Goal: Task Accomplishment & Management: Manage account settings

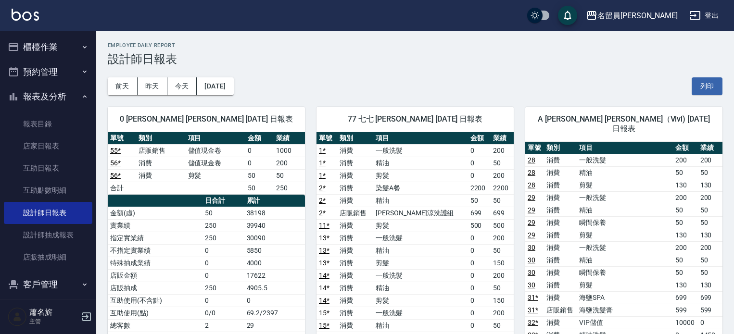
scroll to position [1347, 0]
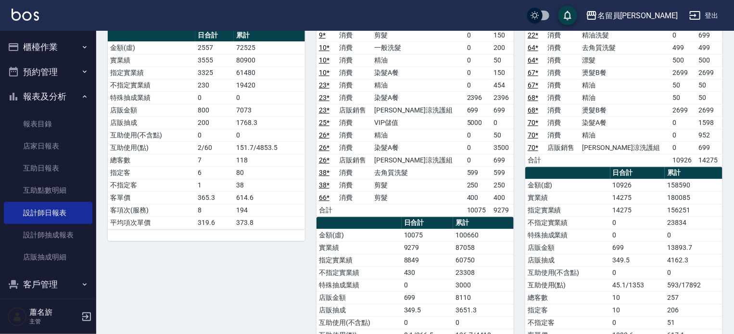
click at [51, 44] on button "櫃檯作業" at bounding box center [48, 47] width 88 height 25
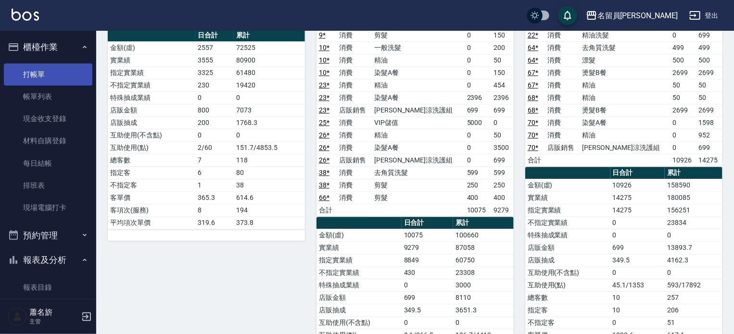
click at [49, 68] on link "打帳單" at bounding box center [48, 74] width 88 height 22
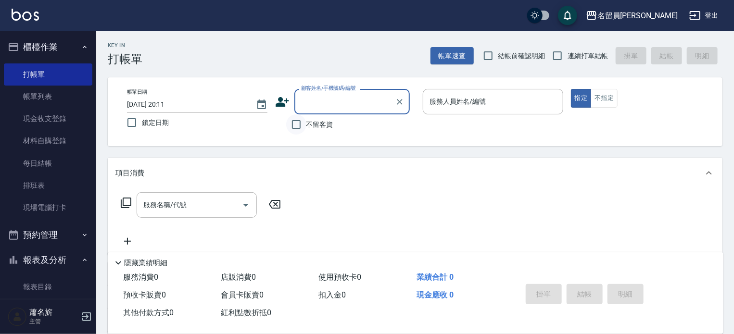
click at [298, 119] on input "不留客資" at bounding box center [296, 124] width 20 height 20
checkbox input "true"
click at [569, 55] on span "連續打單結帳" at bounding box center [587, 56] width 40 height 10
click at [567, 55] on input "連續打單結帳" at bounding box center [557, 56] width 20 height 20
checkbox input "true"
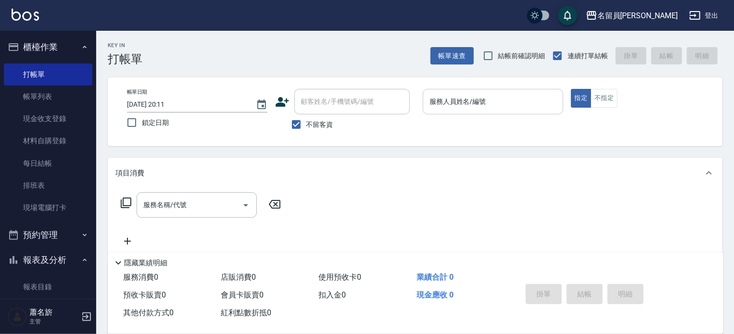
click at [471, 111] on div "服務人員姓名/編號" at bounding box center [493, 101] width 140 height 25
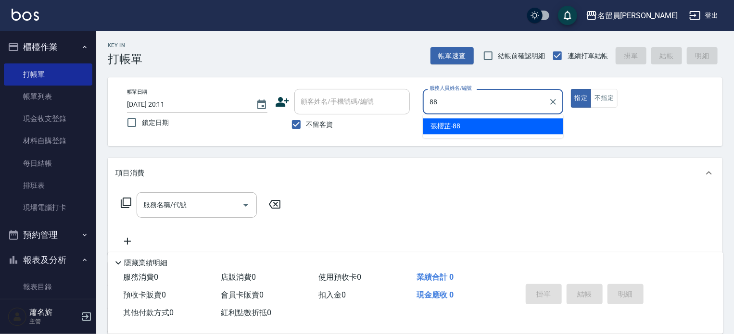
type input "8"
type input "Jenny -J"
type button "true"
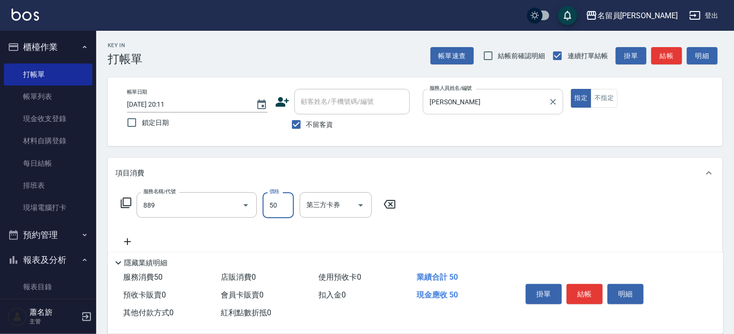
type input "精油(889)"
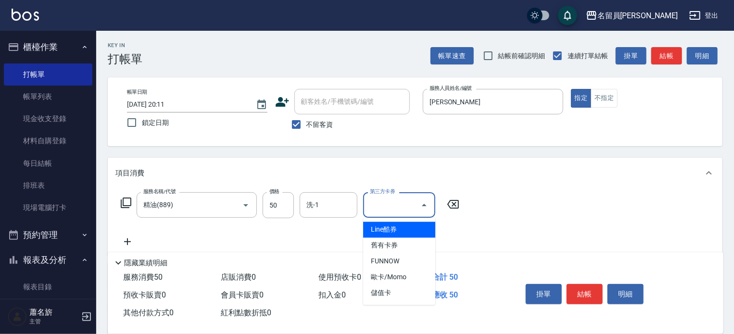
click at [117, 242] on icon at bounding box center [127, 242] width 24 height 12
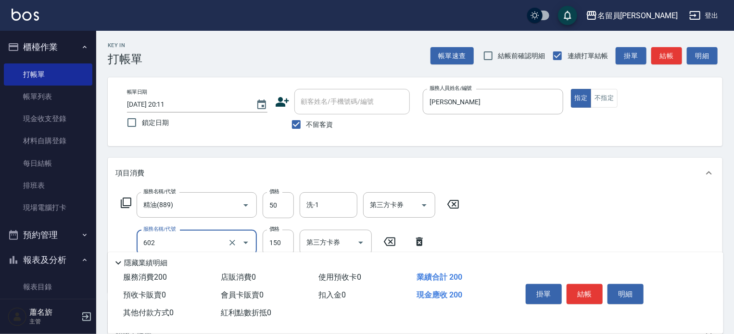
type input "一般洗髮(602)"
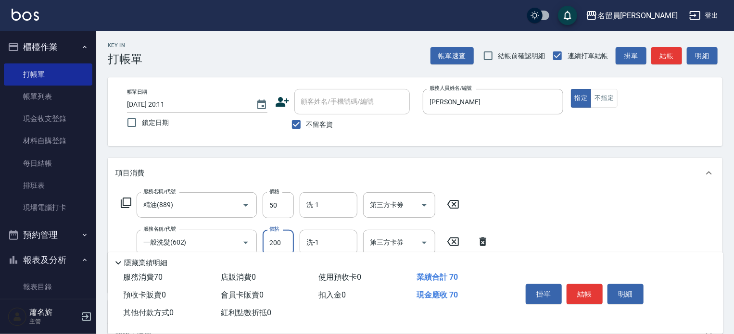
type input "200"
type input "剪髮(302)"
type input "250"
click at [582, 288] on button "結帳" at bounding box center [584, 294] width 36 height 20
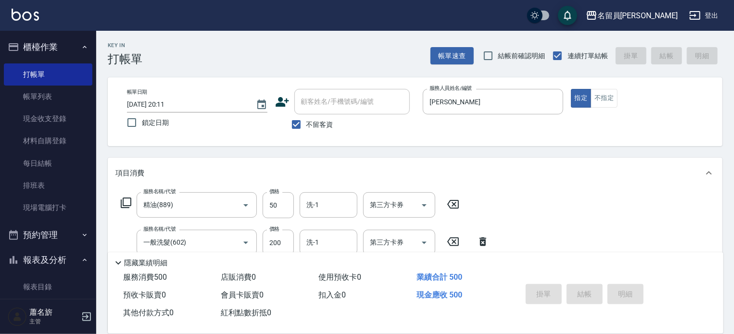
type input "2025/09/10 20:12"
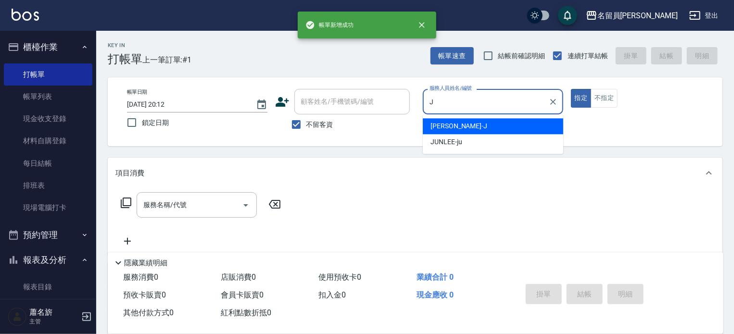
type input "Jenny -J"
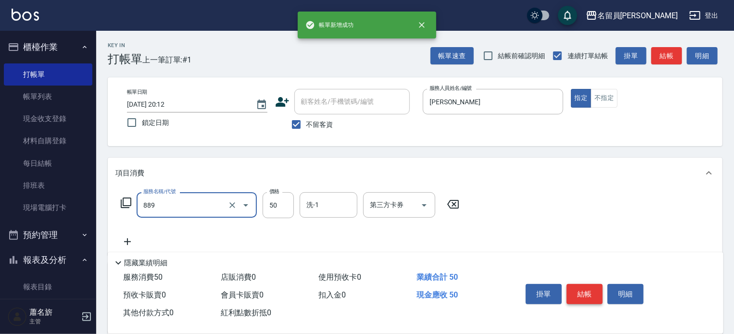
type input "精油(889)"
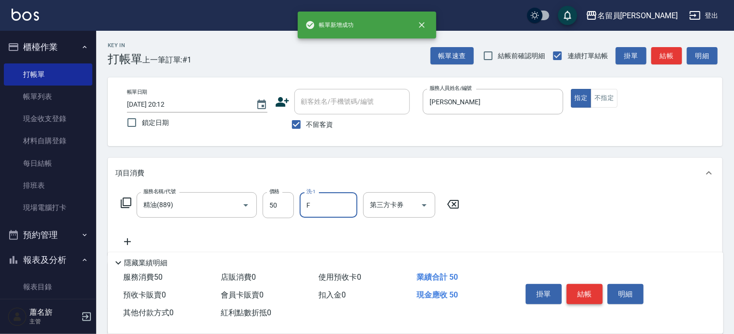
type input "黃苡妃-F"
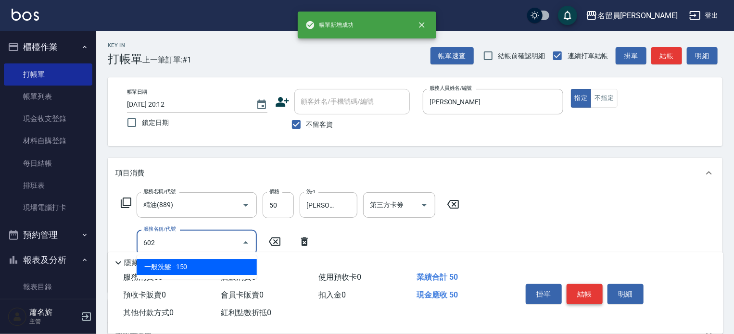
type input "一般洗髮(602)"
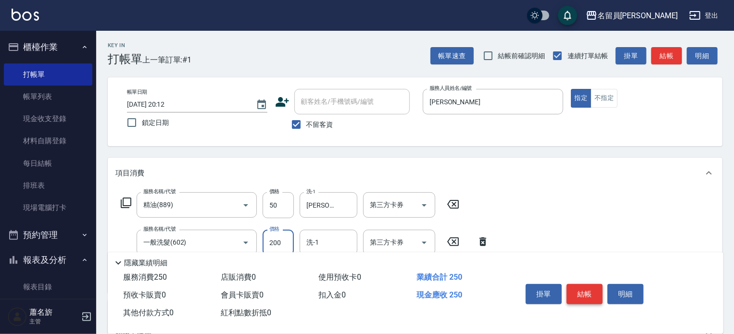
type input "200"
type input "黃苡妃-F"
type input "瞬間保養(415)"
type input "黃苡妃-F"
click at [609, 101] on button "不指定" at bounding box center [603, 98] width 27 height 19
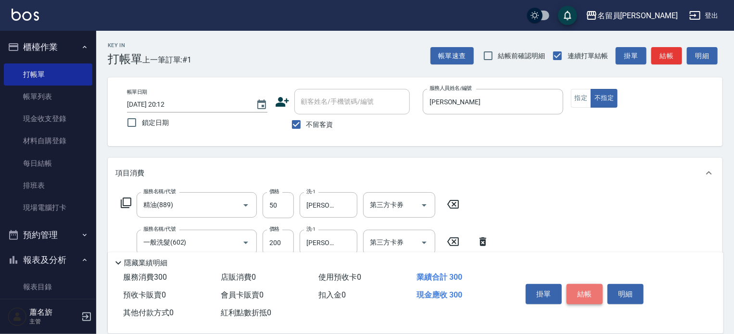
click at [581, 292] on button "結帳" at bounding box center [584, 294] width 36 height 20
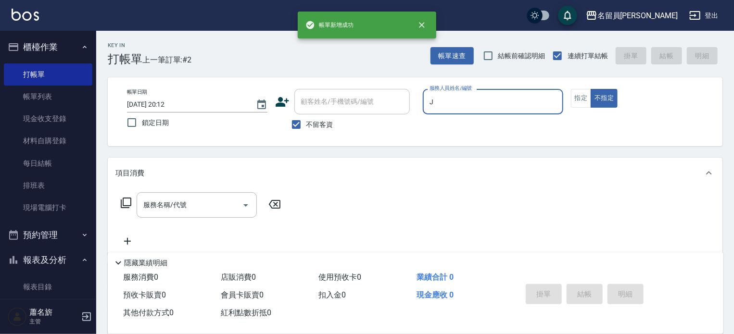
type input "Jenny -J"
type button "false"
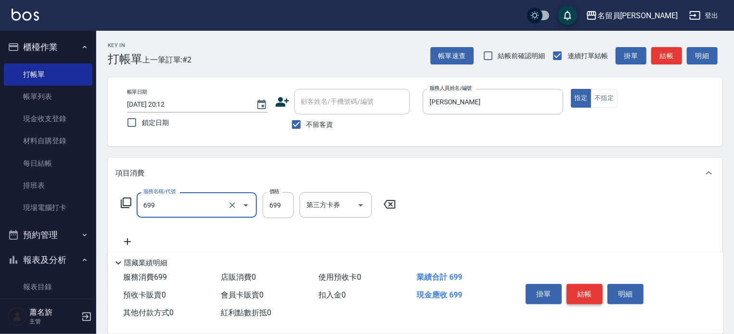
type input "精油洗髮(699)"
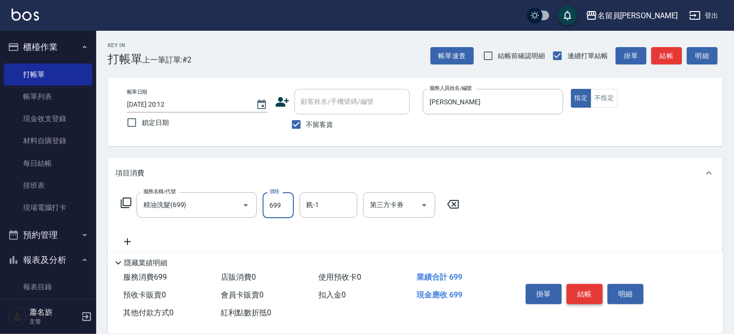
type input "黃苡妃-F"
click at [581, 292] on button "結帳" at bounding box center [584, 294] width 36 height 20
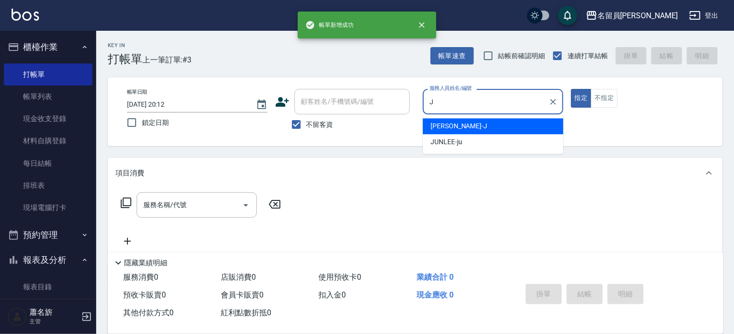
type input "Jenny -J"
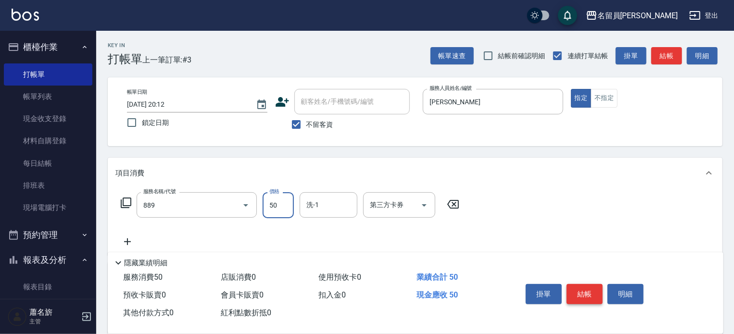
type input "精油(889)"
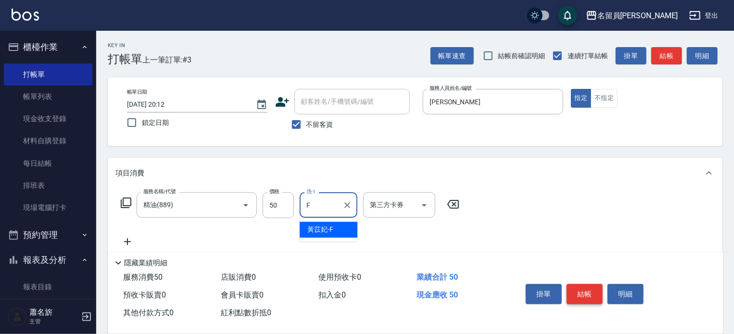
type input "黃苡妃-F"
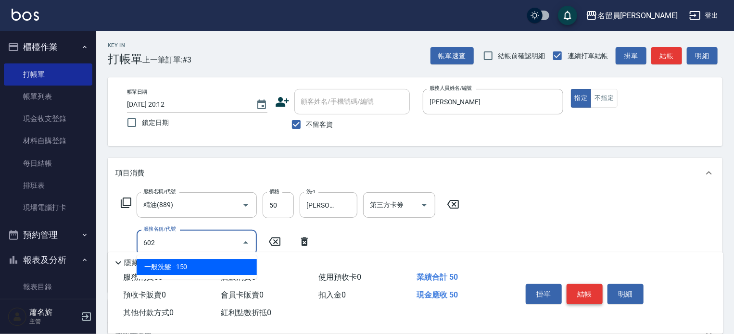
type input "一般洗髮(602)"
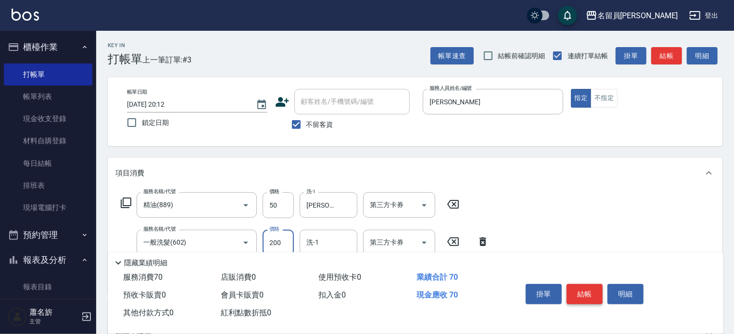
type input "200"
type input "黃苡妃-F"
click at [581, 292] on button "結帳" at bounding box center [584, 294] width 36 height 20
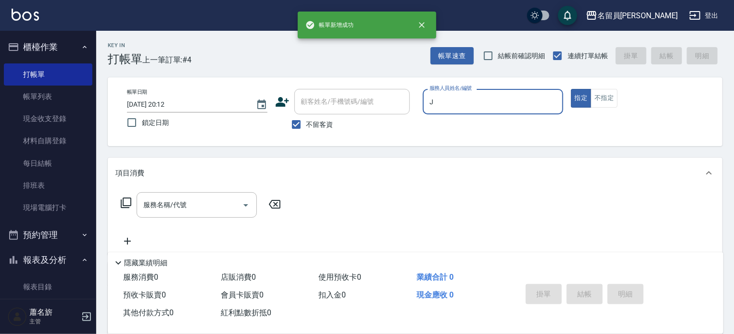
type input "Jenny -J"
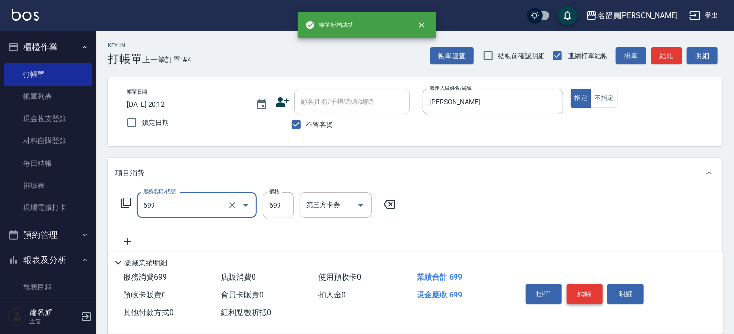
type input "精油洗髮(699)"
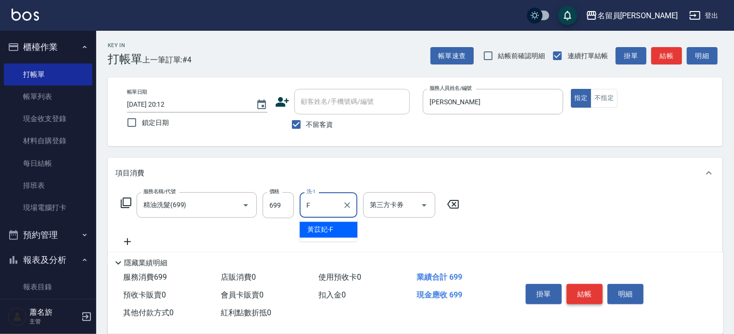
type input "黃苡妃-F"
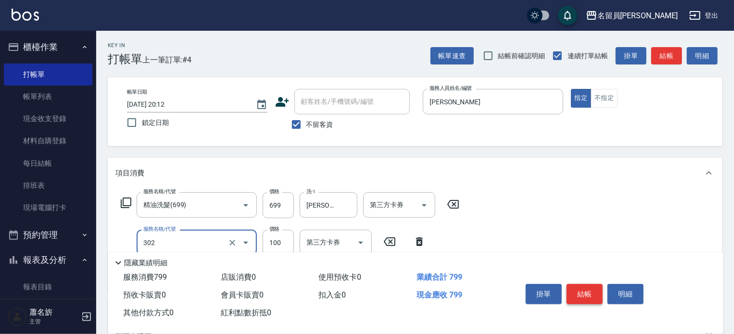
type input "剪髮(302)"
type input "230"
click at [581, 292] on button "結帳" at bounding box center [584, 294] width 36 height 20
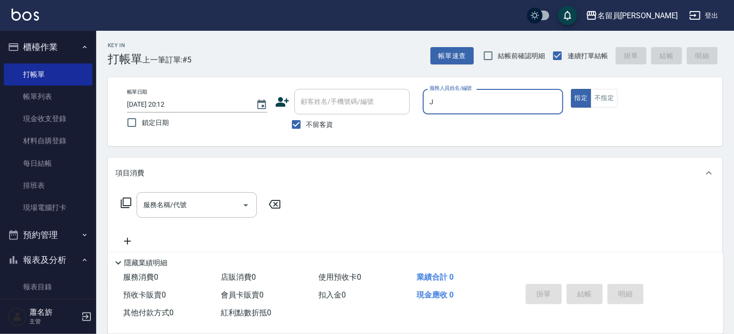
type input "Jenny -J"
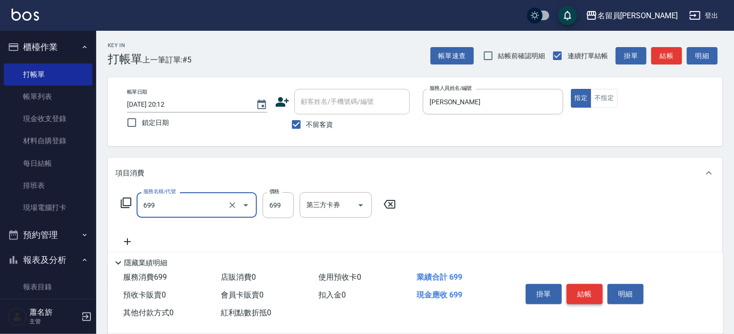
type input "精油洗髮(699)"
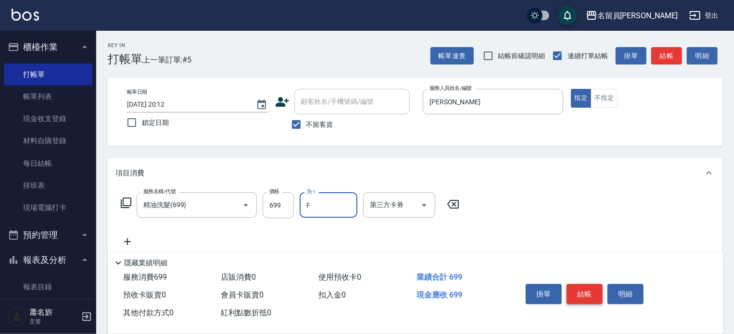
type input "黃苡妃-F"
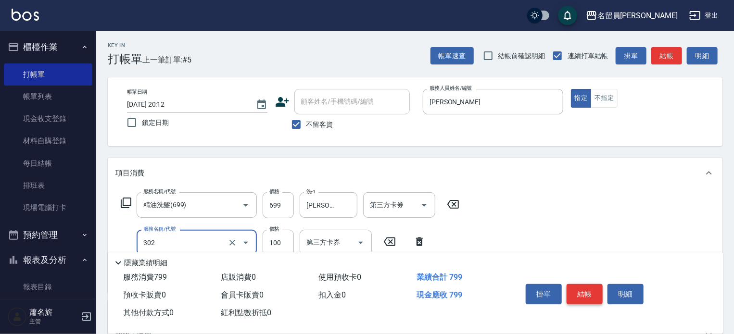
type input "剪髮(302)"
click at [581, 292] on button "結帳" at bounding box center [584, 294] width 36 height 20
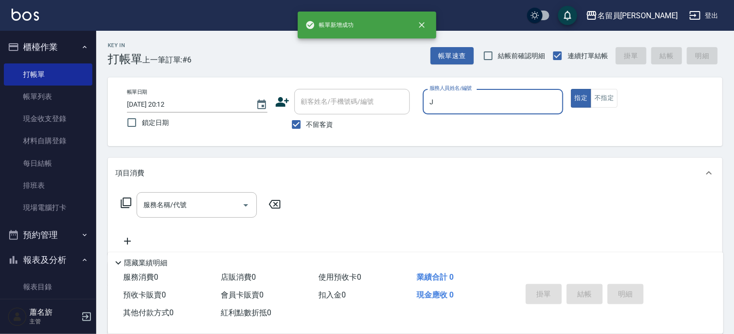
type input "Jenny -J"
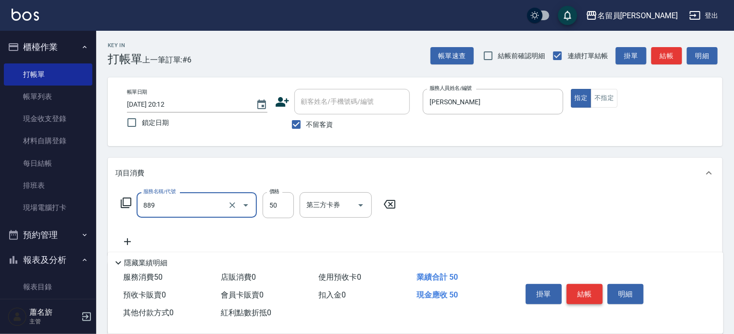
type input "精油(889)"
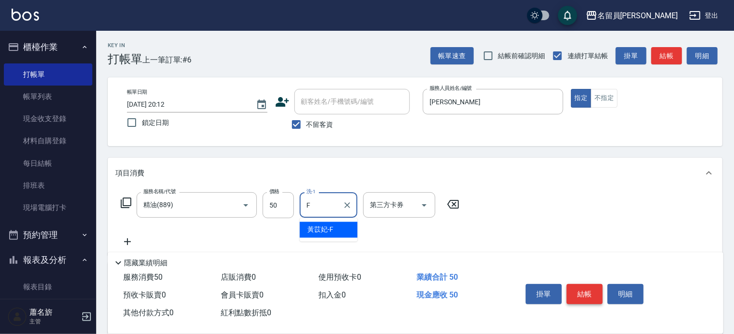
type input "黃苡妃-F"
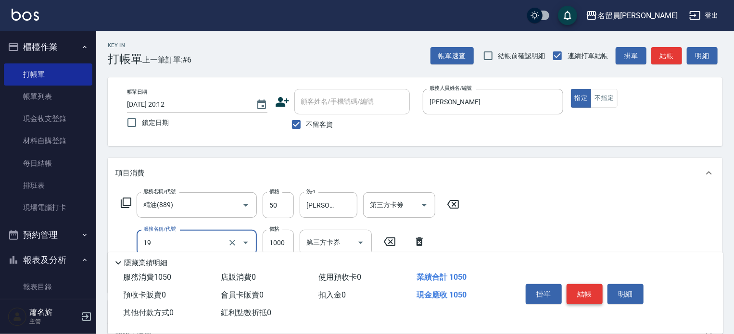
type input "一般燙髮(19)"
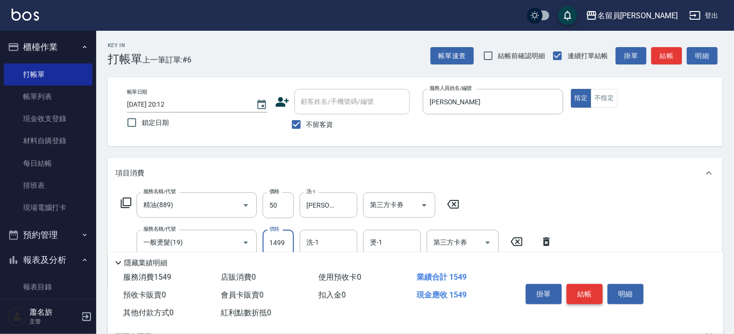
type input "1499"
type input "黃苡妃-F"
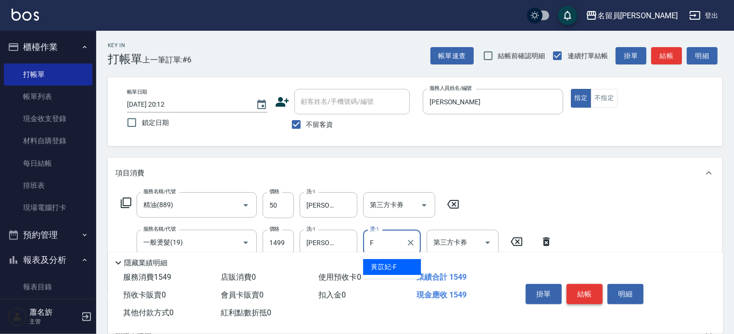
type input "黃苡妃-F"
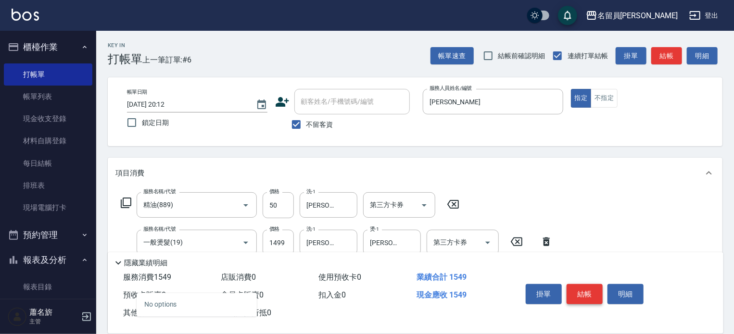
type input "1"
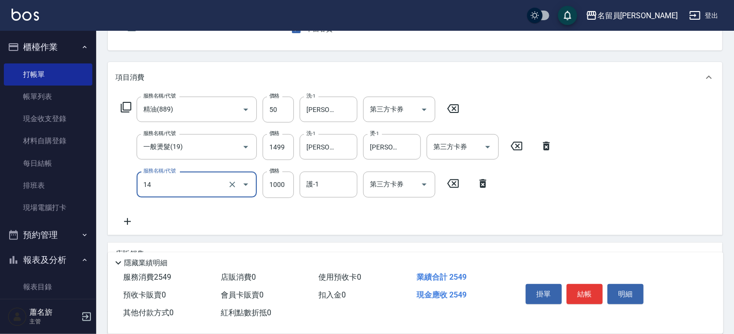
scroll to position [96, 0]
type input "鏡面噴霧(14)"
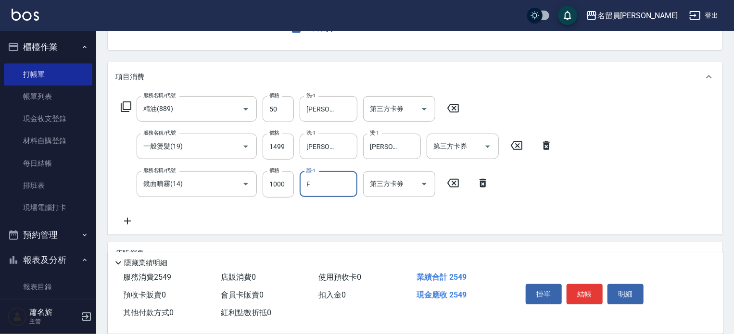
type input "黃苡妃-F"
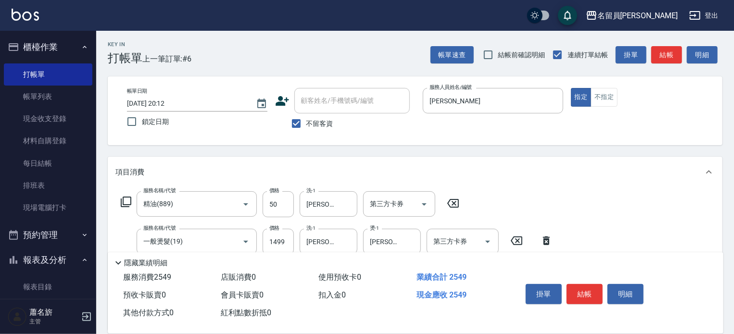
scroll to position [0, 0]
click at [579, 299] on button "結帳" at bounding box center [584, 294] width 36 height 20
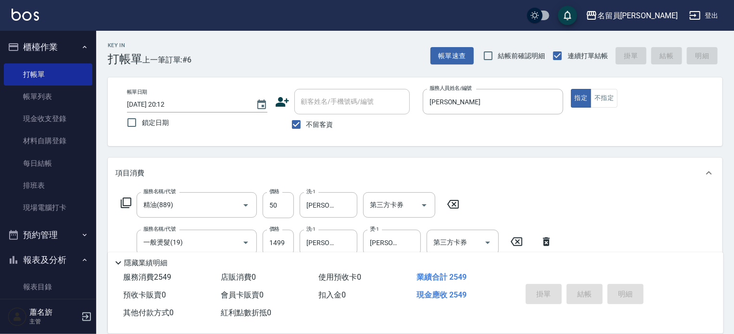
type input "2025/09/10 20:13"
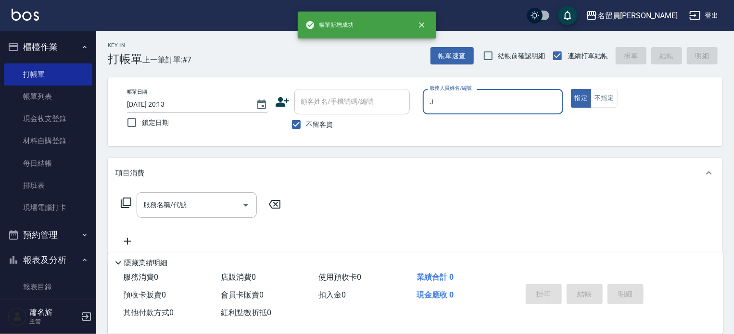
type input "Jenny -J"
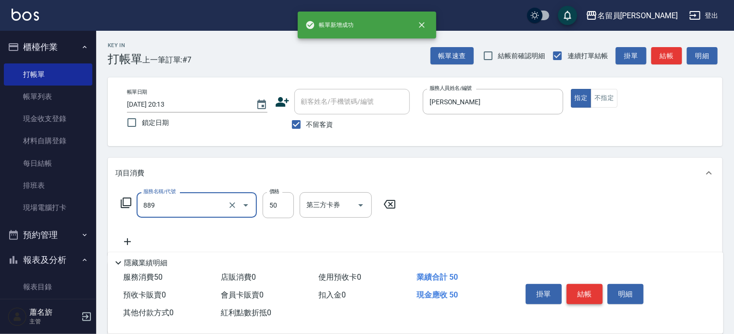
type input "精油(889)"
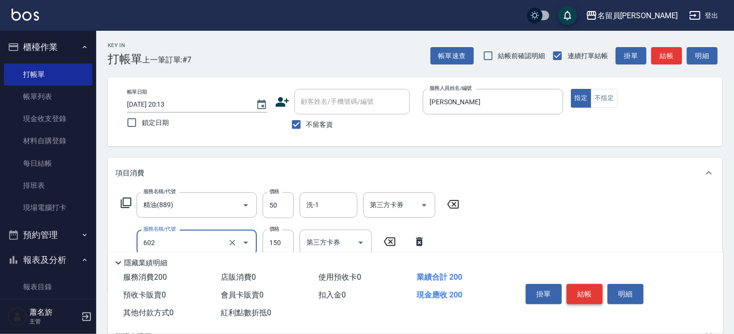
type input "一般洗髮(602)"
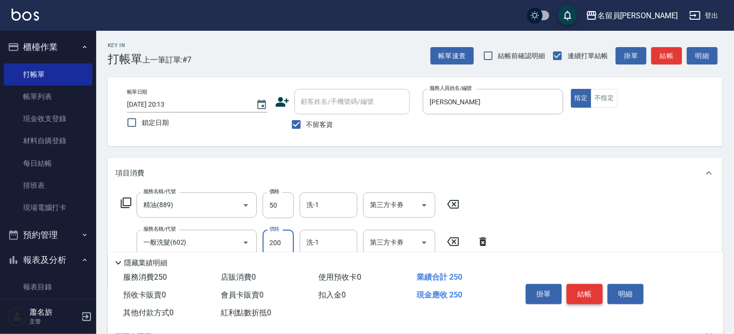
type input "200"
type input "剪髮(302)"
type input "250"
click at [579, 299] on button "結帳" at bounding box center [584, 294] width 36 height 20
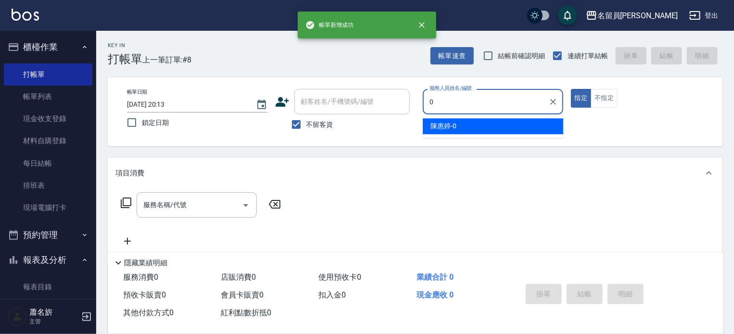
type input "陳惠婷-0"
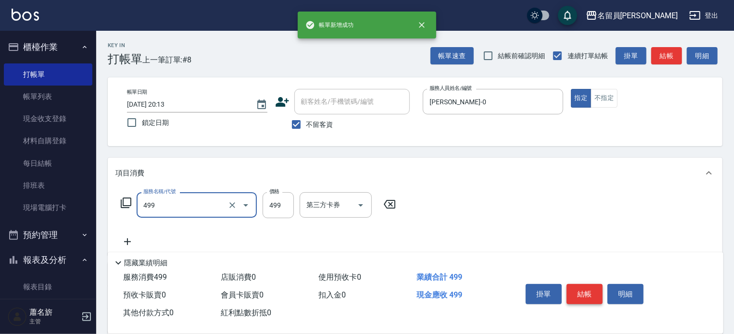
type input "去角質洗髮(499)"
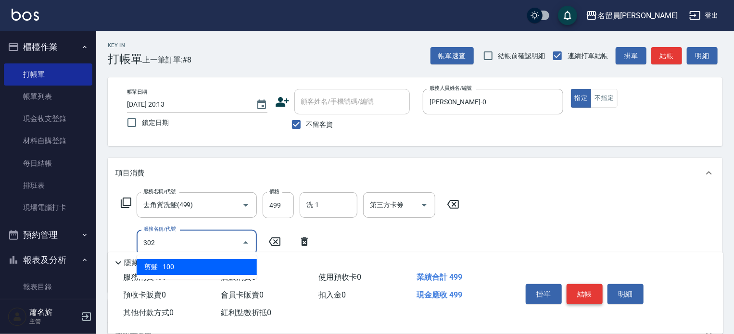
type input "剪髮(302)"
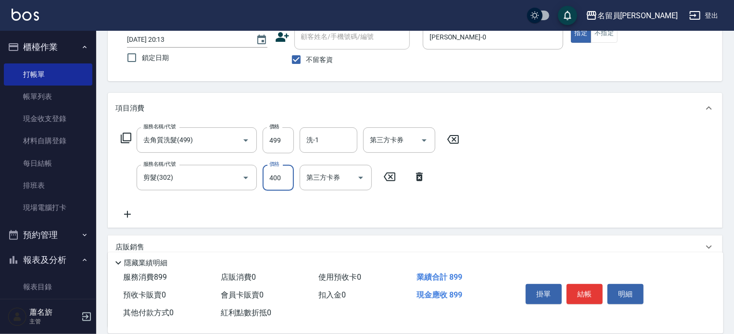
scroll to position [144, 0]
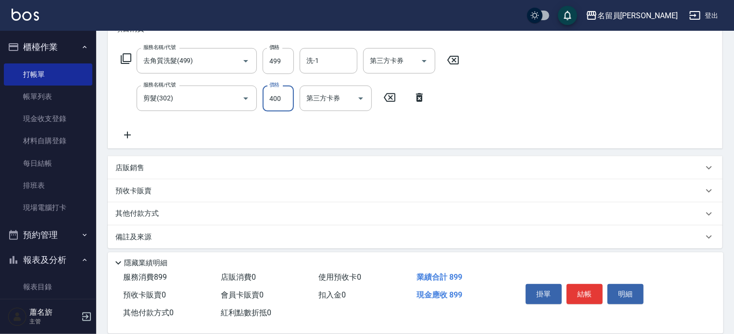
type input "400"
click at [354, 170] on div "店販銷售" at bounding box center [408, 168] width 587 height 10
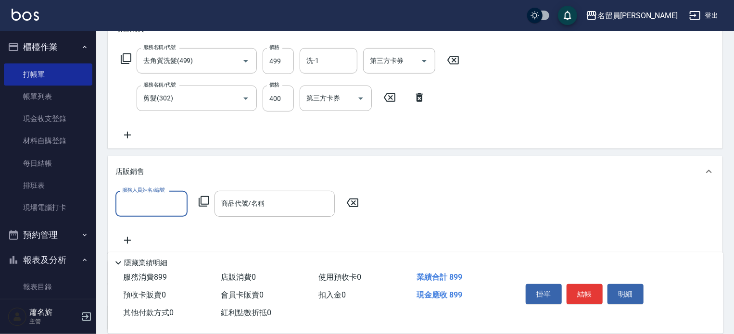
scroll to position [0, 0]
type input "02"
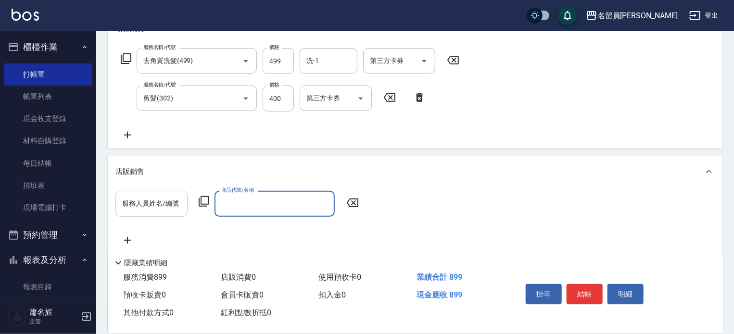
click at [148, 191] on div "服務人員姓名/編號" at bounding box center [151, 203] width 72 height 25
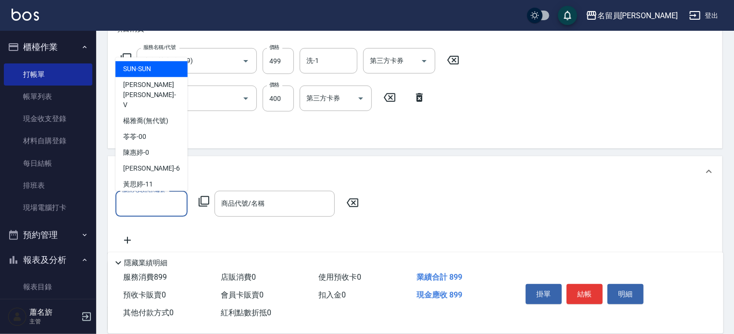
click at [148, 211] on span "潘映如 -67" at bounding box center [138, 216] width 30 height 10
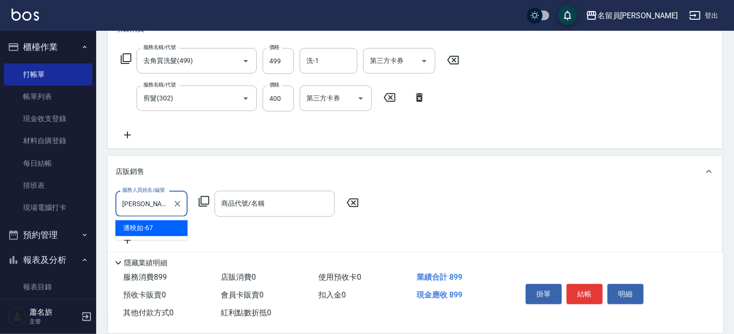
type input "潘"
type input "陳惠婷-0"
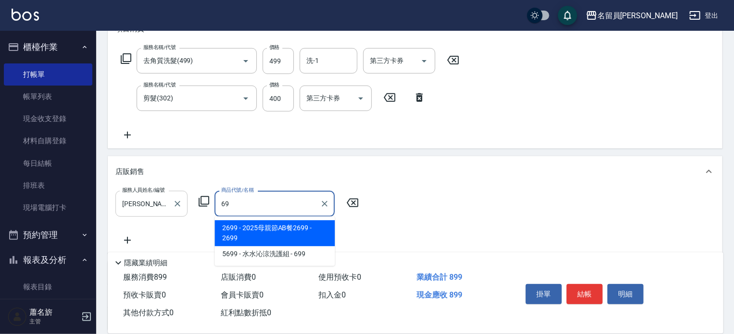
type input "6"
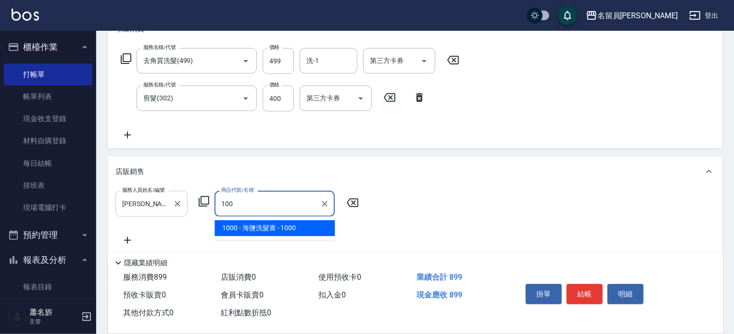
type input "海鹽洗髮膏"
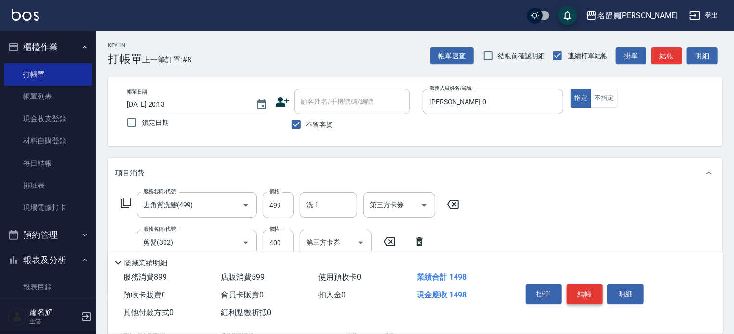
type input "599"
click at [574, 291] on button "結帳" at bounding box center [584, 294] width 36 height 20
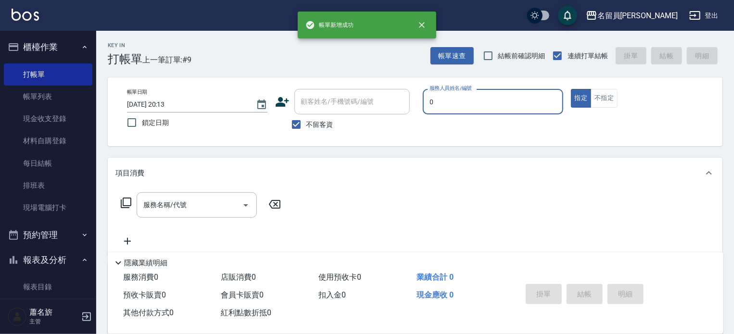
type input "陳惠婷-0"
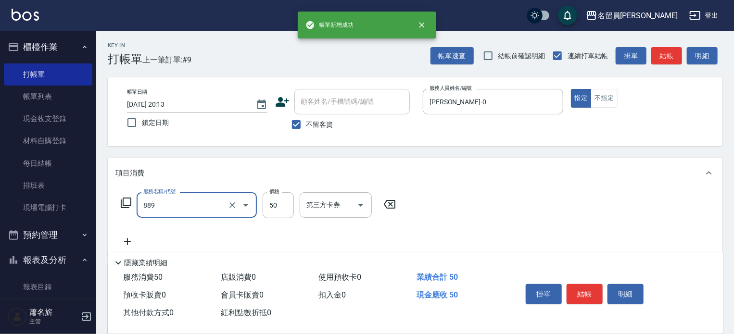
type input "精油(889)"
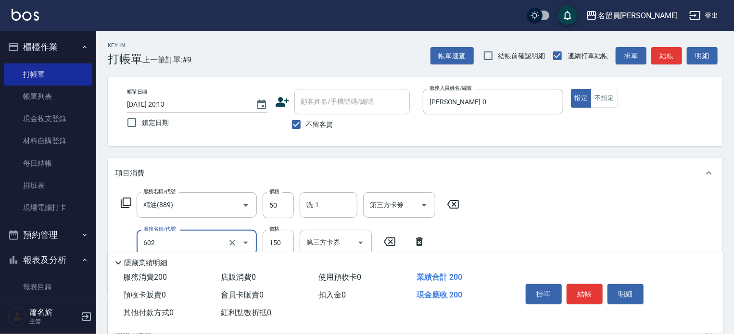
type input "一般洗髮(602)"
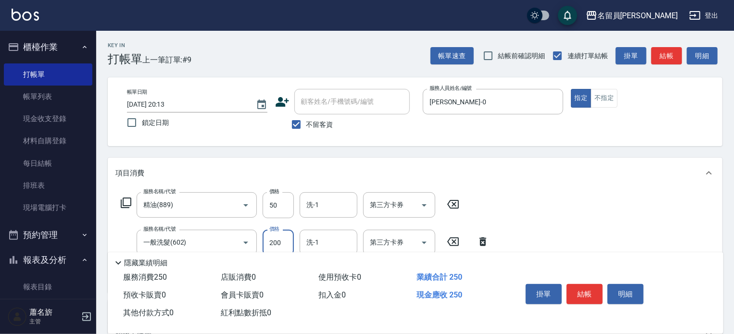
type input "200"
type input "剪髮(302)"
type input "400"
click at [572, 290] on button "結帳" at bounding box center [584, 294] width 36 height 20
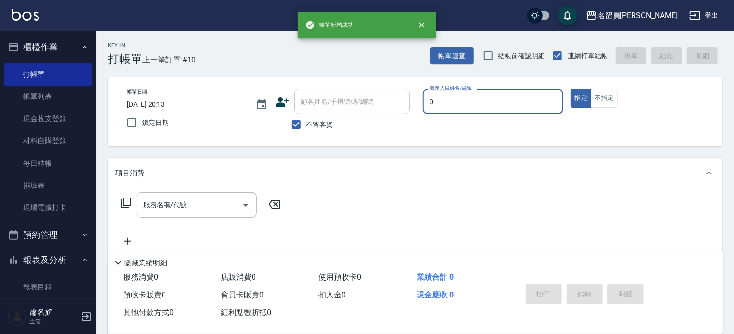
type input "陳惠婷-0"
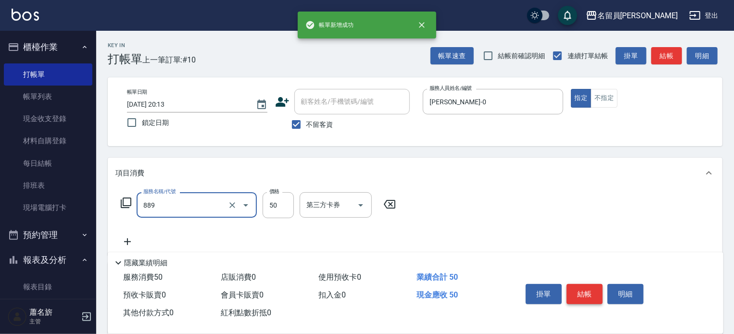
type input "精油(889)"
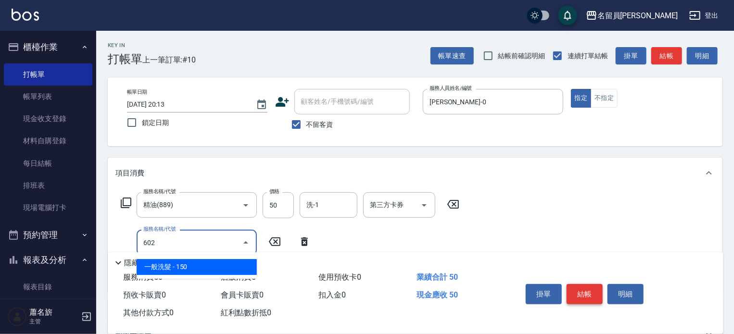
type input "一般洗髮(602)"
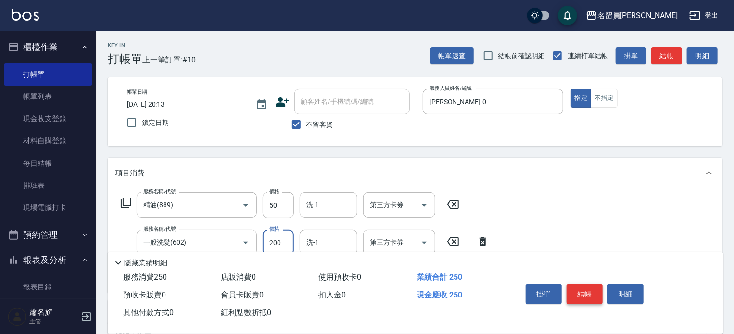
type input "200"
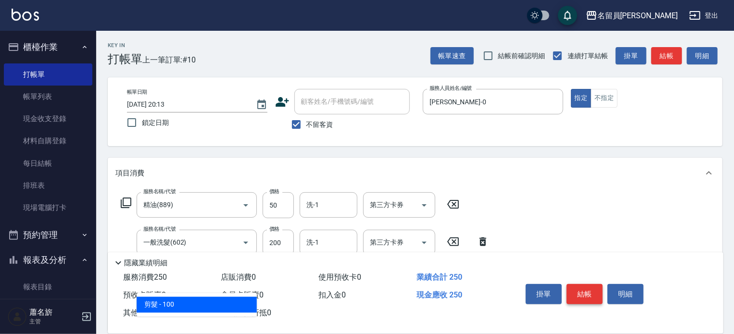
type input "剪髮(302)"
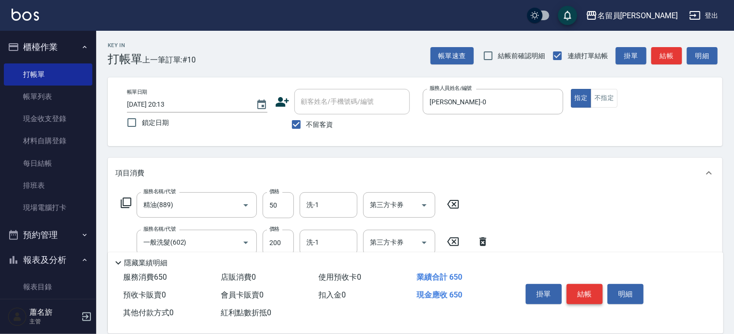
type input "400"
click at [572, 290] on button "結帳" at bounding box center [584, 294] width 36 height 20
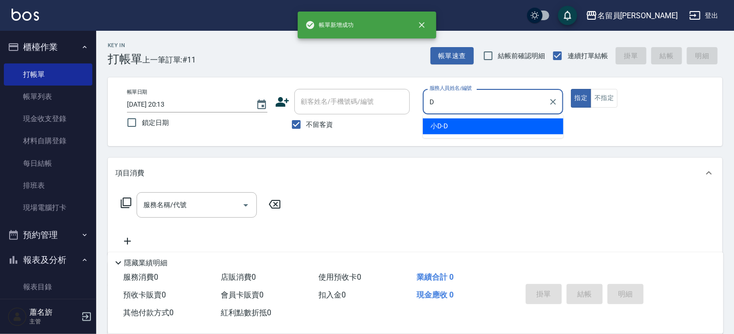
type input "小D-D"
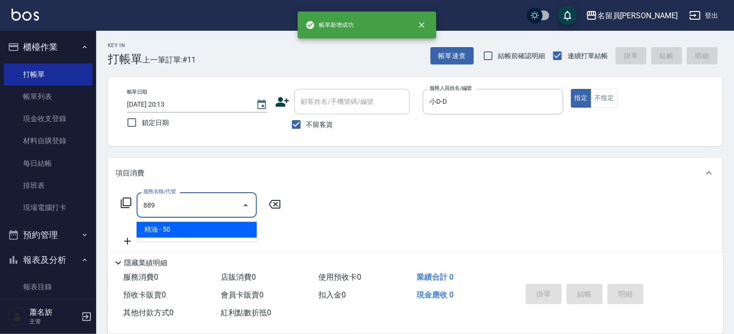
type input "精油(889)"
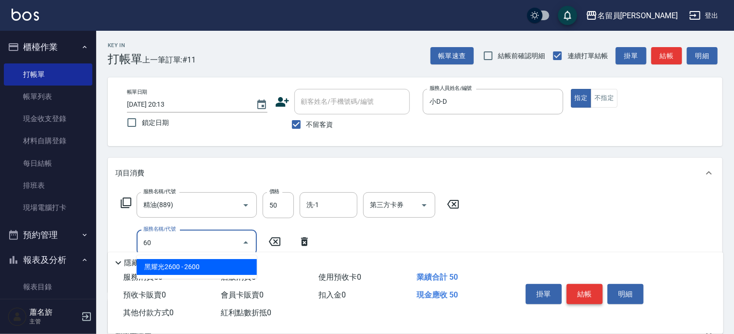
type input "602"
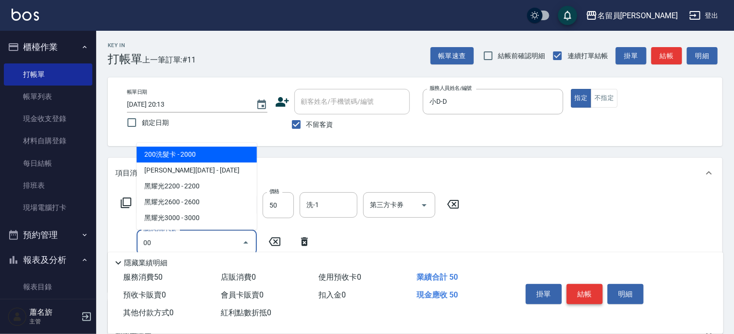
type input "0"
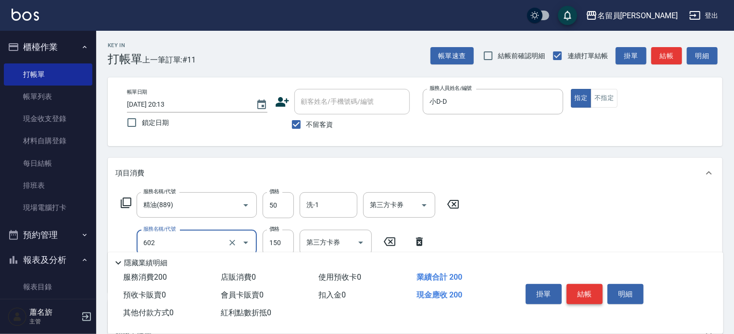
type input "一般洗髮(602)"
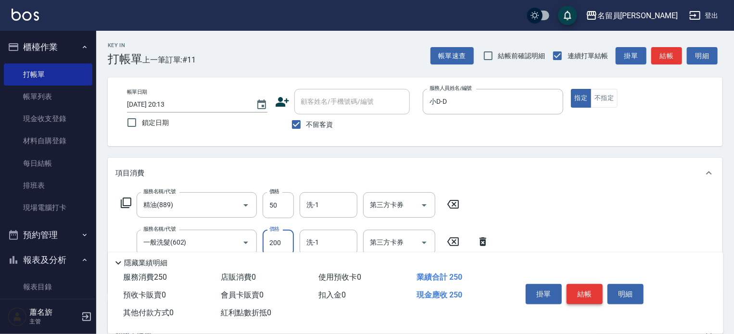
type input "200"
type input "瞬間保養(415)"
type input "剪髮(302)"
type input "300"
click at [572, 290] on button "結帳" at bounding box center [584, 294] width 36 height 20
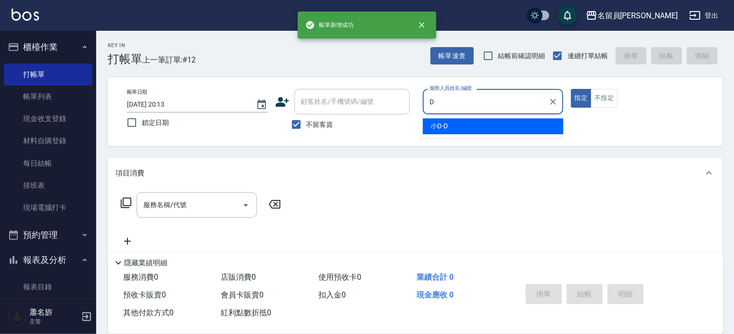
type input "小D-D"
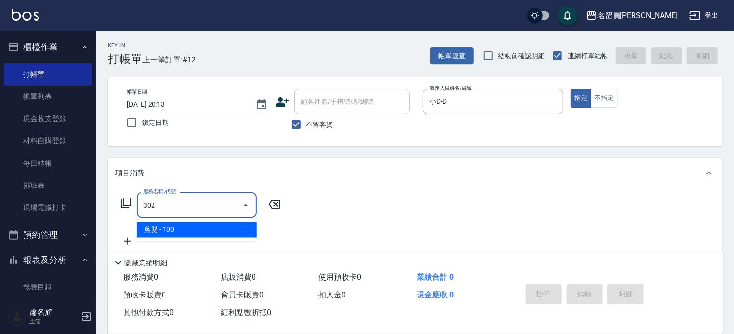
type input "剪髮(302)"
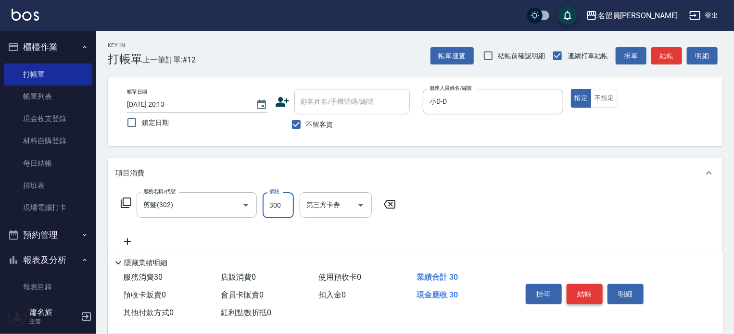
type input "300"
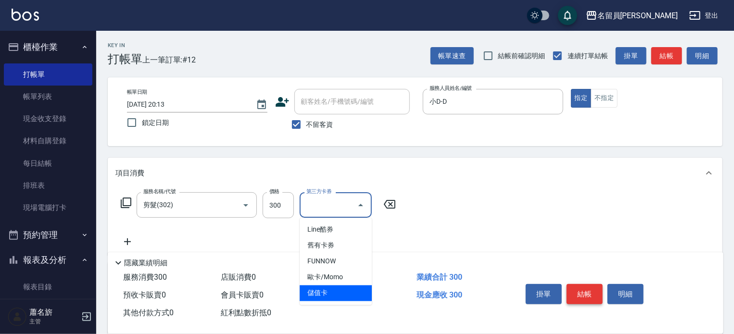
type input "儲值卡"
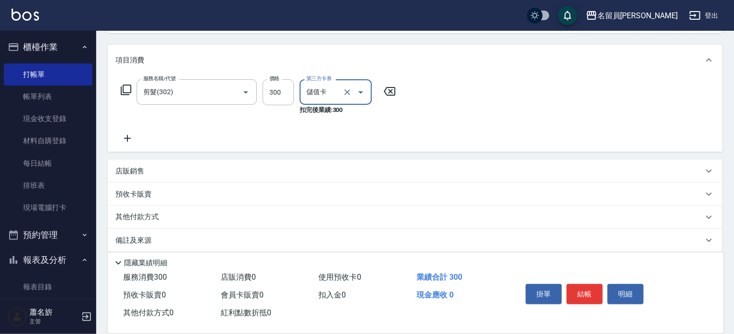
scroll to position [122, 0]
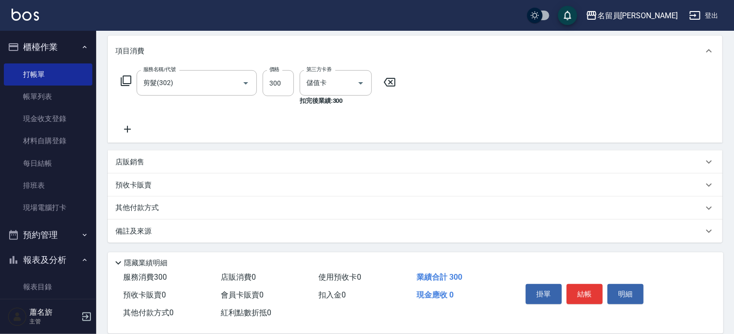
click at [363, 167] on div "店販銷售" at bounding box center [415, 161] width 614 height 23
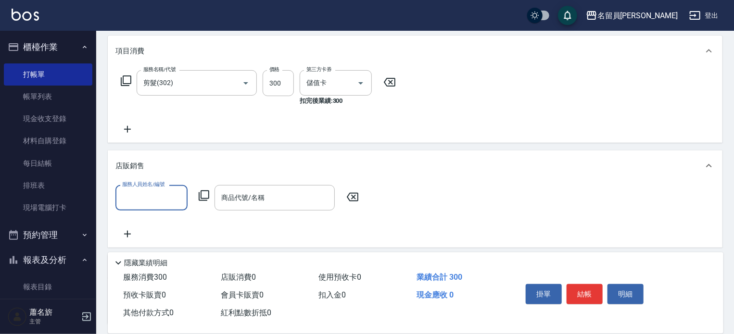
scroll to position [0, 0]
type input "小D-D"
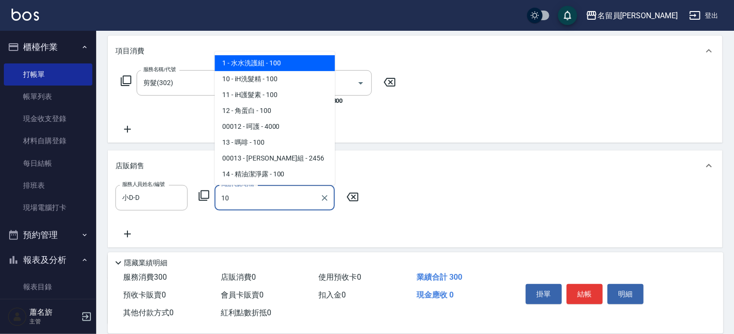
type input "iH洗髮精"
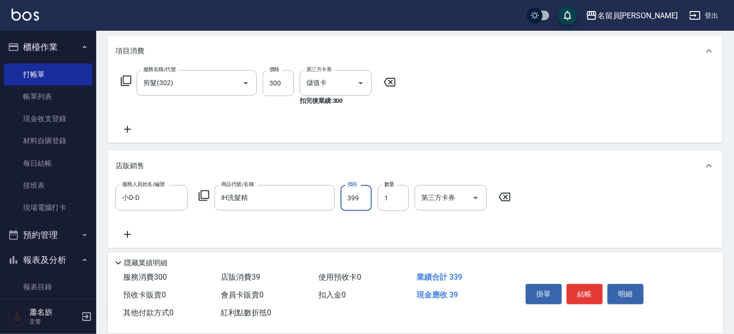
type input "399"
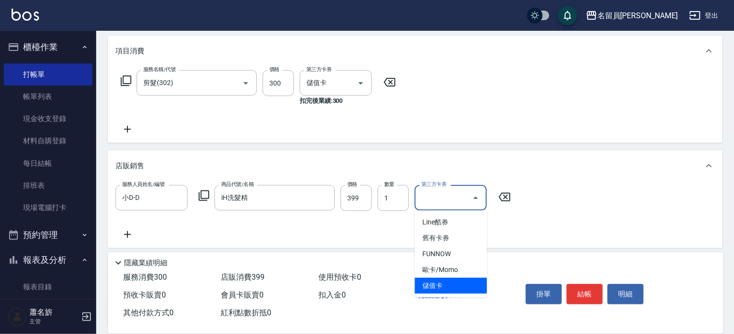
type input "儲值卡"
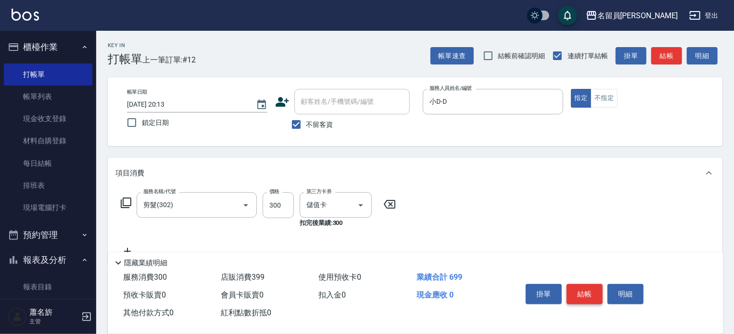
click at [597, 289] on button "結帳" at bounding box center [584, 294] width 36 height 20
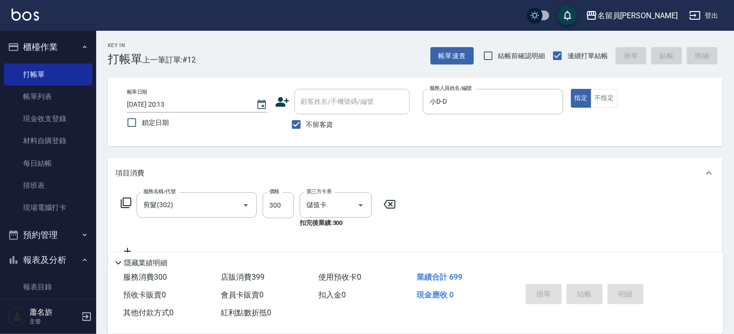
type input "2025/09/10 20:14"
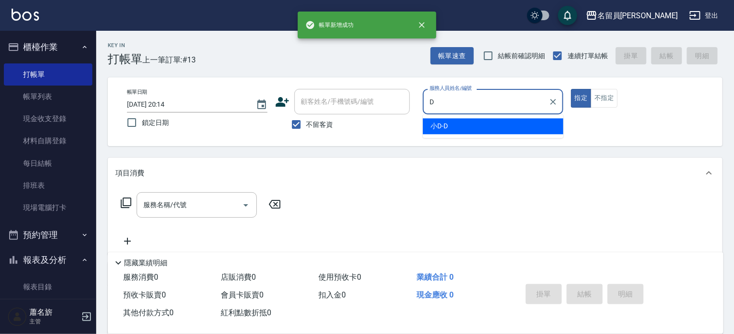
type input "小D-D"
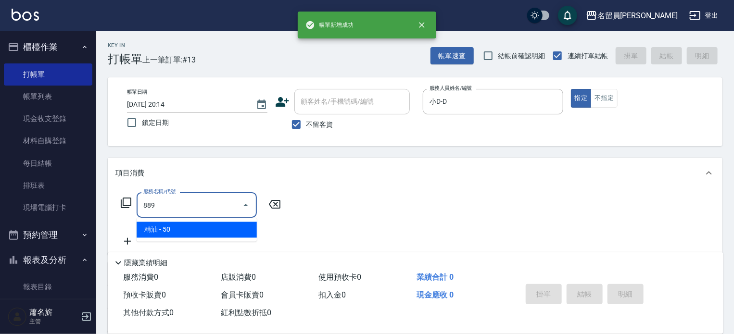
type input "精油(889)"
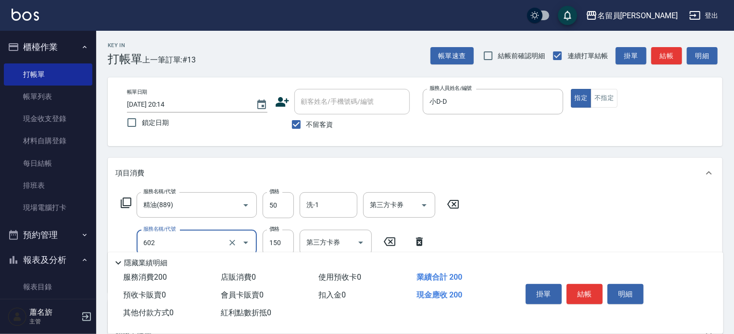
type input "一般洗髮(602)"
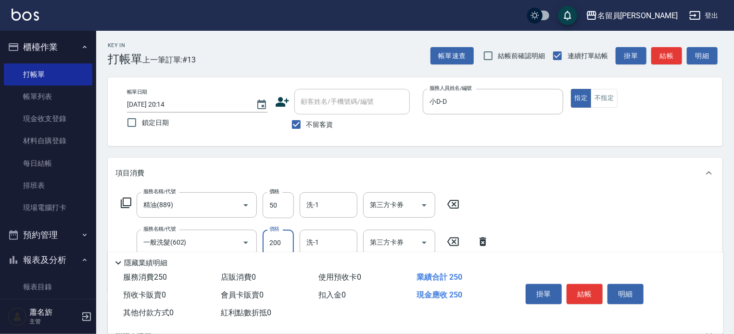
type input "200"
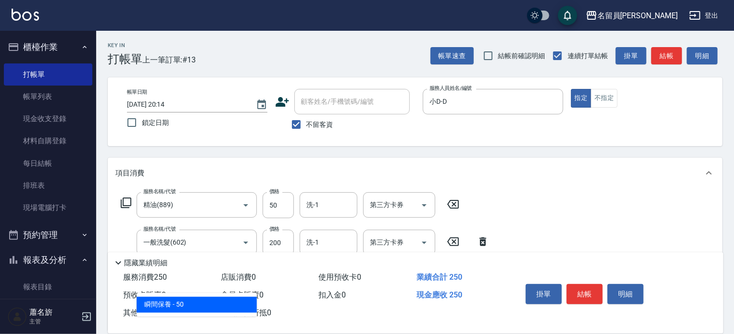
type input "瞬間保養(415)"
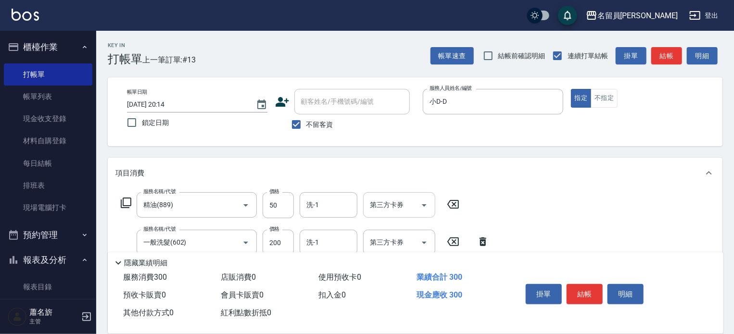
click at [382, 207] on div "第三方卡券 第三方卡券" at bounding box center [399, 204] width 72 height 25
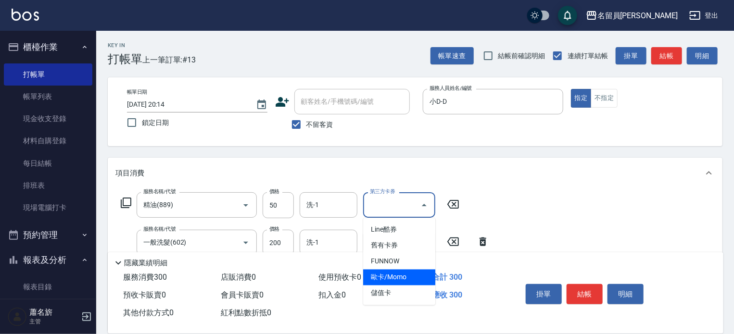
click at [394, 292] on span "儲值卡" at bounding box center [399, 294] width 72 height 16
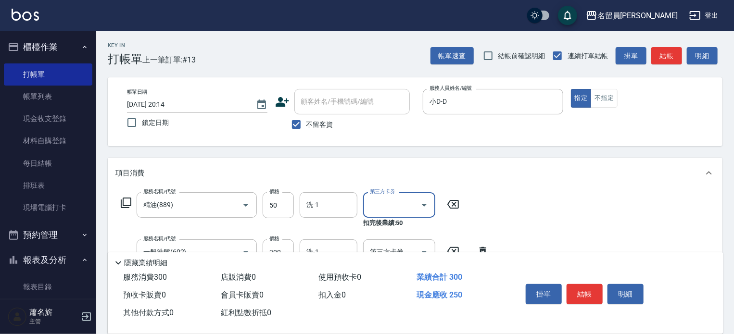
type input "儲值卡"
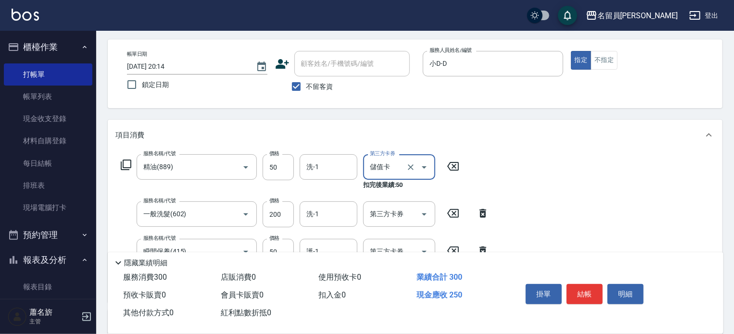
scroll to position [144, 0]
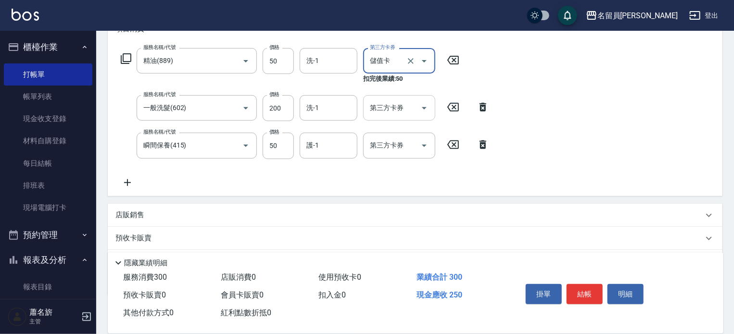
drag, startPoint x: 376, startPoint y: 111, endPoint x: 381, endPoint y: 115, distance: 6.1
click at [379, 112] on input "第三方卡券" at bounding box center [391, 108] width 49 height 17
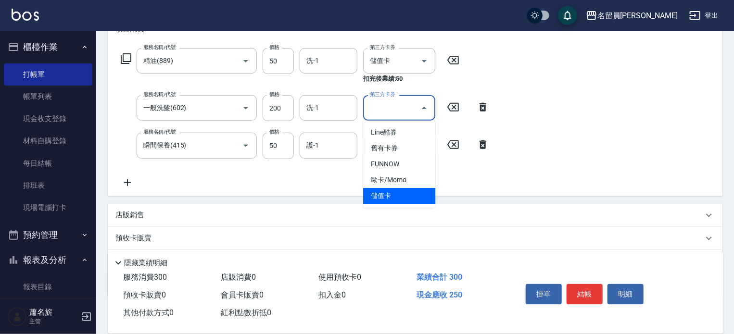
click at [403, 192] on span "儲值卡" at bounding box center [399, 196] width 72 height 16
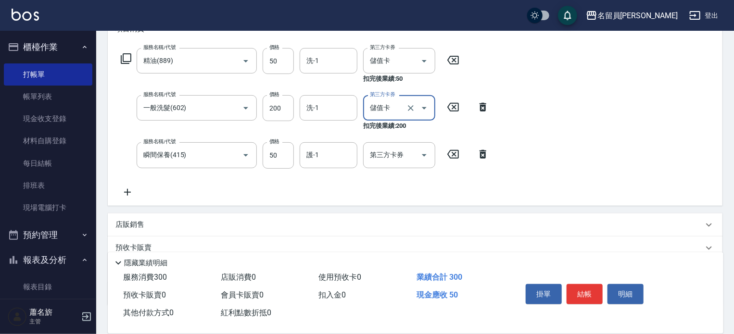
type input "儲值卡"
click at [390, 158] on div "第三方卡券 第三方卡券" at bounding box center [399, 154] width 72 height 25
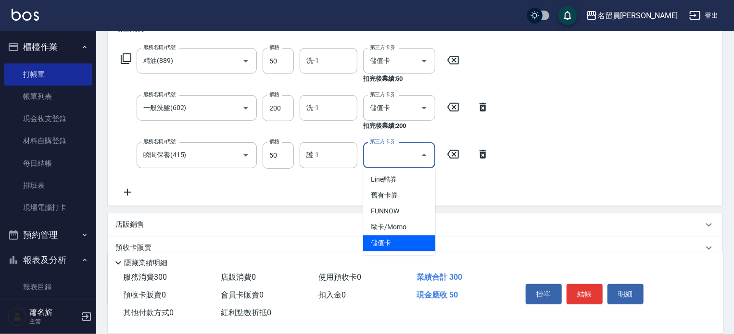
click at [404, 241] on span "儲值卡" at bounding box center [399, 244] width 72 height 16
type input "儲值卡"
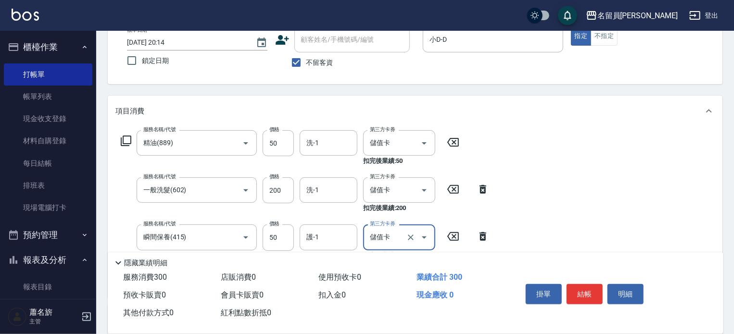
scroll to position [0, 0]
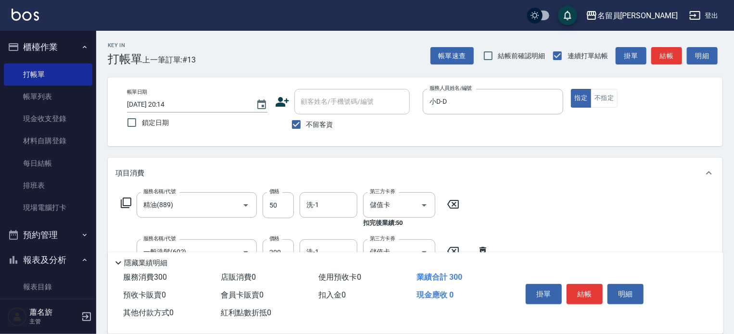
click at [589, 293] on button "結帳" at bounding box center [584, 294] width 36 height 20
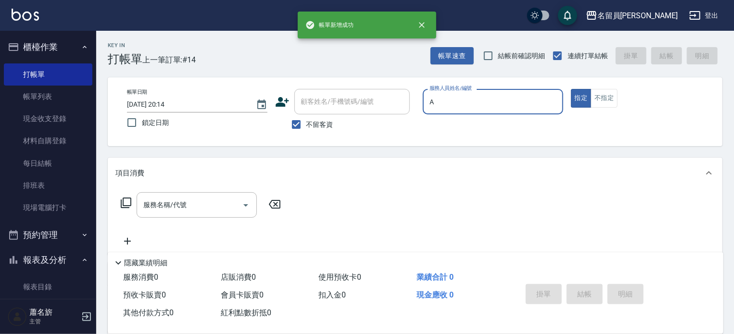
type input "陳姿羽-A"
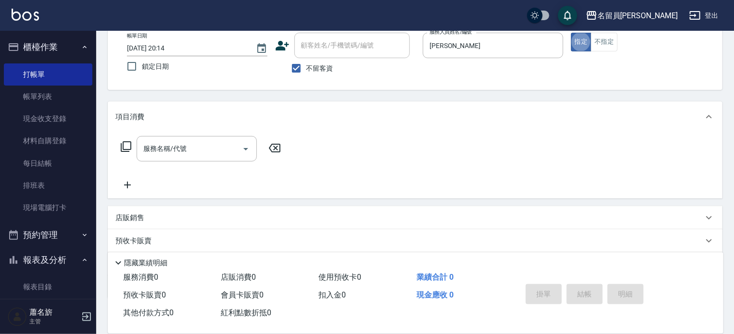
scroll to position [112, 0]
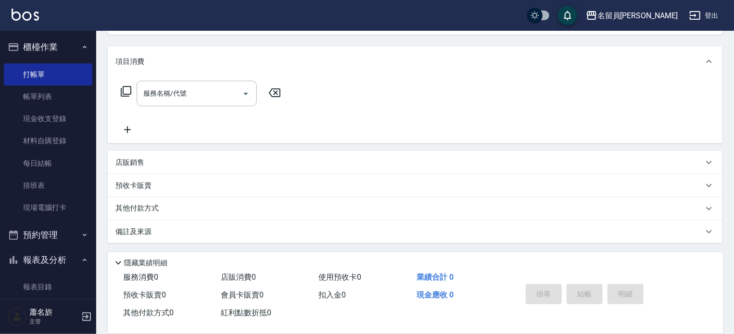
click at [317, 161] on div "店販銷售" at bounding box center [408, 163] width 587 height 10
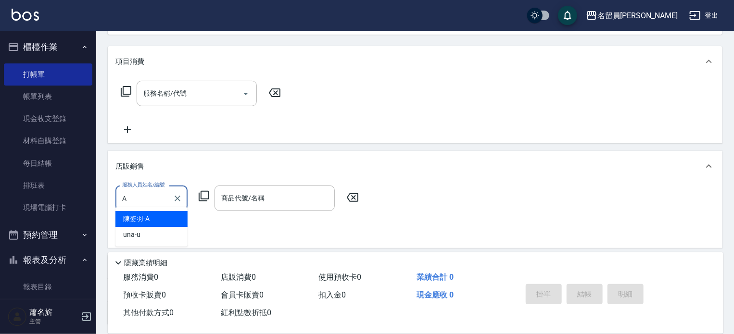
scroll to position [0, 0]
type input "陳姿羽-A"
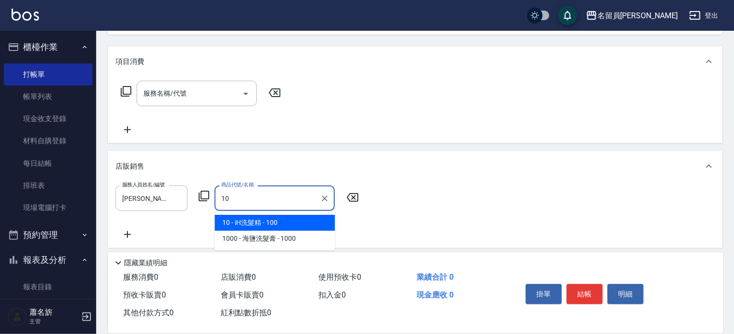
type input "iH洗髮精"
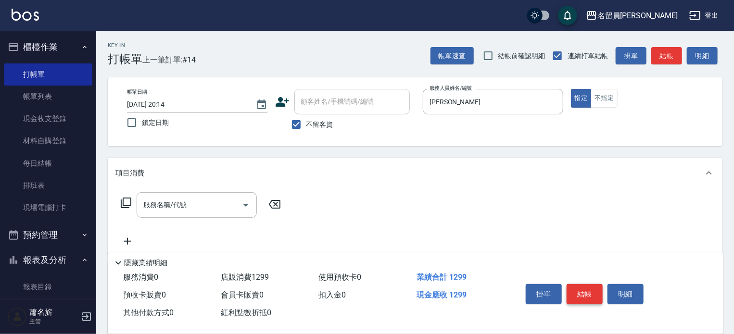
type input "1299"
click at [586, 286] on button "結帳" at bounding box center [584, 294] width 36 height 20
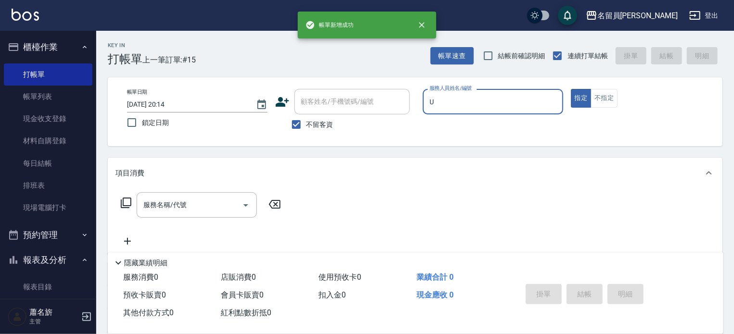
type input "una-u"
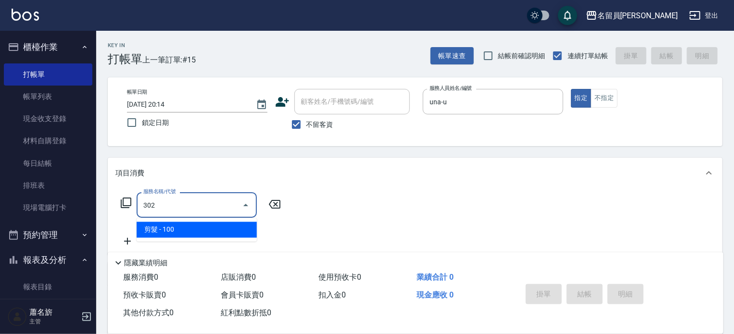
type input "剪髮(302)"
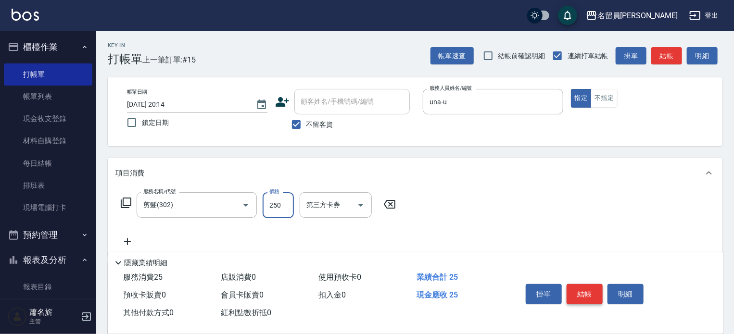
type input "250"
click at [586, 286] on button "結帳" at bounding box center [584, 294] width 36 height 20
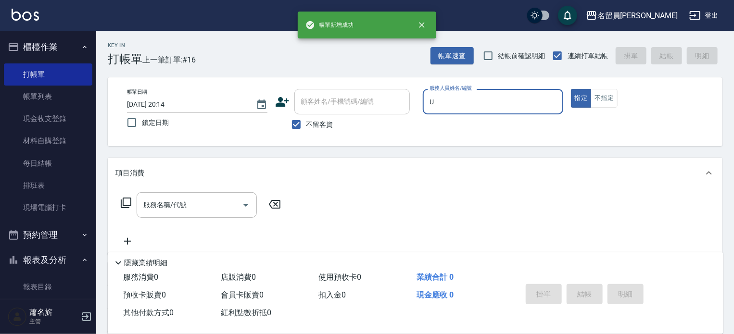
type input "una-u"
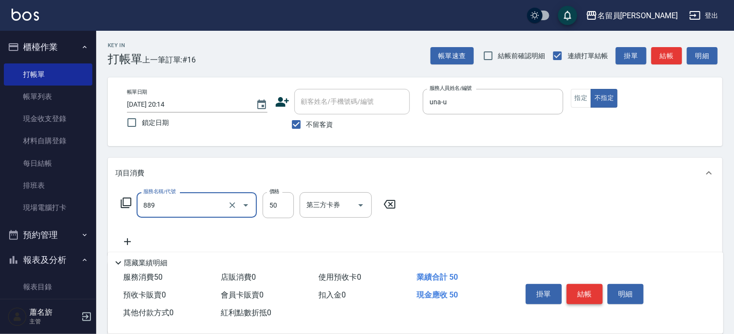
type input "精油(889)"
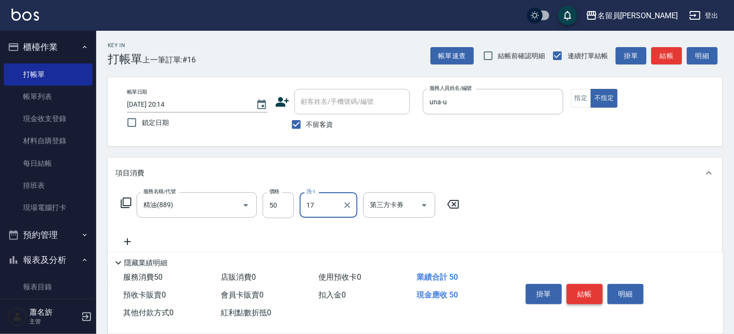
type input "蕭琬婷-17"
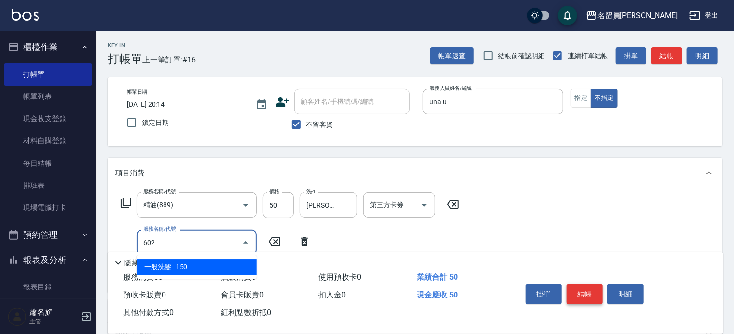
type input "一般洗髮(602)"
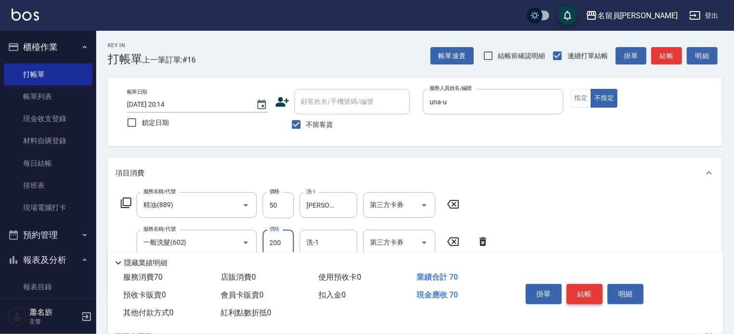
type input "200"
type input "蕭琬婷-17"
type input "瞬間保養(415)"
type input "蕭琬婷-17"
type input "剪髮(302)"
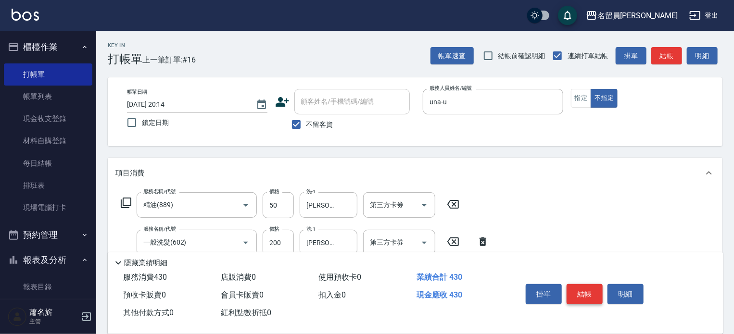
type input "130"
click at [586, 289] on button "結帳" at bounding box center [584, 294] width 36 height 20
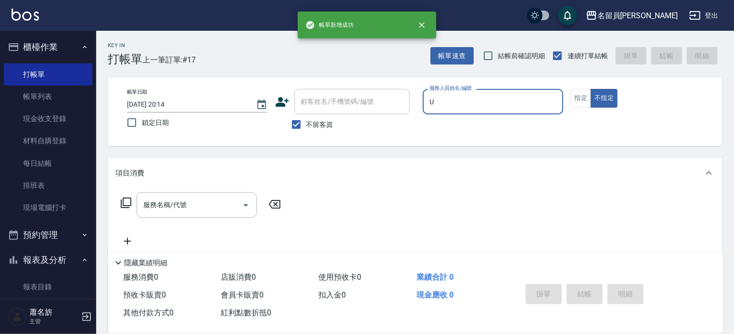
type input "una-u"
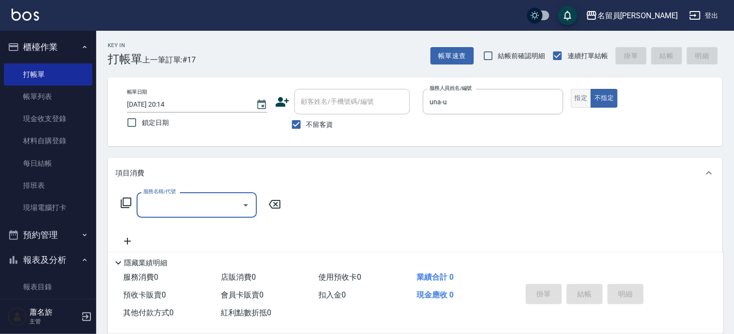
click at [584, 94] on button "指定" at bounding box center [581, 98] width 21 height 19
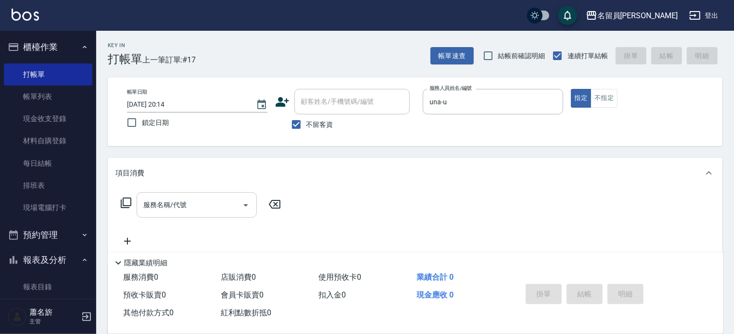
click at [185, 205] on input "服務名稱/代號" at bounding box center [189, 205] width 97 height 17
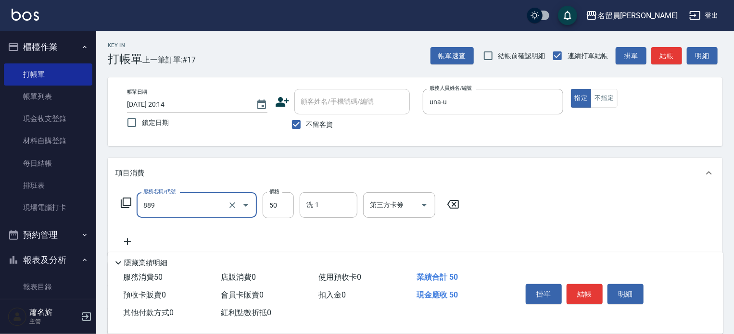
type input "精油(889)"
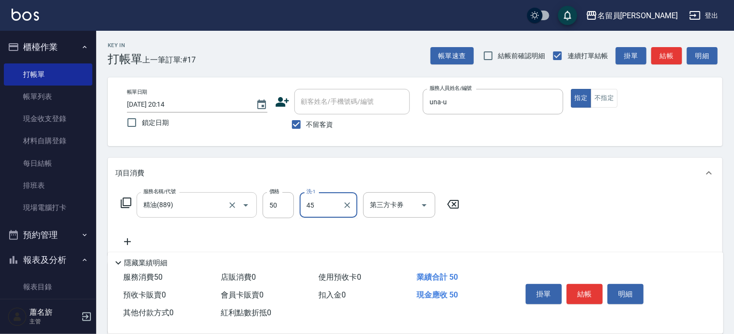
type input "游家豪-45"
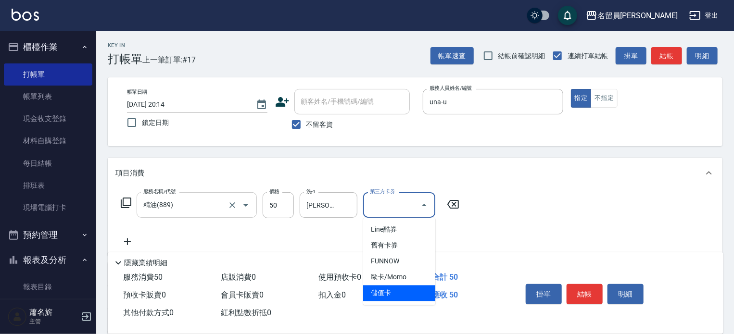
type input "儲值卡"
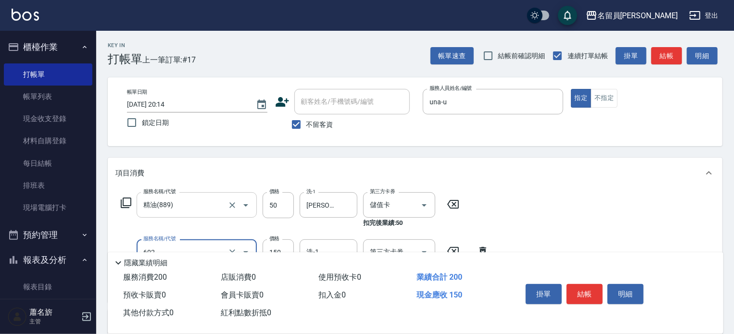
type input "一般洗髮(602)"
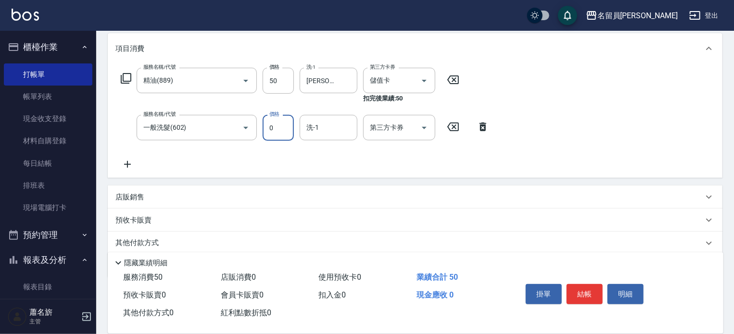
scroll to position [160, 0]
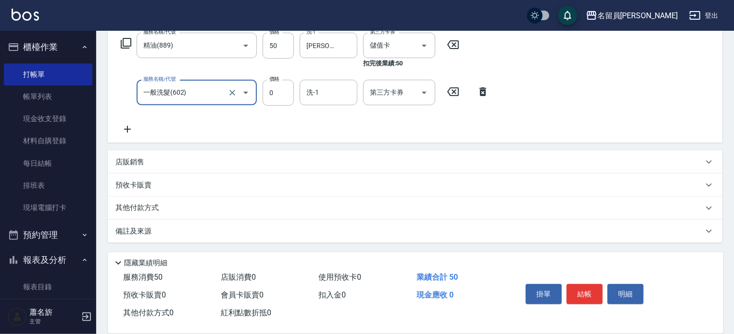
click at [163, 90] on input "一般洗髮(602)" at bounding box center [183, 92] width 85 height 17
type input "200"
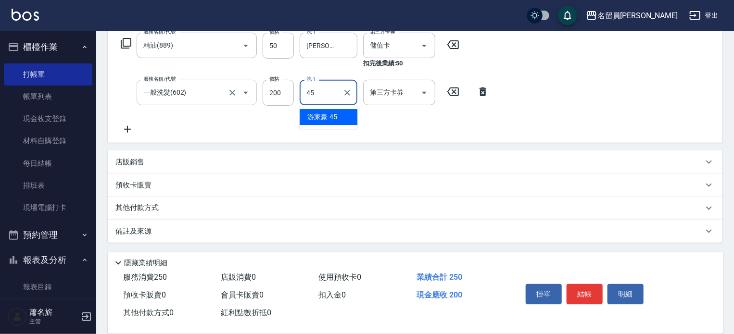
type input "游家豪-45"
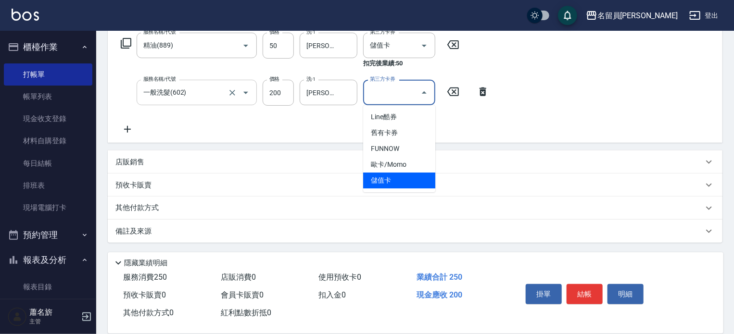
type input "儲值卡"
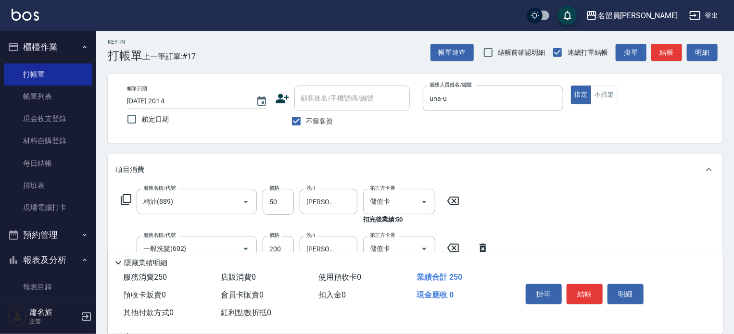
scroll to position [0, 0]
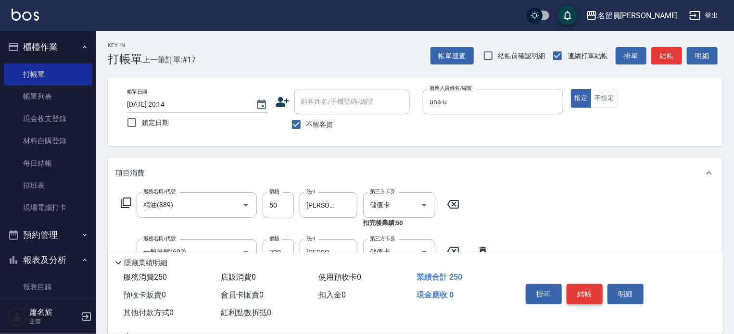
click at [585, 288] on button "結帳" at bounding box center [584, 294] width 36 height 20
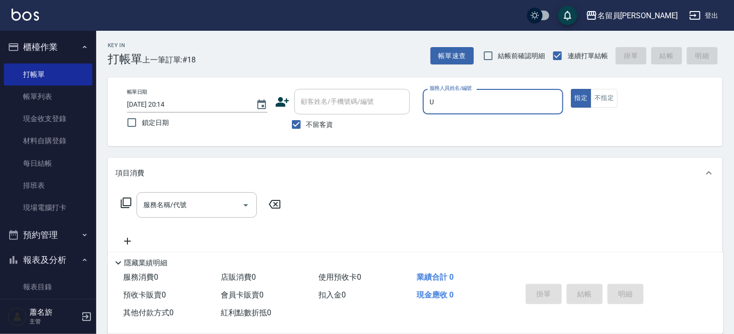
type input "una-u"
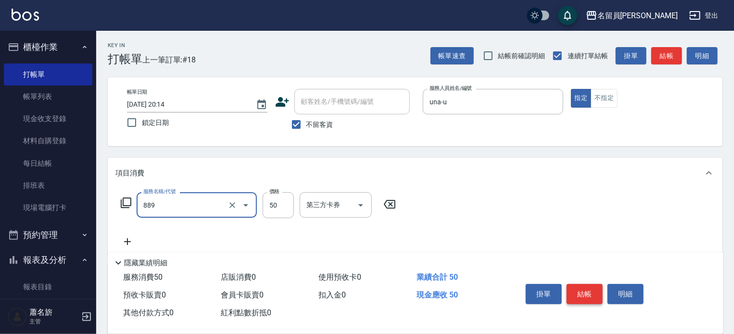
type input "精油(889)"
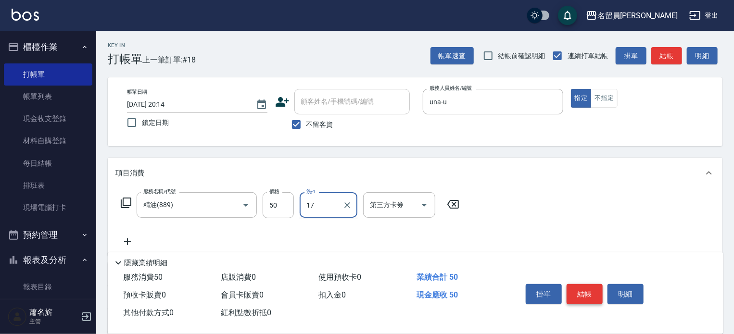
type input "蕭琬婷-17"
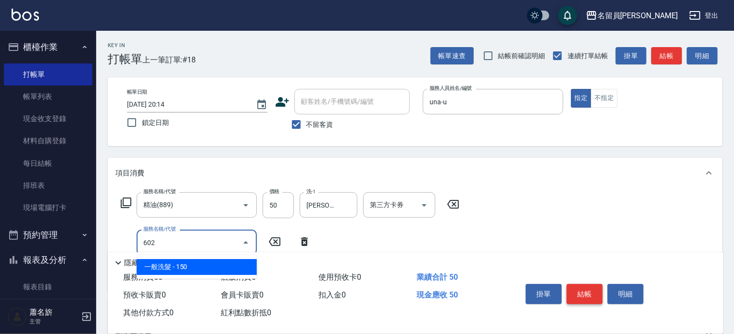
type input "一般洗髮(602)"
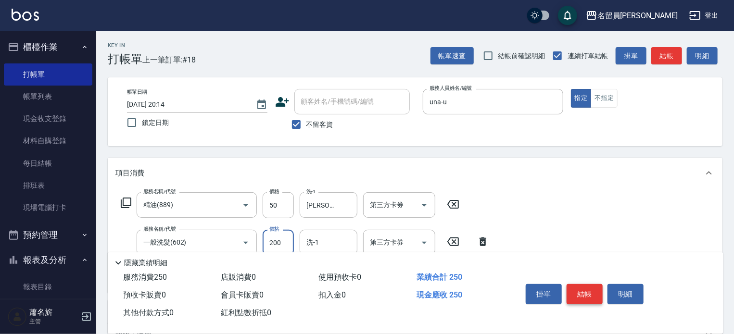
type input "200"
type input "蕭琬婷-17"
type input "剪髮(302)"
type input "150"
click at [585, 288] on button "結帳" at bounding box center [584, 294] width 36 height 20
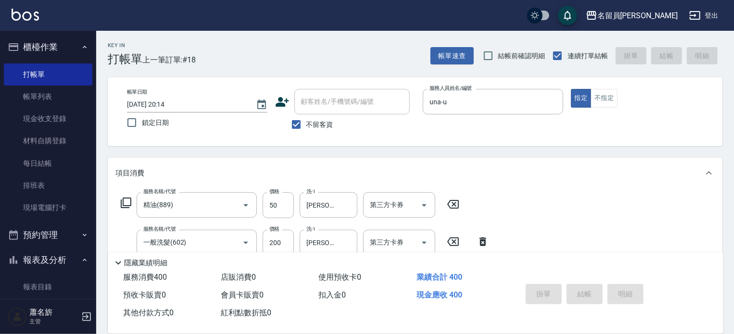
type input "2025/09/10 20:15"
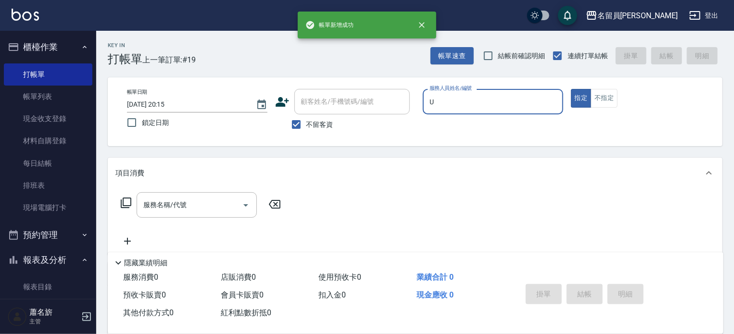
type input "una-u"
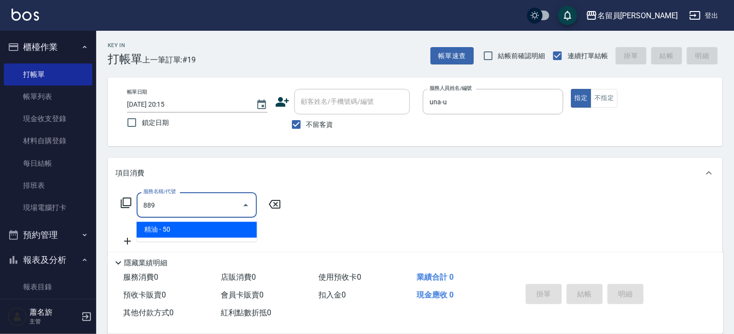
type input "精油(889)"
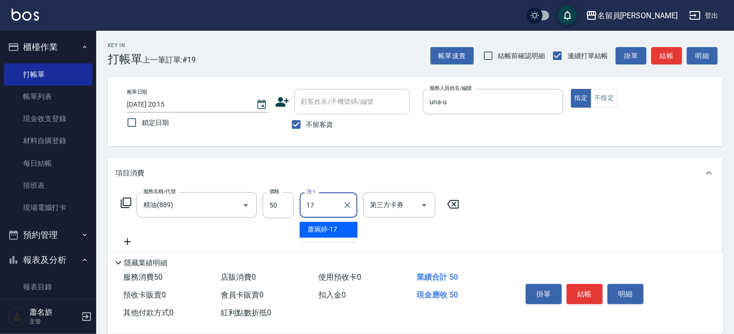
type input "蕭琬婷-17"
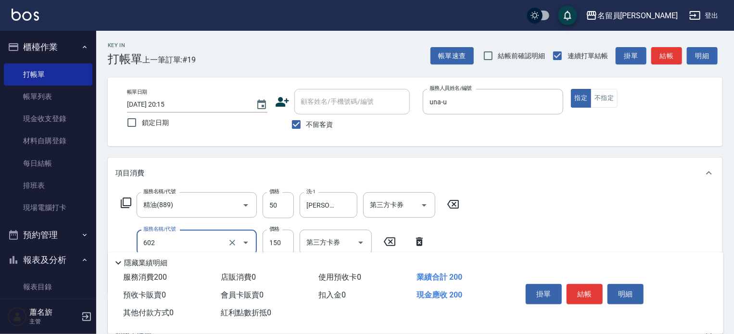
type input "一般洗髮(602)"
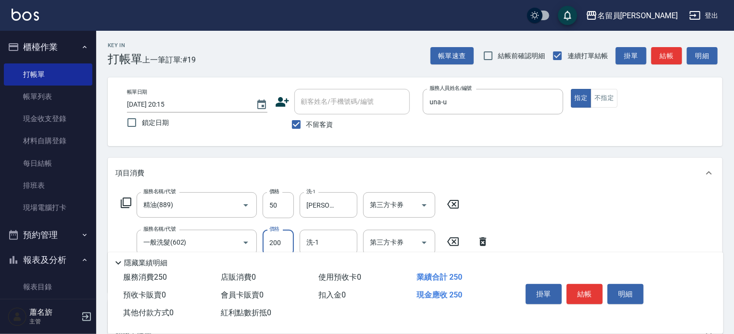
type input "200"
type input "蕭琬婷-17"
type input "剪髮(302)"
type input "200"
click at [582, 294] on button "結帳" at bounding box center [584, 294] width 36 height 20
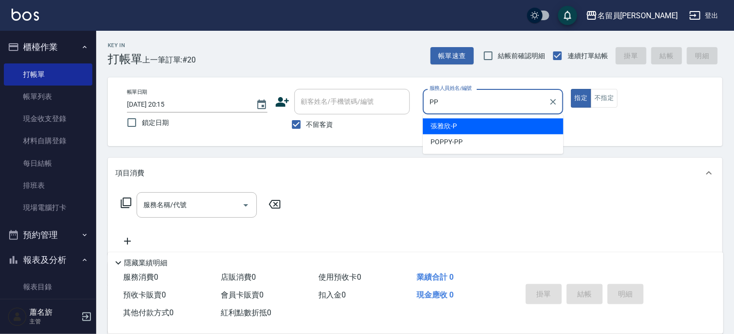
type input "POPPY-PP"
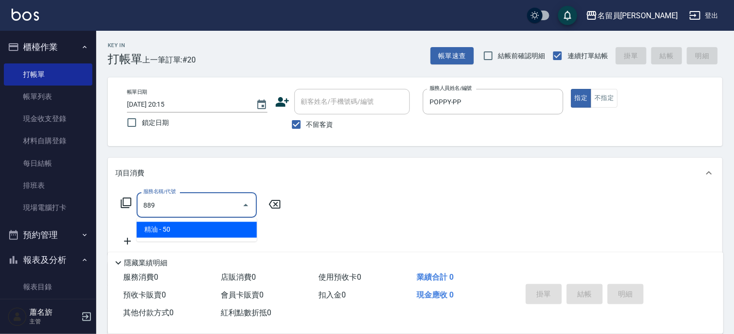
type input "精油(889)"
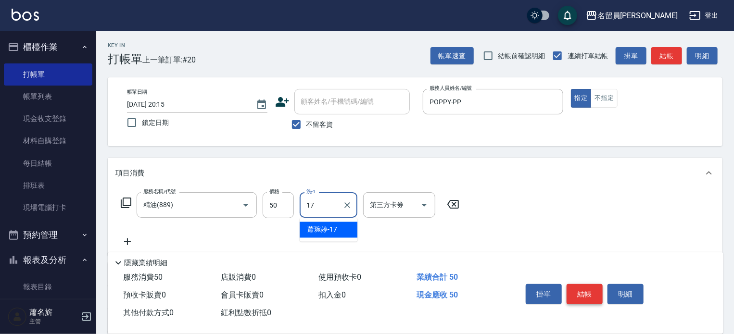
type input "蕭琬婷-17"
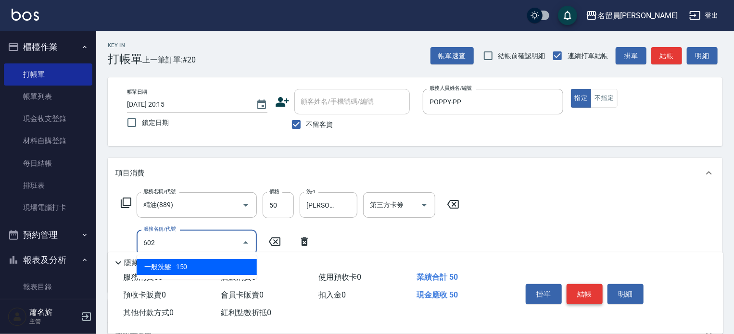
type input "一般洗髮(602)"
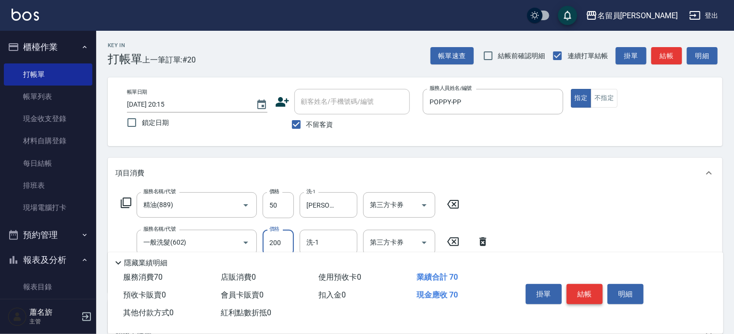
type input "200"
type input "蕭琬婷-17"
type input "剪髮(302)"
type input "150"
click at [582, 294] on button "結帳" at bounding box center [584, 294] width 36 height 20
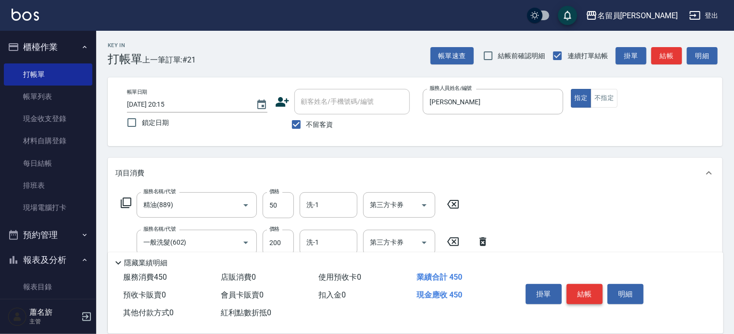
click at [582, 294] on button "結帳" at bounding box center [584, 294] width 36 height 20
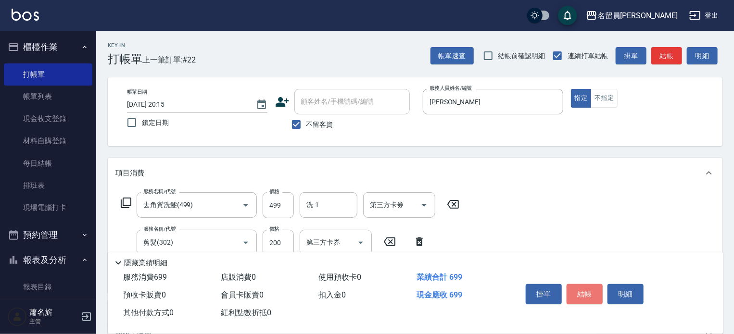
drag, startPoint x: 584, startPoint y: 294, endPoint x: 586, endPoint y: 315, distance: 21.3
click at [588, 318] on div "掛單 結帳 明細" at bounding box center [610, 295] width 201 height 53
click at [566, 284] on button "結帳" at bounding box center [584, 294] width 36 height 20
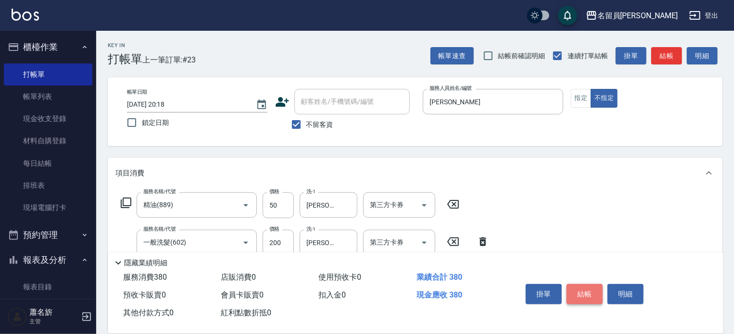
click at [599, 286] on button "結帳" at bounding box center [584, 294] width 36 height 20
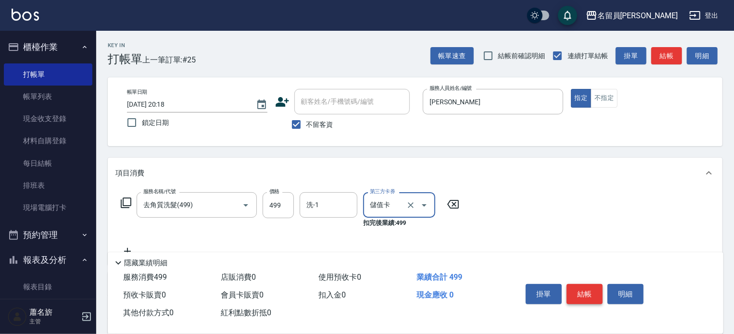
click at [599, 286] on button "結帳" at bounding box center [584, 294] width 36 height 20
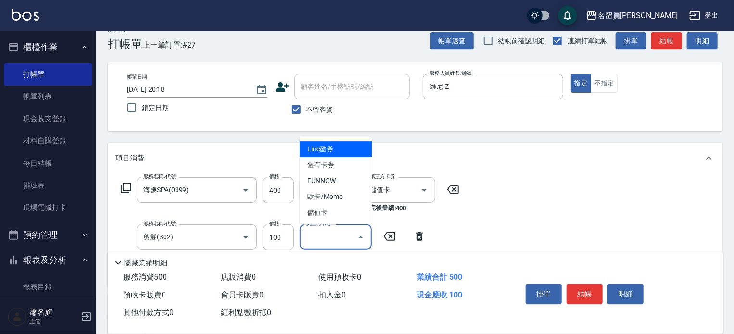
scroll to position [96, 0]
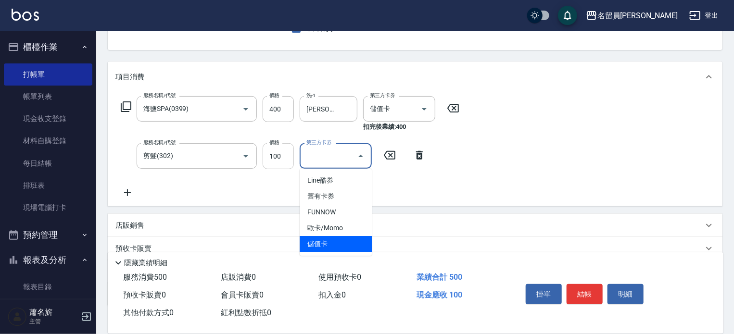
click at [273, 156] on input "100" at bounding box center [277, 156] width 31 height 26
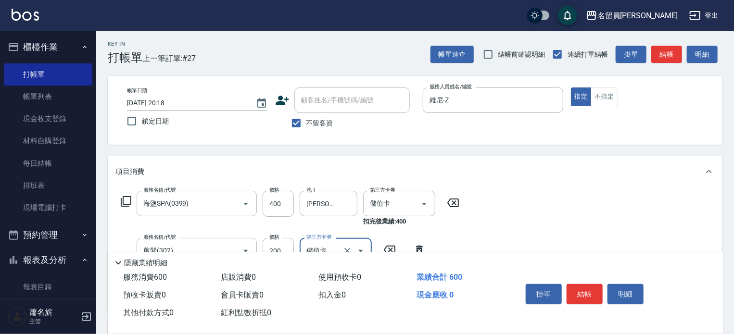
scroll to position [0, 0]
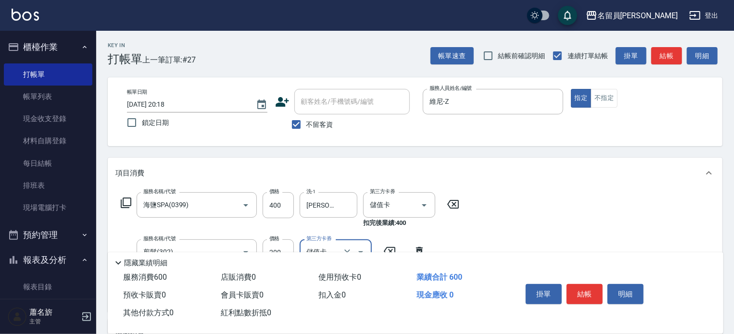
click at [582, 286] on button "結帳" at bounding box center [584, 294] width 36 height 20
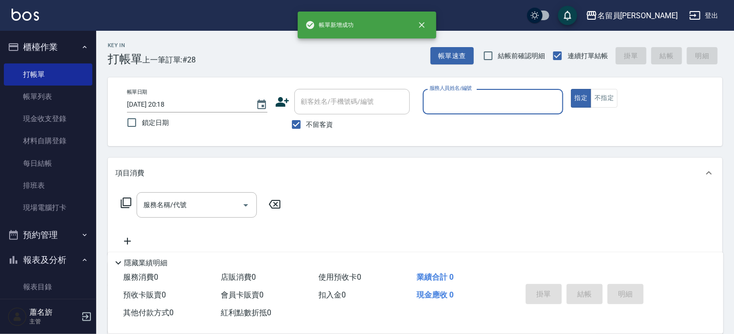
click at [571, 89] on button "指定" at bounding box center [581, 98] width 21 height 19
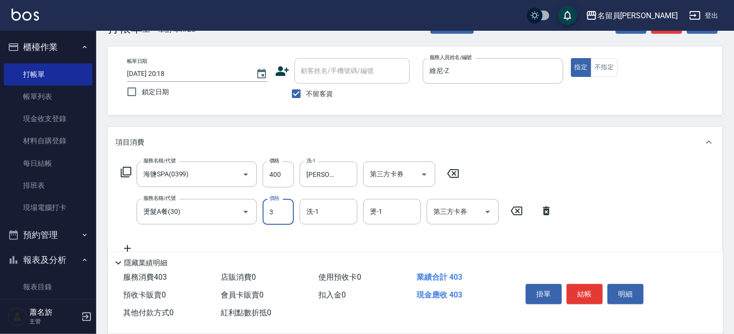
scroll to position [48, 0]
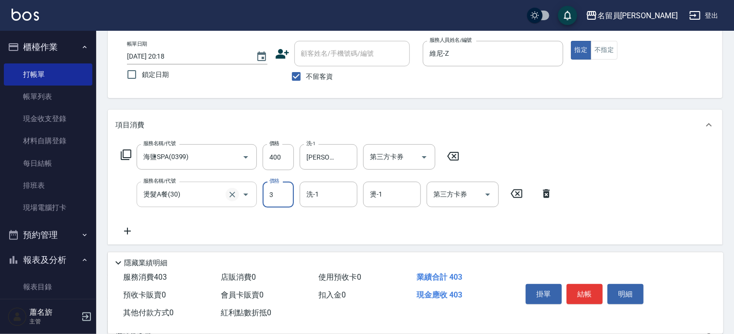
click at [231, 196] on icon "Clear" at bounding box center [232, 195] width 6 height 6
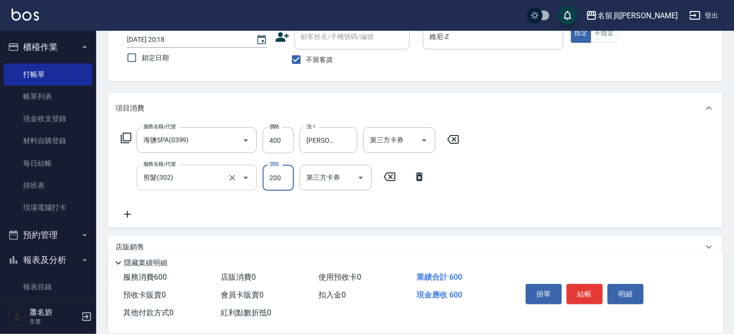
scroll to position [0, 0]
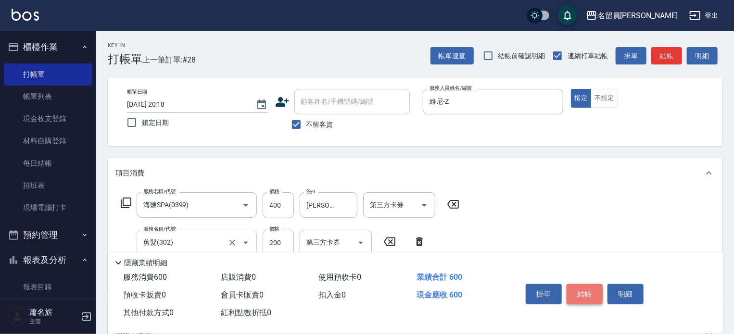
click at [587, 287] on button "結帳" at bounding box center [584, 294] width 36 height 20
click at [583, 292] on button "結帳" at bounding box center [584, 294] width 36 height 20
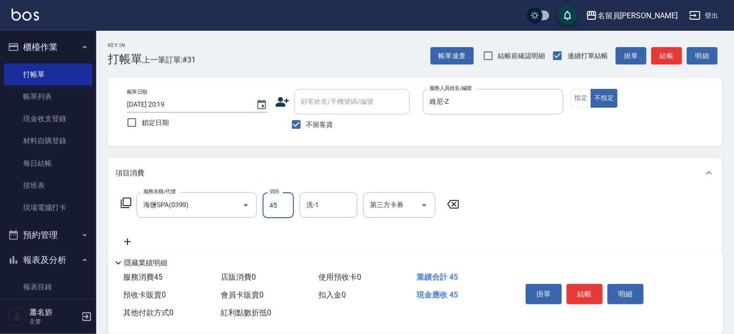
click at [262, 202] on input "45" at bounding box center [277, 205] width 31 height 26
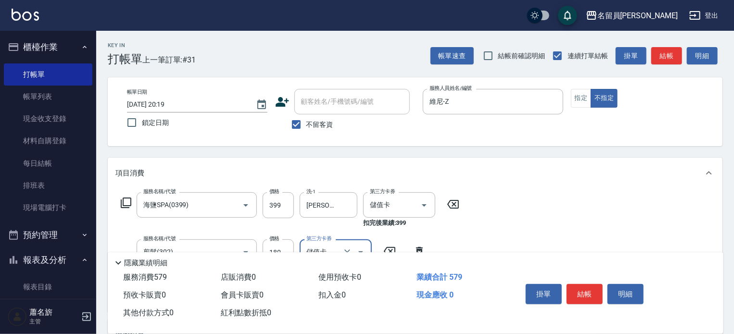
click at [585, 288] on button "結帳" at bounding box center [584, 294] width 36 height 20
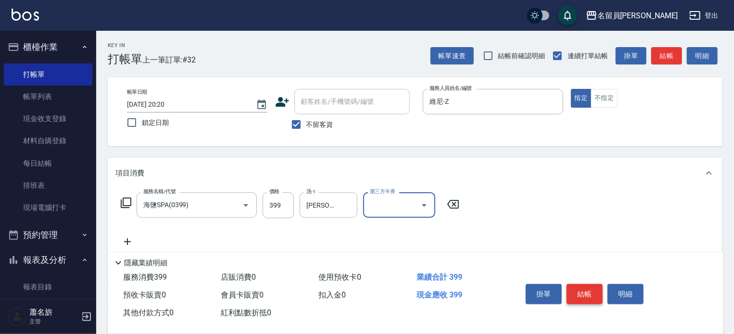
click at [586, 285] on button "結帳" at bounding box center [584, 294] width 36 height 20
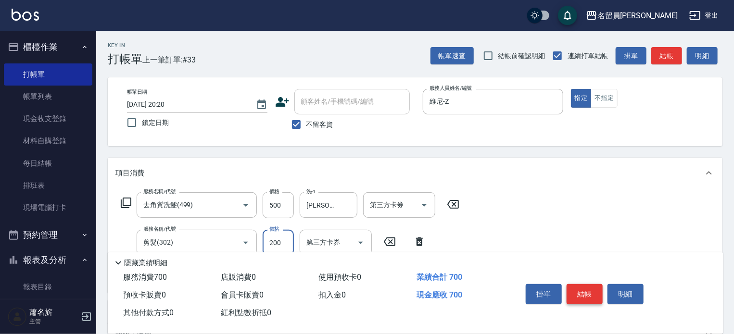
click at [586, 285] on button "結帳" at bounding box center [584, 294] width 36 height 20
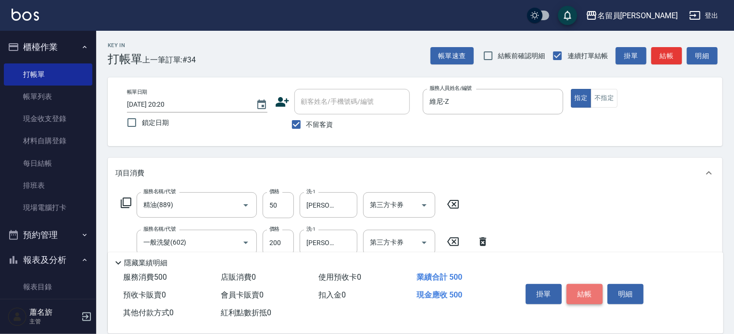
click at [586, 285] on button "結帳" at bounding box center [584, 294] width 36 height 20
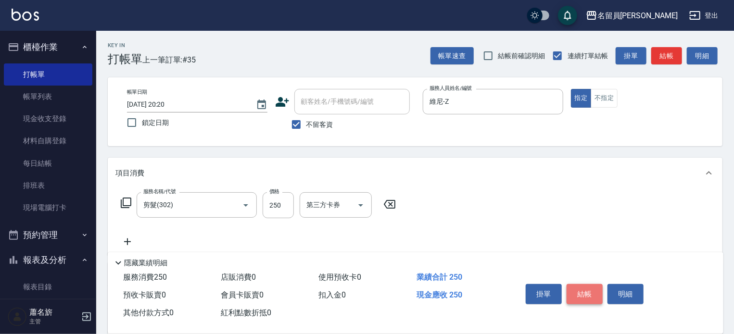
click at [586, 285] on button "結帳" at bounding box center [584, 294] width 36 height 20
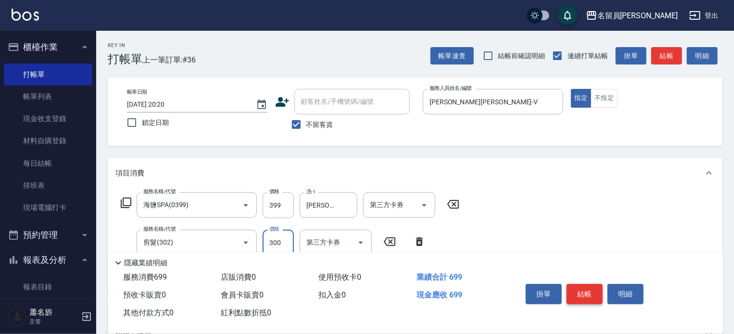
click at [582, 299] on button "結帳" at bounding box center [584, 294] width 36 height 20
click at [577, 296] on button "結帳" at bounding box center [584, 294] width 36 height 20
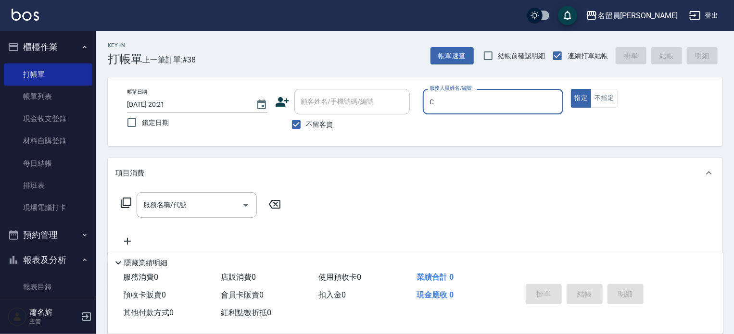
click at [571, 89] on button "指定" at bounding box center [581, 98] width 21 height 19
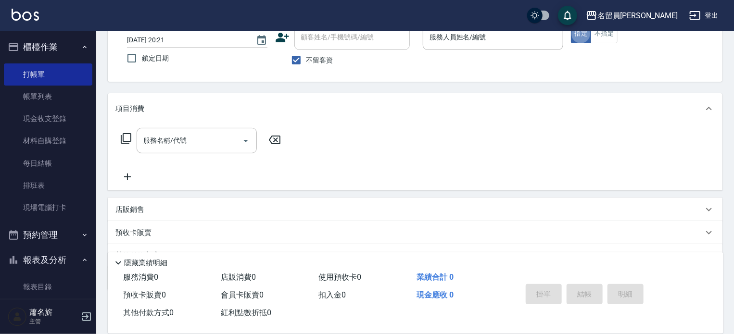
scroll to position [48, 0]
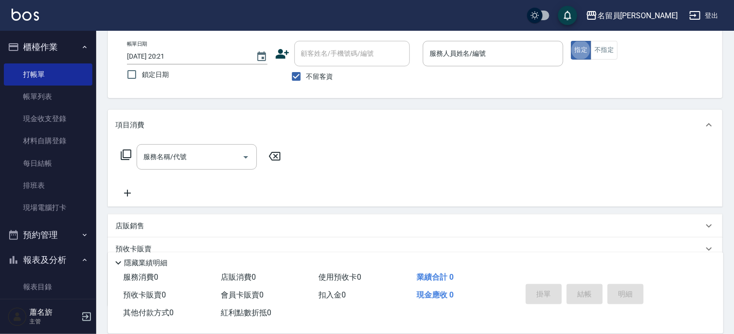
click at [463, 66] on p at bounding box center [493, 71] width 140 height 10
click at [461, 63] on div "服務人員姓名/編號" at bounding box center [493, 53] width 140 height 25
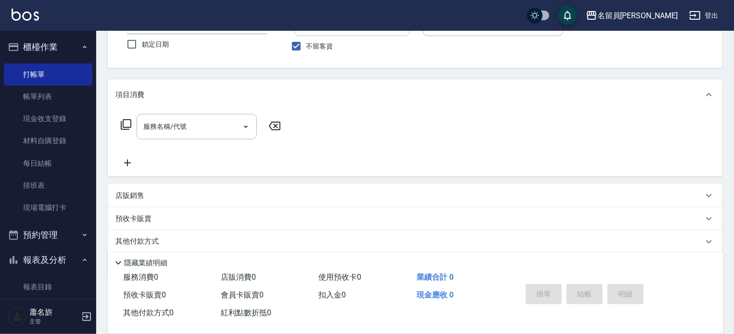
scroll to position [112, 0]
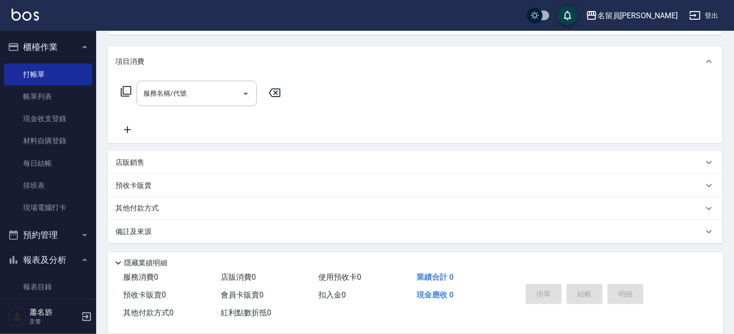
click at [413, 162] on div "店販銷售" at bounding box center [408, 163] width 587 height 10
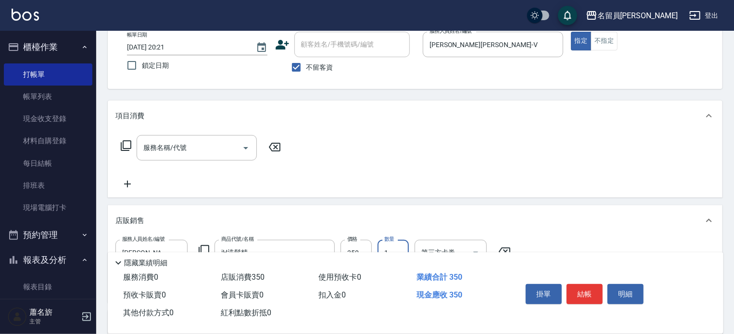
scroll to position [0, 0]
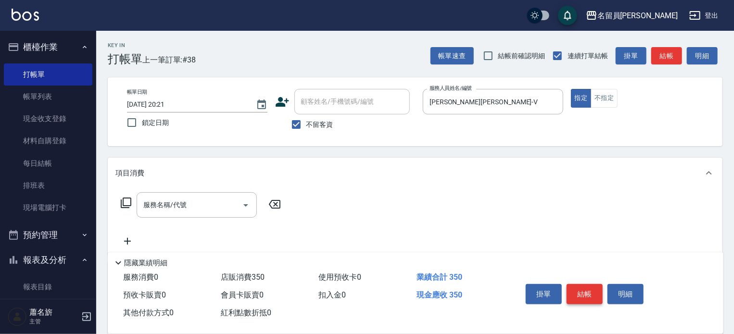
click at [586, 290] on button "結帳" at bounding box center [584, 294] width 36 height 20
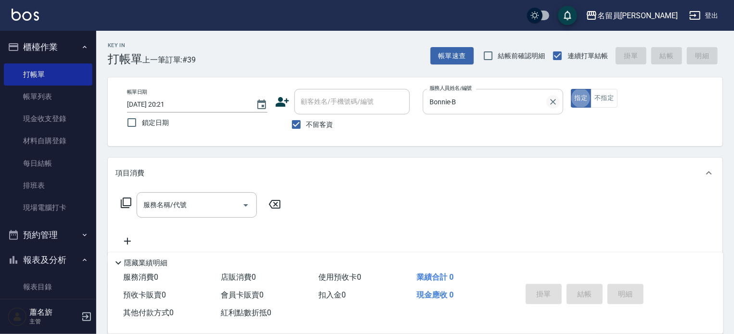
click at [549, 107] on button "Clear" at bounding box center [552, 101] width 13 height 13
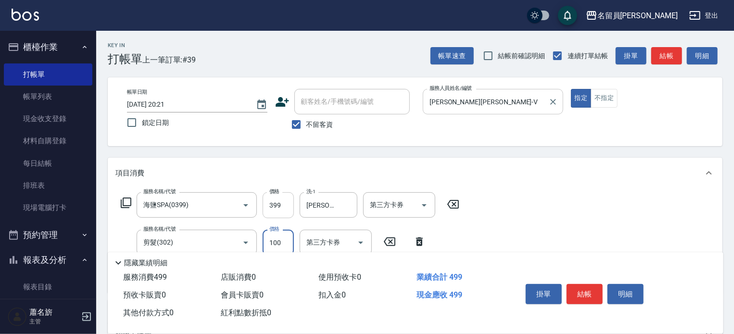
click at [283, 204] on input "399" at bounding box center [277, 205] width 31 height 26
click at [585, 295] on button "結帳" at bounding box center [584, 294] width 36 height 20
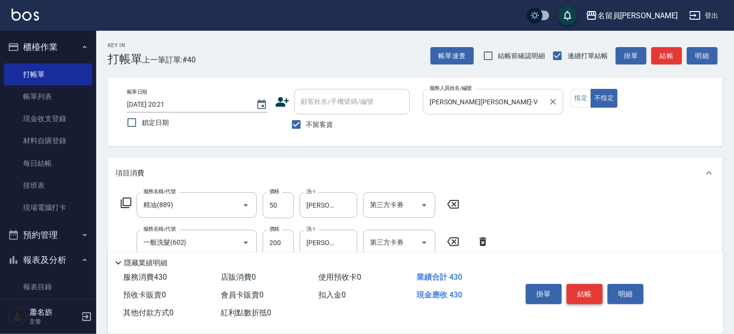
click at [585, 295] on button "結帳" at bounding box center [584, 294] width 36 height 20
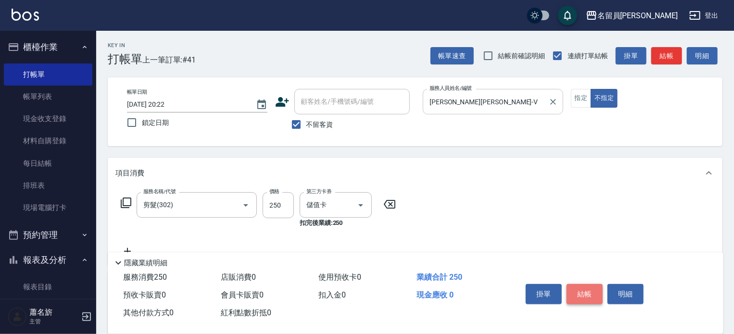
click at [585, 295] on button "結帳" at bounding box center [584, 294] width 36 height 20
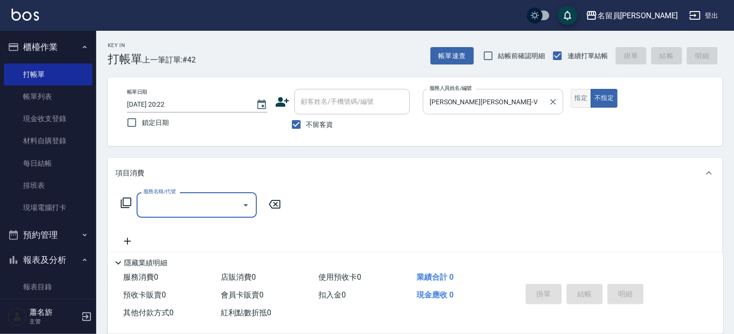
click at [578, 100] on button "指定" at bounding box center [581, 98] width 21 height 19
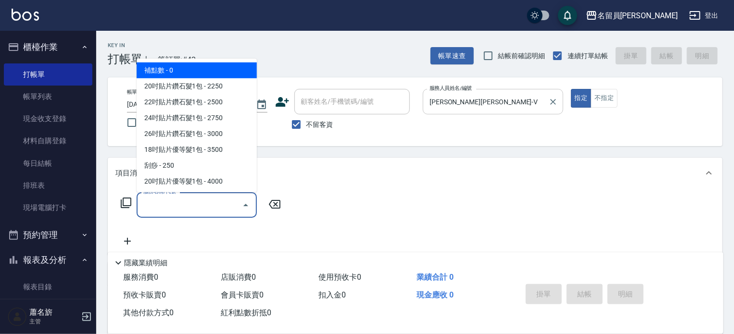
click at [184, 199] on input "服務名稱/代號" at bounding box center [189, 205] width 97 height 17
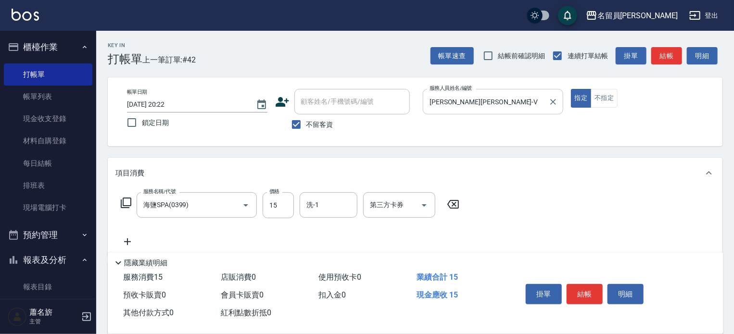
click at [273, 193] on label "價格" at bounding box center [274, 191] width 10 height 7
click at [273, 193] on input "15" at bounding box center [277, 205] width 31 height 26
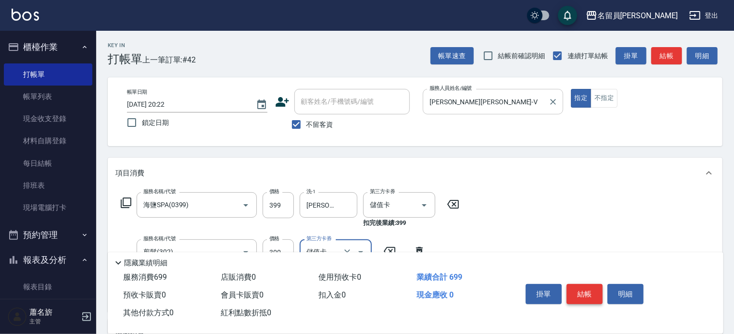
click at [593, 287] on button "結帳" at bounding box center [584, 294] width 36 height 20
click at [595, 287] on button "結帳" at bounding box center [584, 294] width 36 height 20
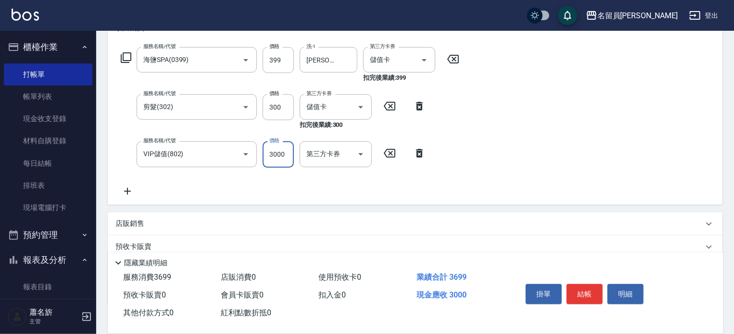
scroll to position [192, 0]
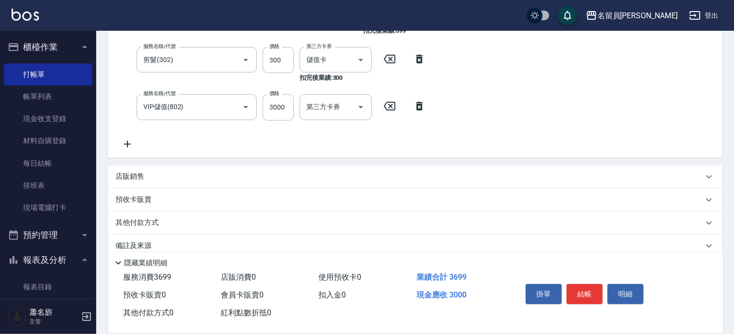
click at [396, 184] on div "店販銷售" at bounding box center [415, 176] width 614 height 23
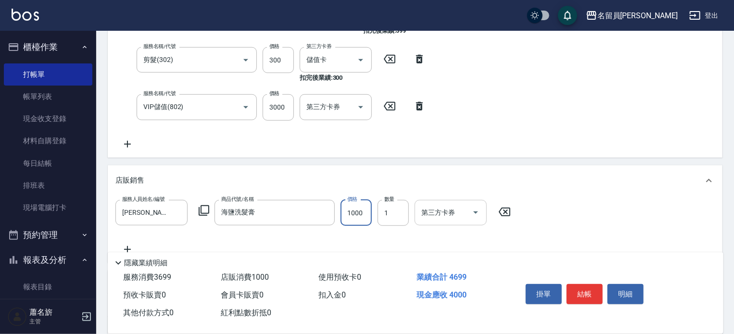
drag, startPoint x: 417, startPoint y: 213, endPoint x: 426, endPoint y: 220, distance: 11.3
click at [419, 213] on div "第三方卡券" at bounding box center [450, 212] width 72 height 25
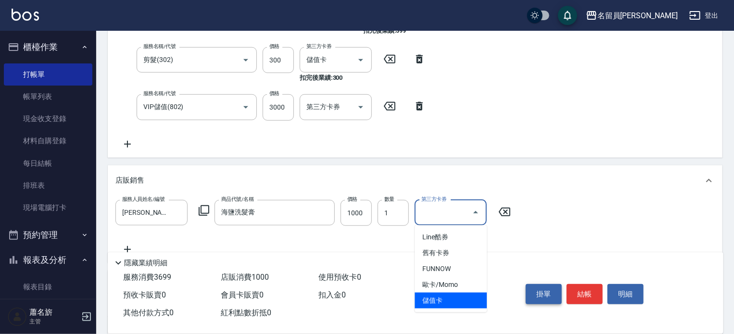
drag, startPoint x: 448, startPoint y: 298, endPoint x: 555, endPoint y: 290, distance: 107.4
click at [450, 298] on span "儲值卡" at bounding box center [450, 301] width 72 height 16
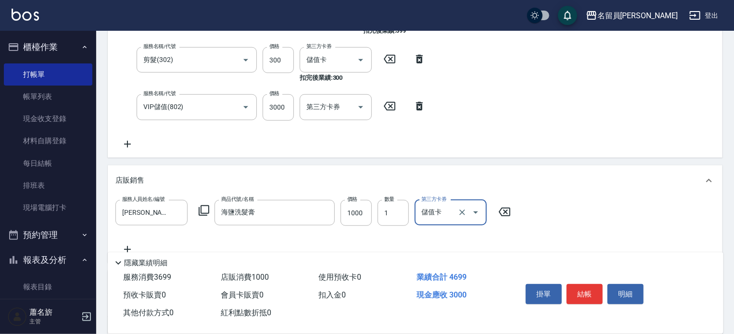
click at [596, 289] on button "結帳" at bounding box center [584, 294] width 36 height 20
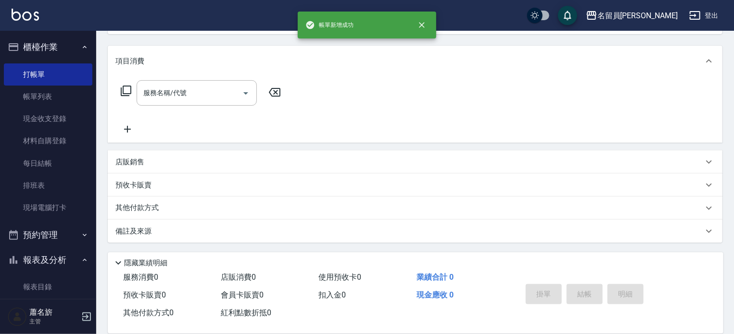
scroll to position [0, 0]
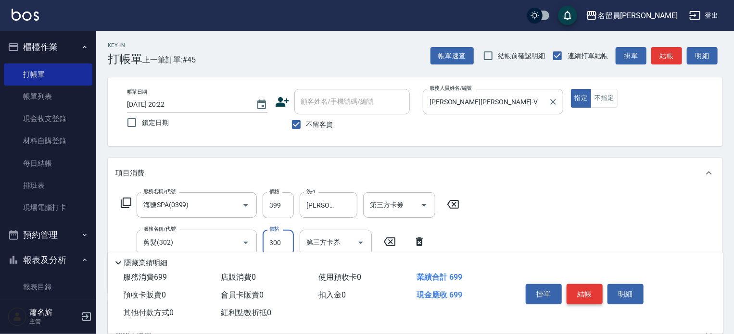
click at [596, 289] on button "結帳" at bounding box center [584, 294] width 36 height 20
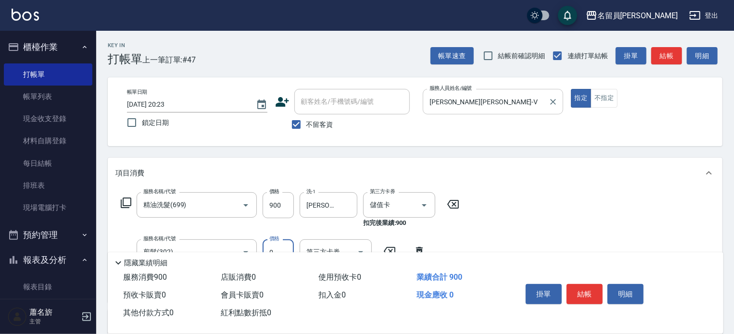
click at [287, 241] on input "0" at bounding box center [277, 252] width 31 height 26
click at [576, 294] on button "結帳" at bounding box center [584, 294] width 36 height 20
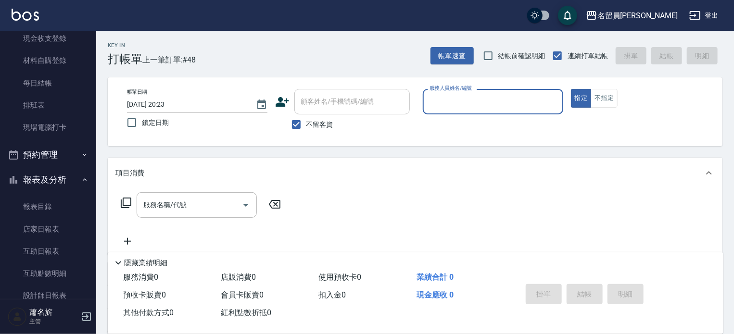
scroll to position [192, 0]
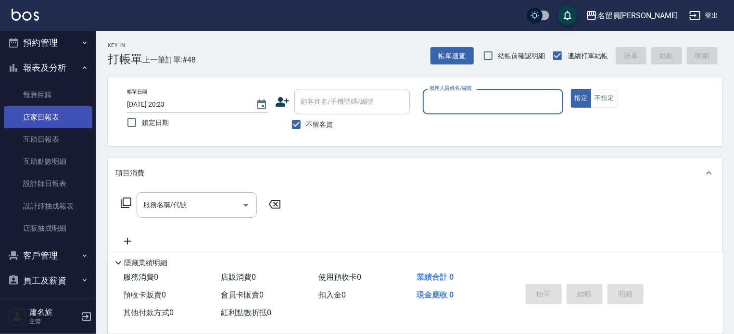
click at [63, 117] on link "店家日報表" at bounding box center [48, 117] width 88 height 22
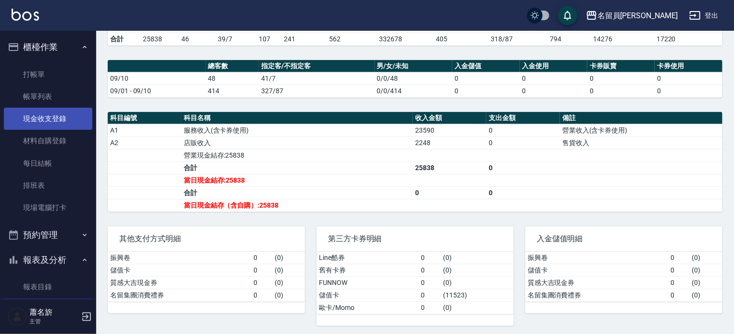
click at [58, 113] on link "現金收支登錄" at bounding box center [48, 119] width 88 height 22
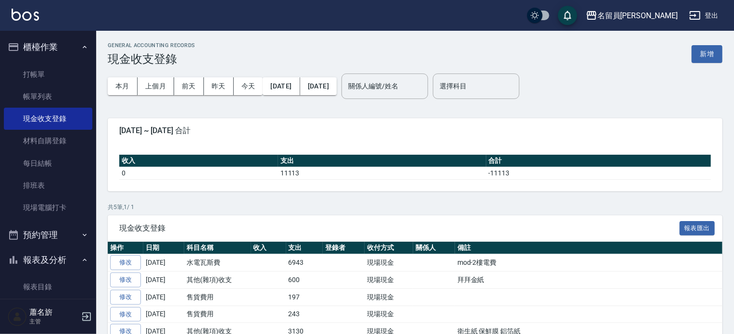
click at [690, 59] on div "GENERAL ACCOUNTING RECORDS 現金收支登錄 新增" at bounding box center [415, 54] width 614 height 24
drag, startPoint x: 704, startPoint y: 61, endPoint x: 568, endPoint y: 109, distance: 144.1
click at [704, 61] on button "新增" at bounding box center [706, 54] width 31 height 18
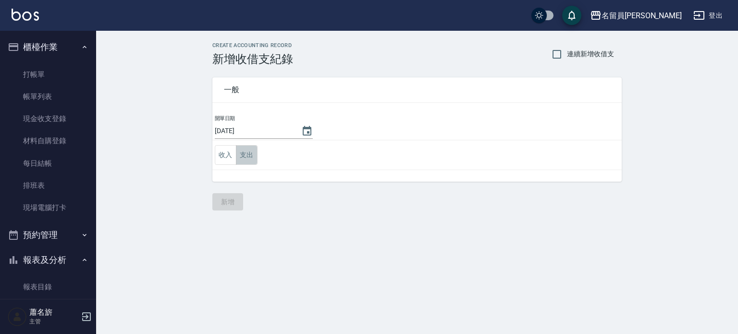
click at [249, 154] on button "支出" at bounding box center [247, 155] width 22 height 20
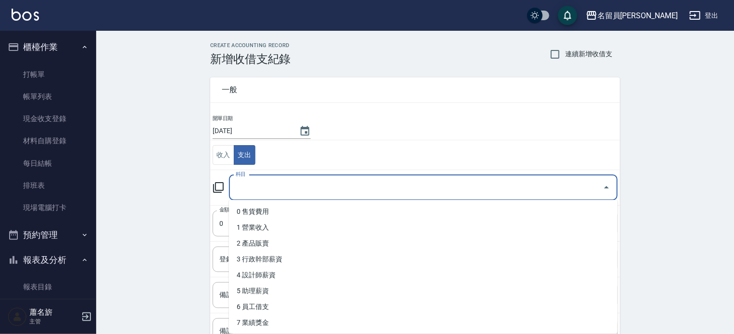
click at [300, 186] on input "科目" at bounding box center [415, 187] width 365 height 17
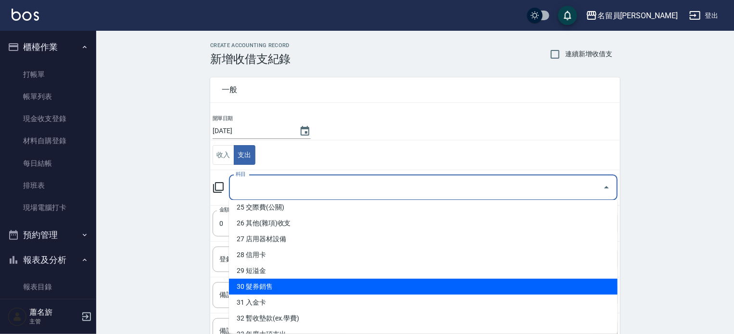
scroll to position [385, 0]
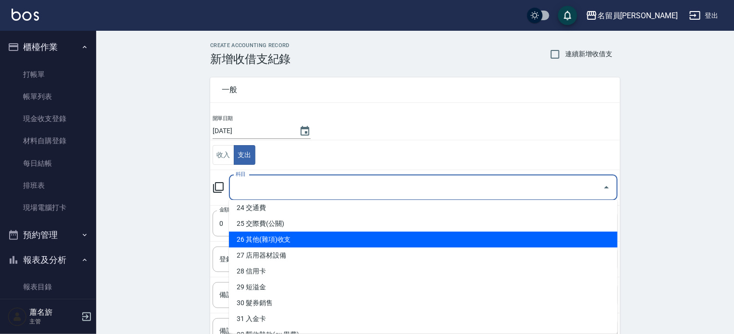
click at [323, 246] on li "26 其他(雜項)收支" at bounding box center [423, 240] width 388 height 16
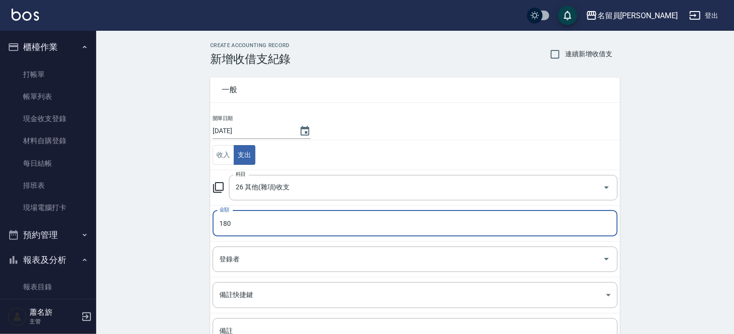
click at [304, 221] on input "180" at bounding box center [414, 224] width 405 height 26
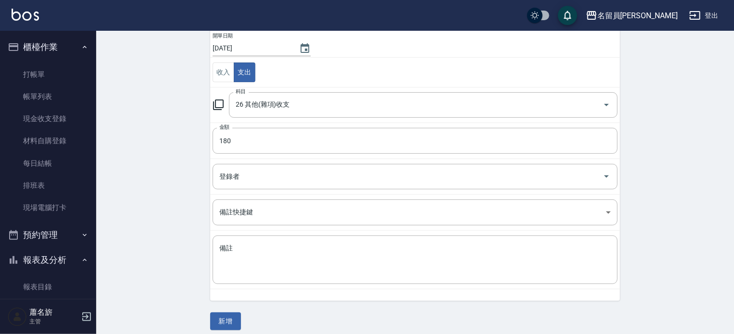
scroll to position [89, 0]
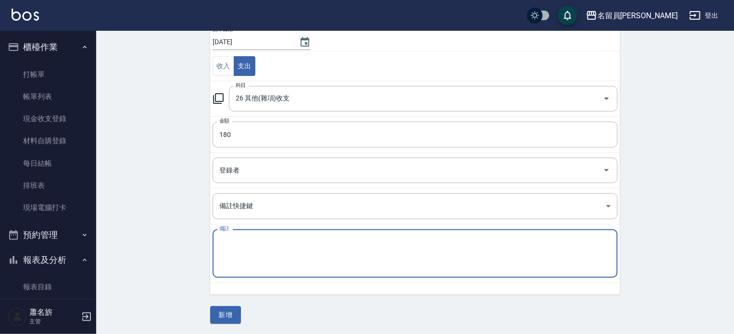
click at [253, 265] on textarea "備註" at bounding box center [414, 253] width 391 height 33
click at [230, 310] on div "一般 開單日期 2025/09/10 收入 支出 科目 26 其他(雜項)收支 科目 金額 180 金額 登錄者 登錄者 備註快捷鍵 ​ 備註快捷鍵 備註 刷…" at bounding box center [415, 150] width 410 height 347
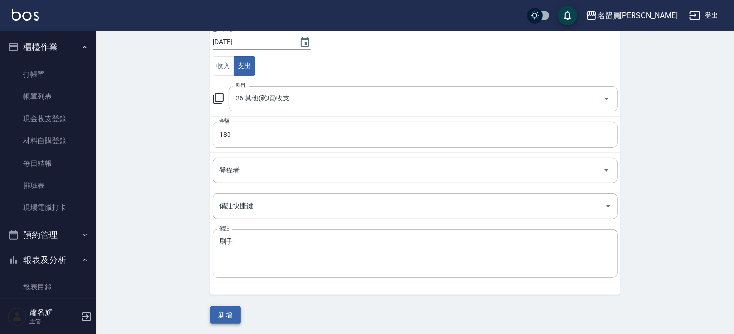
click at [230, 310] on button "新增" at bounding box center [225, 315] width 31 height 18
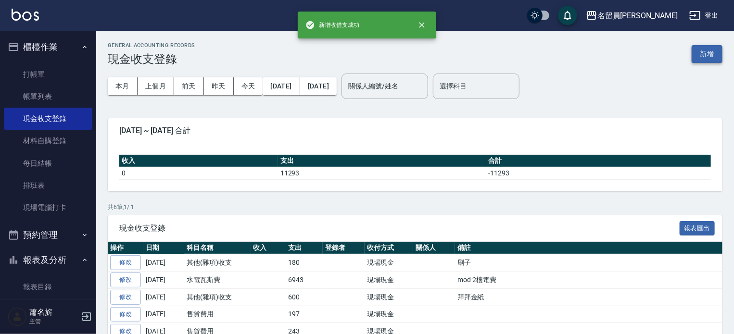
click at [704, 55] on button "新增" at bounding box center [706, 54] width 31 height 18
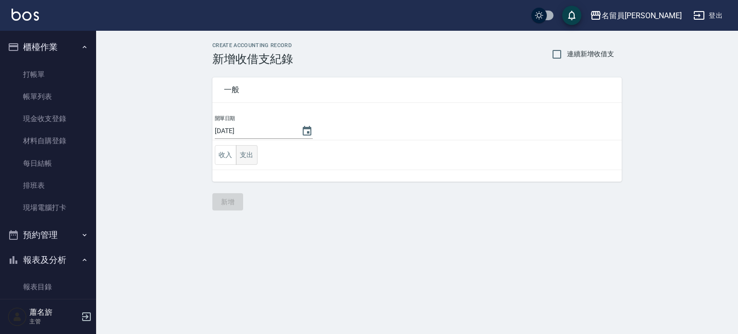
drag, startPoint x: 247, startPoint y: 156, endPoint x: 251, endPoint y: 159, distance: 5.6
click at [248, 157] on button "支出" at bounding box center [247, 155] width 22 height 20
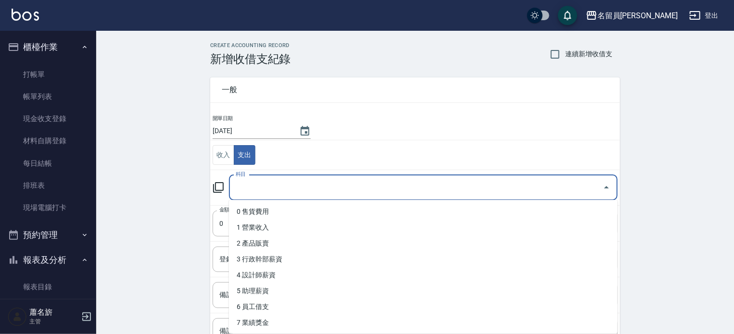
click at [269, 189] on input "科目" at bounding box center [415, 187] width 365 height 17
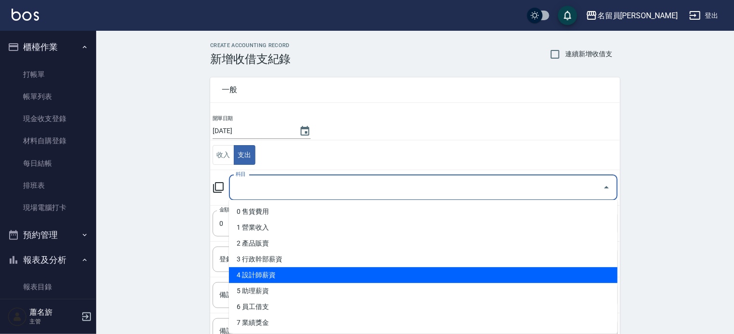
drag, startPoint x: 296, startPoint y: 260, endPoint x: 289, endPoint y: 289, distance: 30.2
click at [289, 289] on ul "0 售貨費用 1 營業收入 2 產品販賣 3 行政幹部薪資 4 設計師薪資 5 助理薪資 6 員工借支 7 業績獎金 8 伙食費 9 勞健保勞退費 10 房屋…" at bounding box center [423, 267] width 388 height 134
click at [289, 280] on li "4 設計師薪資" at bounding box center [423, 275] width 388 height 16
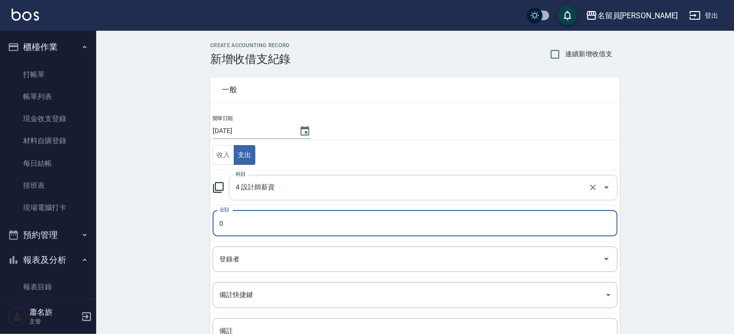
click at [302, 187] on input "4 設計師薪資" at bounding box center [409, 187] width 353 height 17
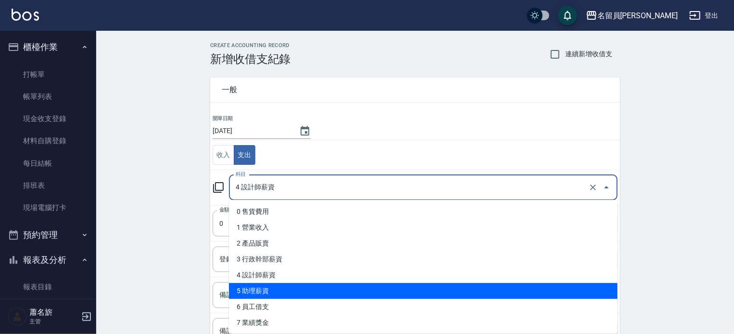
click at [265, 295] on li "5 助理薪資" at bounding box center [423, 291] width 388 height 16
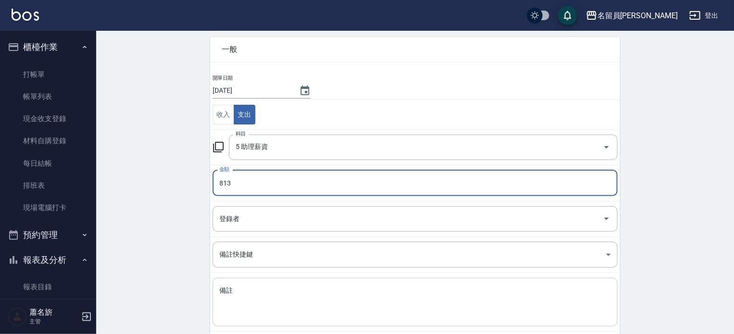
scroll to position [89, 0]
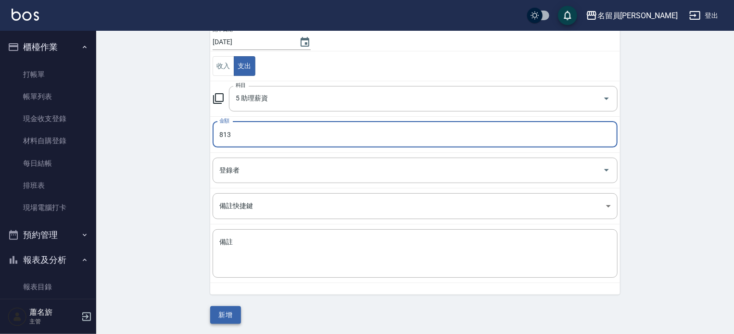
click at [228, 315] on button "新增" at bounding box center [225, 315] width 31 height 18
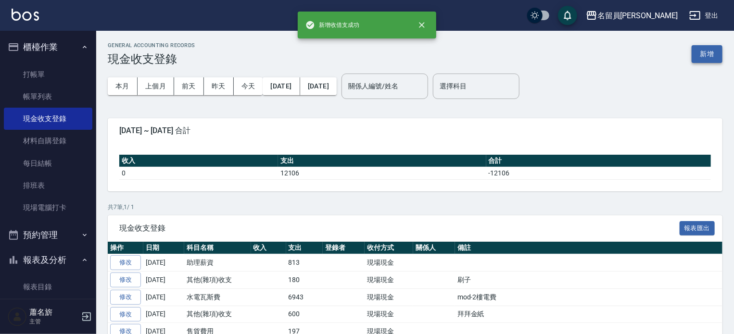
click at [711, 54] on button "新增" at bounding box center [706, 54] width 31 height 18
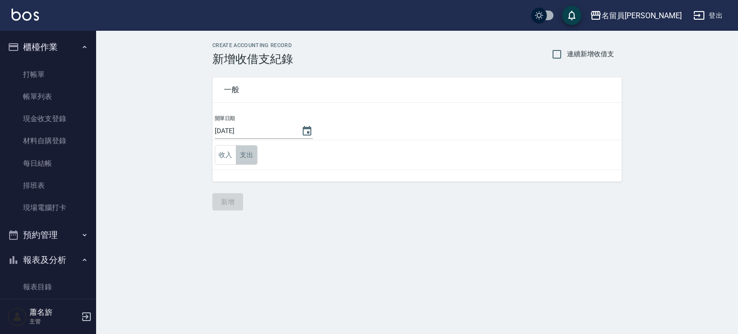
click at [242, 156] on button "支出" at bounding box center [247, 155] width 22 height 20
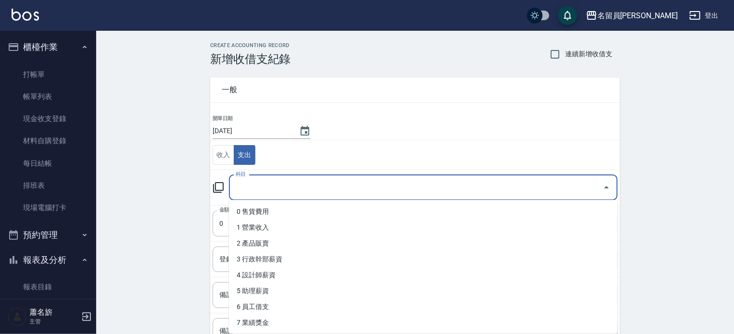
click at [262, 182] on input "科目" at bounding box center [415, 187] width 365 height 17
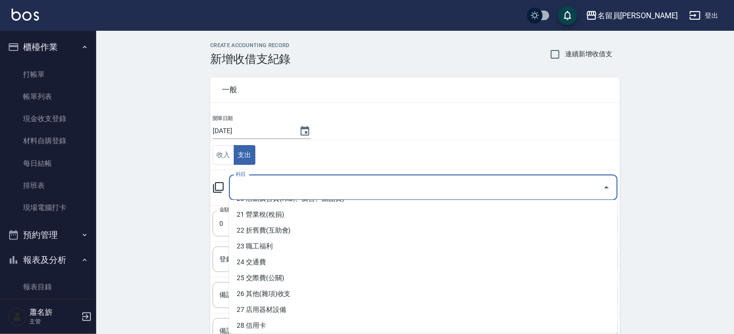
scroll to position [336, 0]
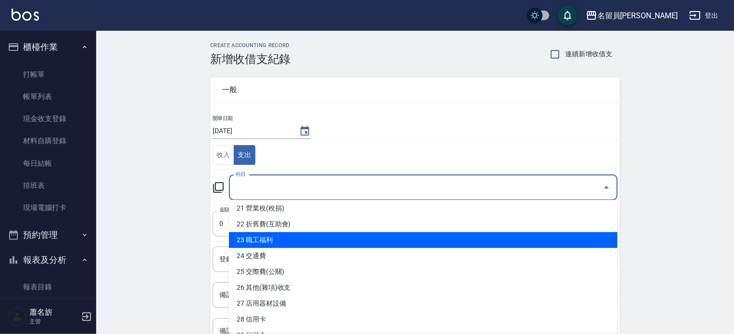
click at [306, 239] on li "23 職工福利" at bounding box center [423, 240] width 388 height 16
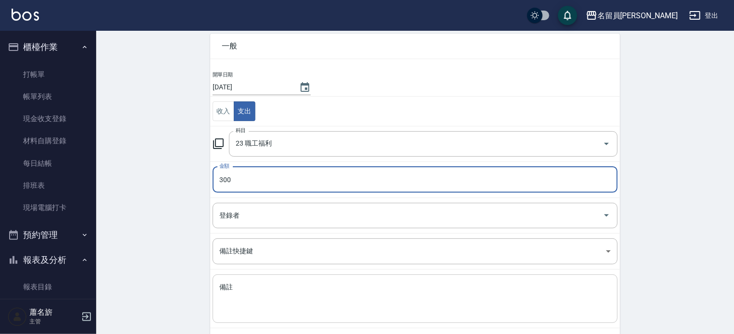
scroll to position [89, 0]
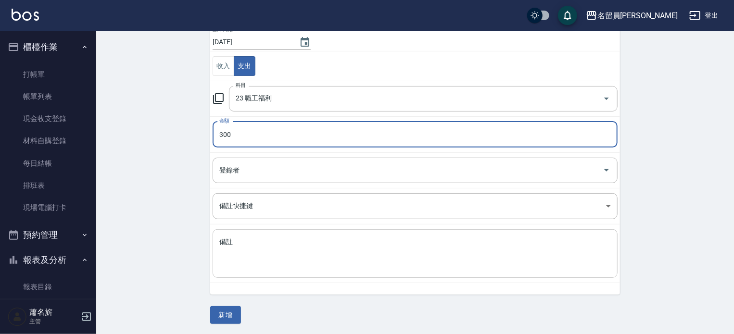
click at [255, 269] on textarea "備註" at bounding box center [414, 253] width 391 height 33
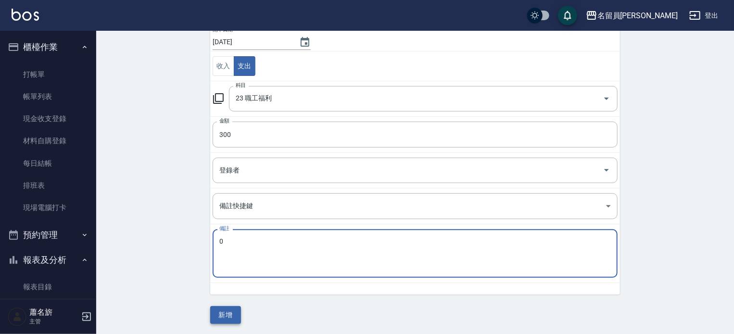
click at [229, 306] on button "新增" at bounding box center [225, 315] width 31 height 18
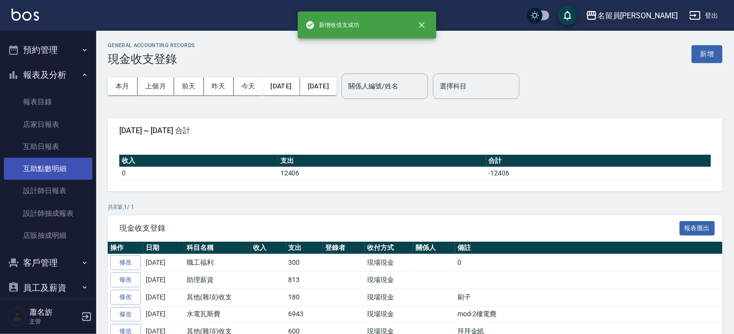
scroll to position [192, 0]
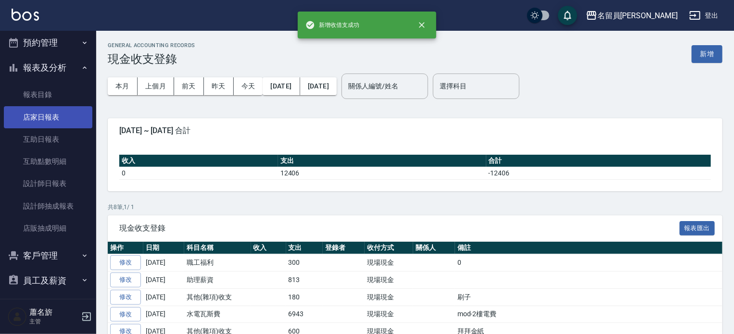
click at [75, 111] on link "店家日報表" at bounding box center [48, 117] width 88 height 22
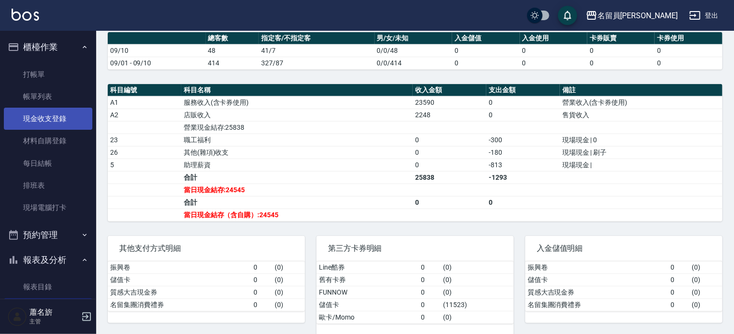
click at [61, 125] on link "現金收支登錄" at bounding box center [48, 119] width 88 height 22
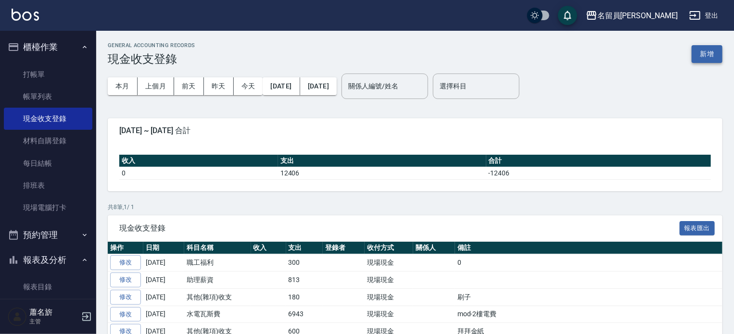
click at [703, 59] on button "新增" at bounding box center [706, 54] width 31 height 18
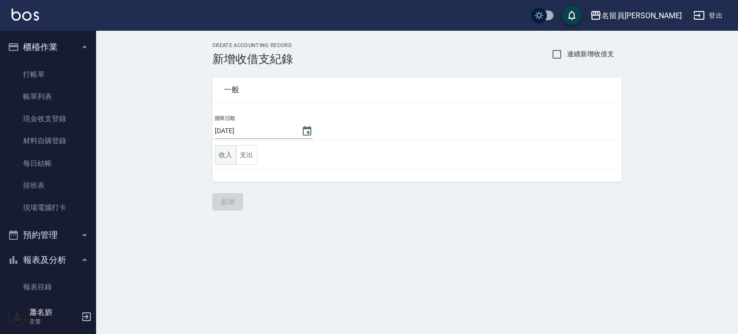
click at [231, 153] on button "收入" at bounding box center [226, 155] width 22 height 20
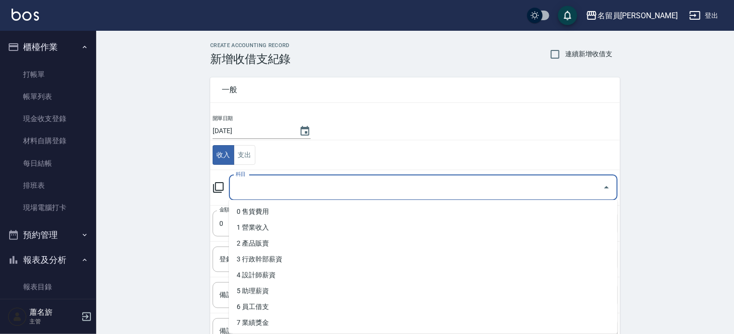
drag, startPoint x: 265, startPoint y: 186, endPoint x: 290, endPoint y: 225, distance: 46.0
click at [265, 187] on input "科目" at bounding box center [415, 187] width 365 height 17
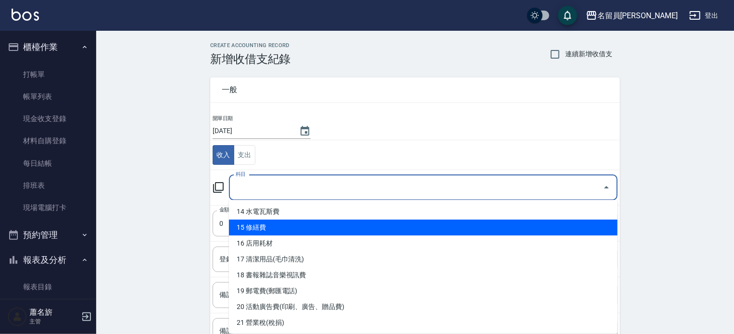
scroll to position [240, 0]
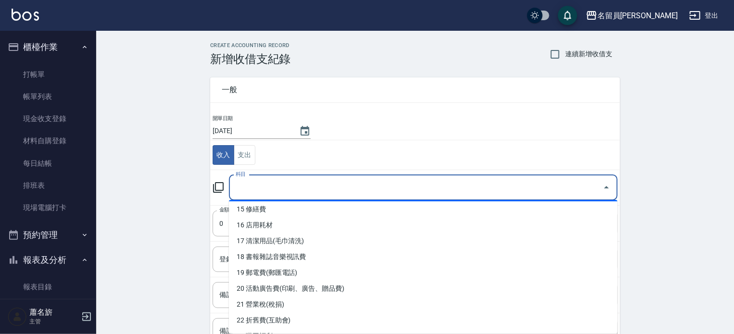
click at [118, 240] on div "CREATE ACCOUNTING RECORD 新增收借支紀錄 連續新增收借支 一般 開單日期 2025/09/10 收入 支出 科目 科目 金額 0 金額…" at bounding box center [414, 228] width 637 height 394
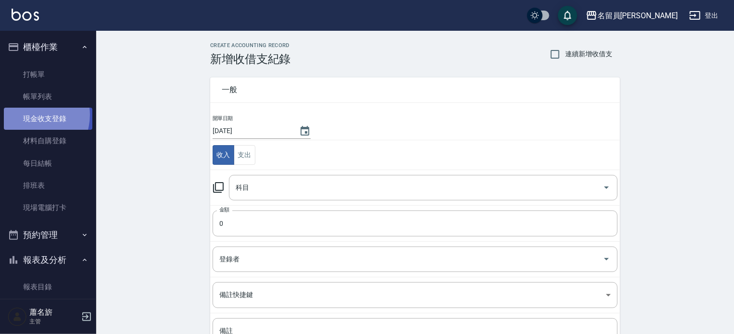
click at [31, 115] on link "現金收支登錄" at bounding box center [48, 119] width 88 height 22
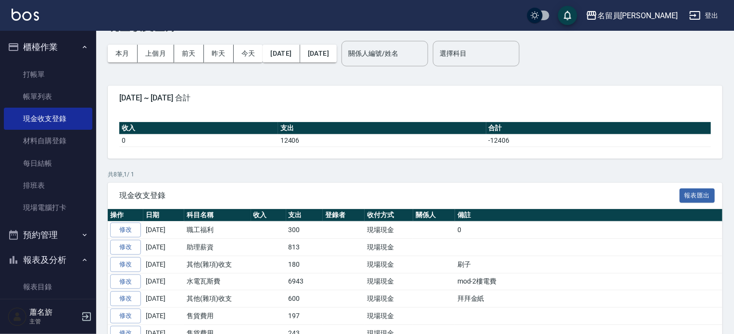
scroll to position [48, 0]
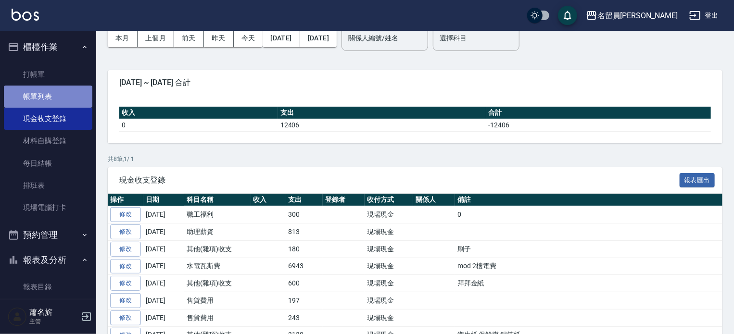
click at [62, 95] on link "帳單列表" at bounding box center [48, 97] width 88 height 22
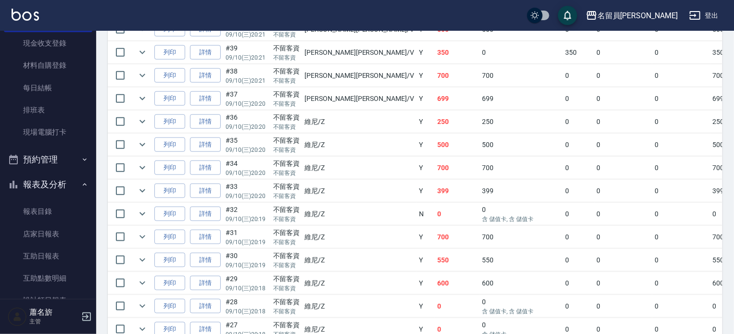
scroll to position [144, 0]
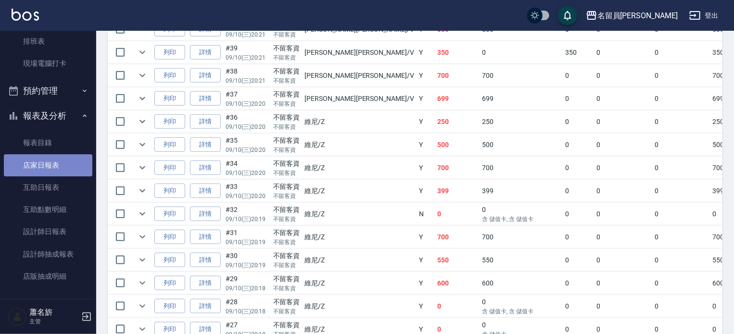
click at [48, 165] on link "店家日報表" at bounding box center [48, 165] width 88 height 22
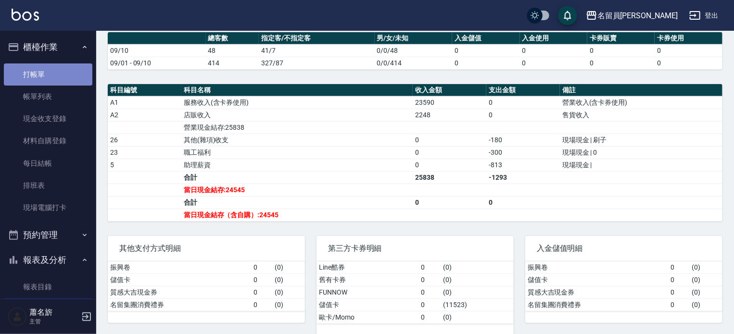
click at [51, 81] on link "打帳單" at bounding box center [48, 74] width 88 height 22
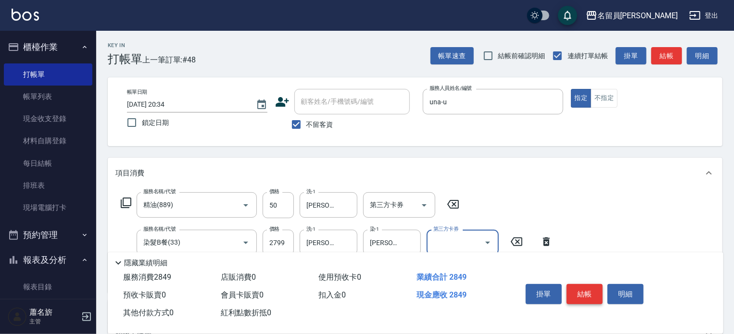
click at [585, 290] on button "結帳" at bounding box center [584, 294] width 36 height 20
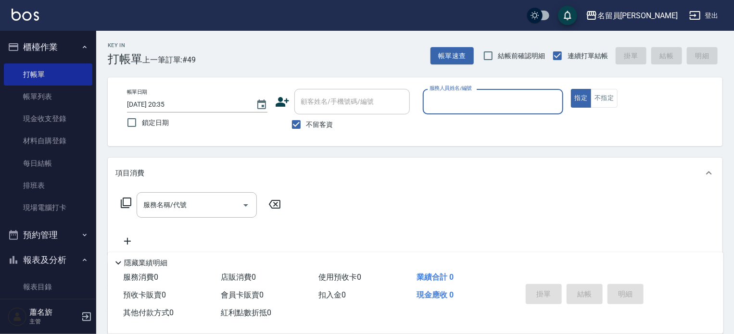
click at [571, 89] on button "指定" at bounding box center [581, 98] width 21 height 19
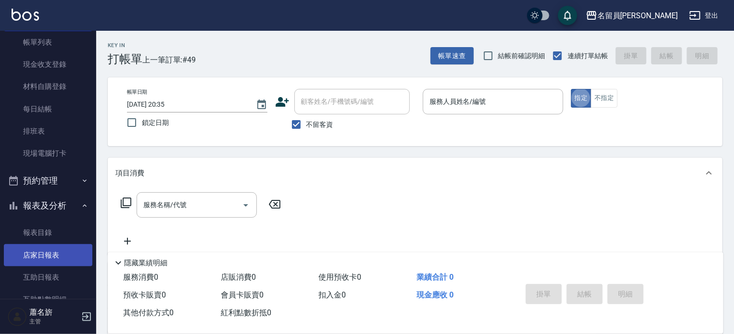
scroll to position [96, 0]
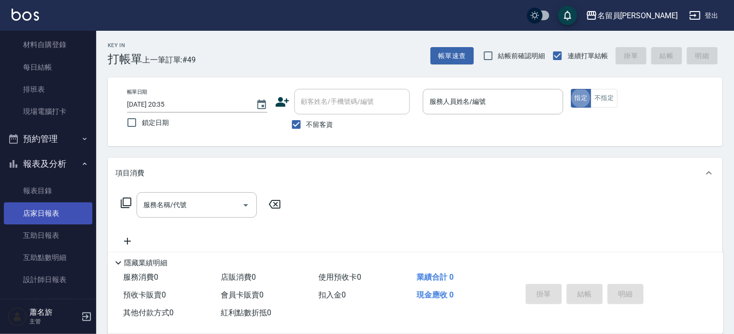
click at [63, 208] on link "店家日報表" at bounding box center [48, 213] width 88 height 22
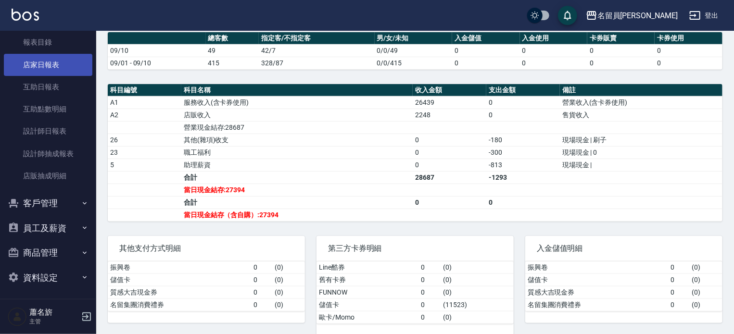
scroll to position [247, 0]
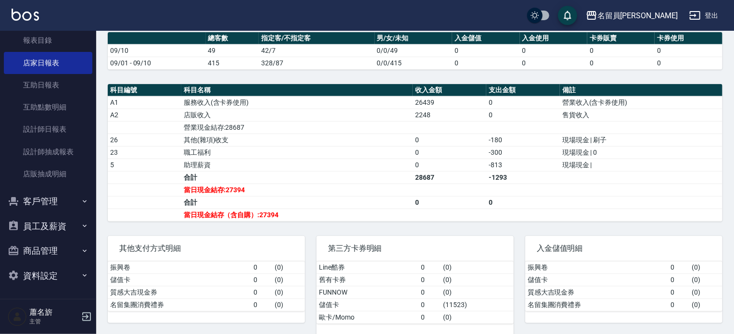
click at [56, 220] on button "員工及薪資" at bounding box center [48, 226] width 88 height 25
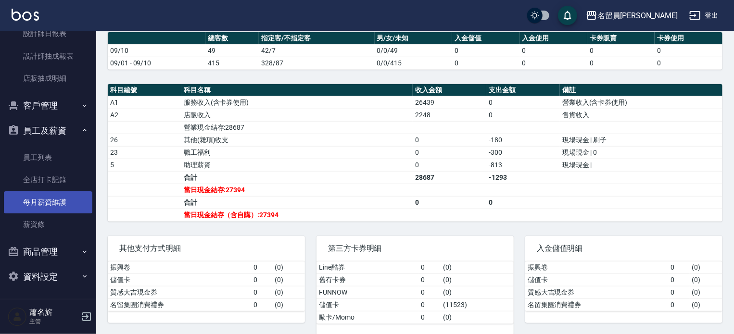
scroll to position [343, 0]
click at [702, 20] on button "登出" at bounding box center [703, 16] width 37 height 18
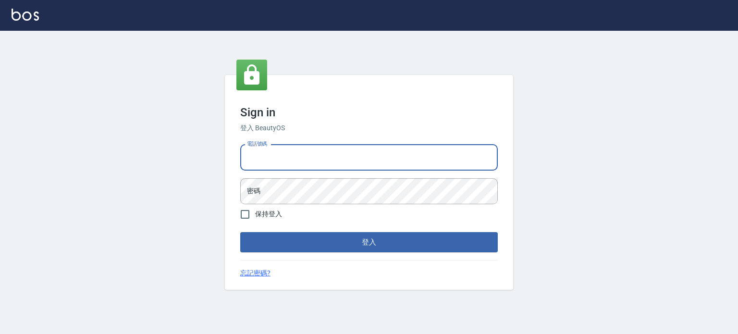
type input "0985335300"
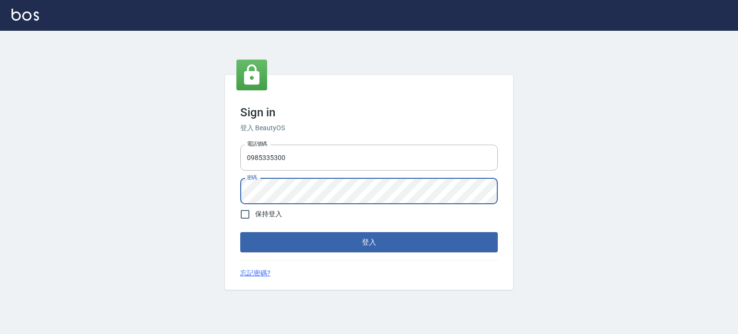
click at [240, 232] on button "登入" at bounding box center [369, 242] width 258 height 20
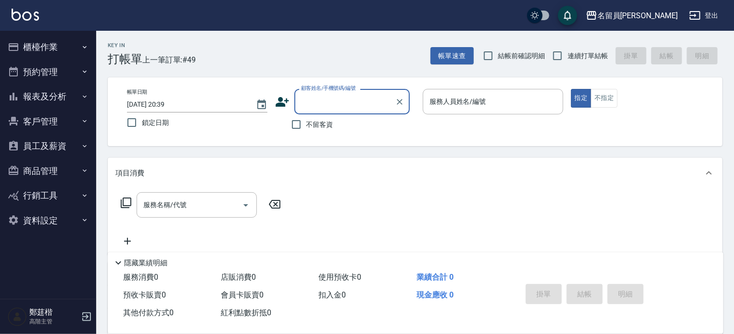
click at [55, 145] on button "員工及薪資" at bounding box center [48, 146] width 88 height 25
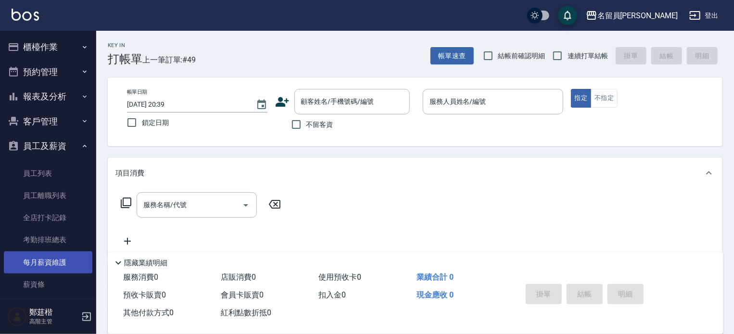
click at [53, 265] on link "每月薪資維護" at bounding box center [48, 262] width 88 height 22
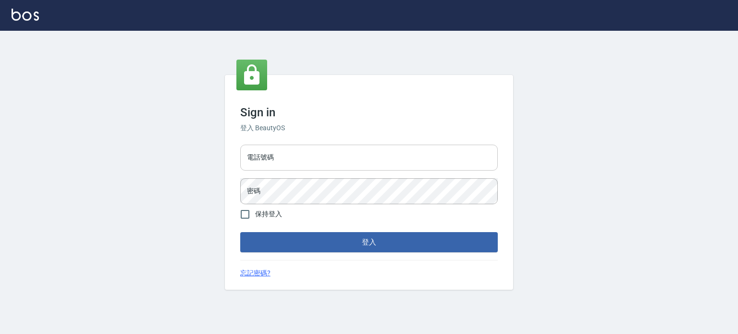
click at [301, 148] on input "電話號碼" at bounding box center [369, 158] width 258 height 26
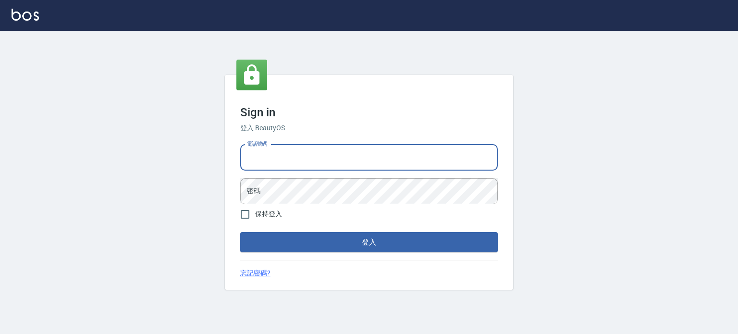
type input "0985335300"
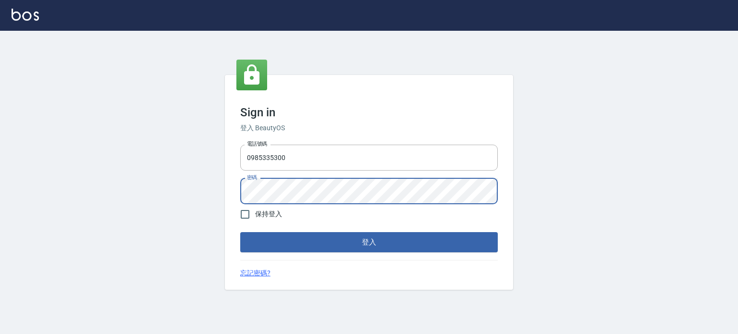
click at [240, 232] on button "登入" at bounding box center [369, 242] width 258 height 20
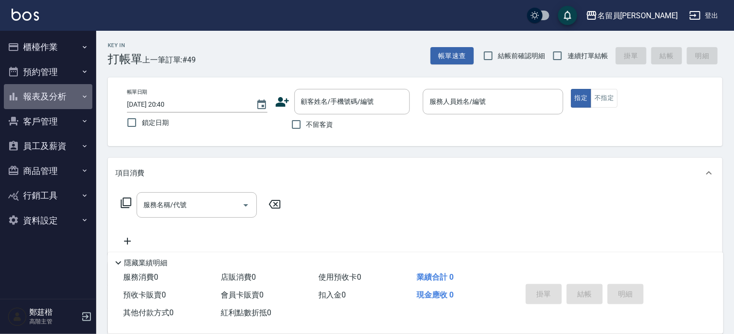
click at [77, 93] on button "報表及分析" at bounding box center [48, 96] width 88 height 25
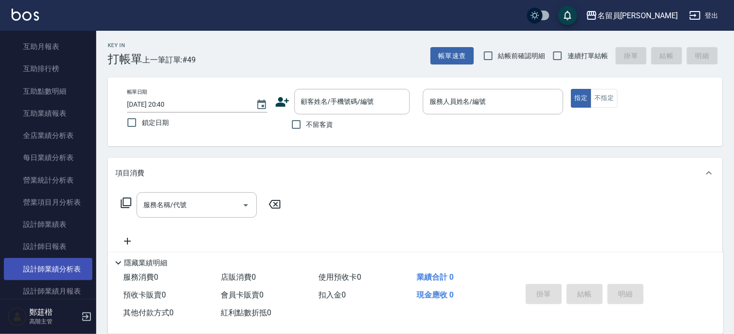
scroll to position [240, 0]
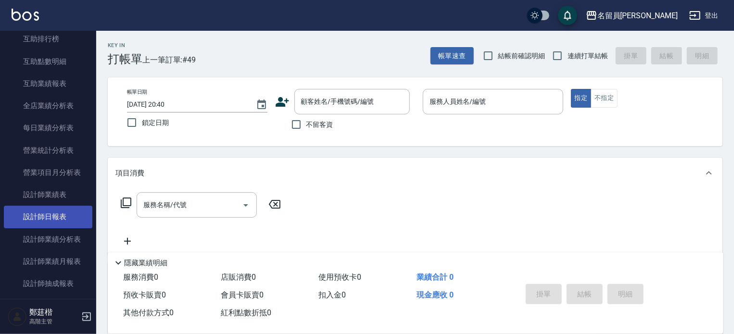
click at [68, 210] on link "設計師日報表" at bounding box center [48, 217] width 88 height 22
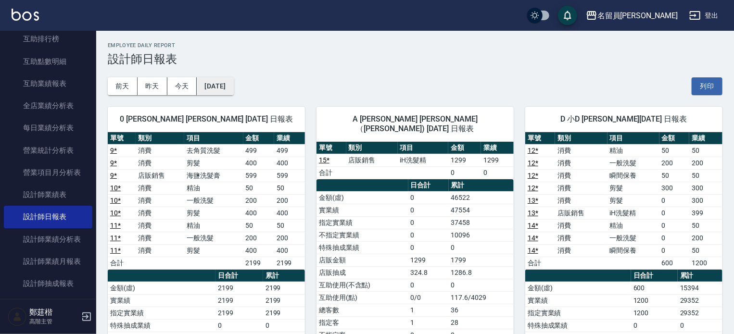
click at [233, 88] on button "[DATE]" at bounding box center [215, 86] width 37 height 18
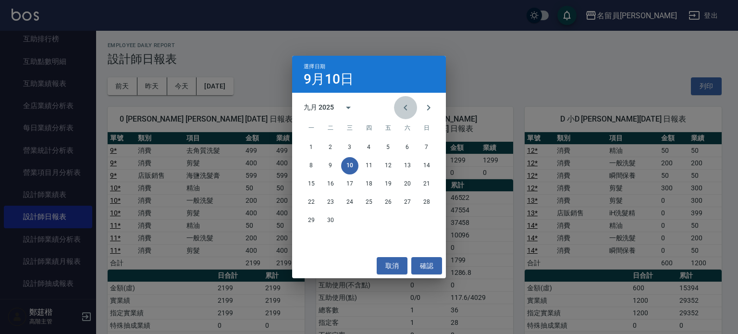
click at [413, 109] on button "Previous month" at bounding box center [405, 107] width 23 height 23
click at [430, 218] on button "31" at bounding box center [426, 220] width 17 height 17
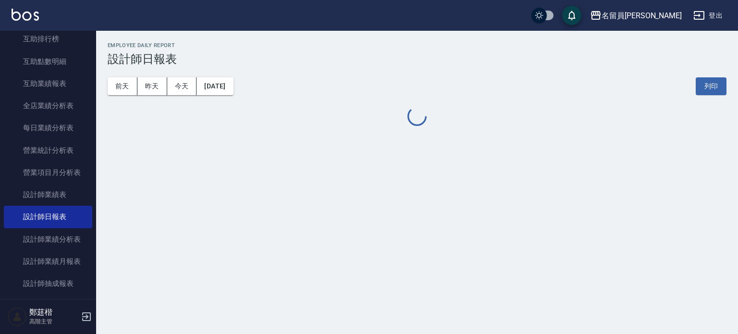
click at [435, 266] on div "名留員[PERSON_NAME] [DATE] 設計師日報表 列印時間： [DATE][PHONE_NUMBER]:40 Employee Daily Rep…" at bounding box center [369, 167] width 738 height 334
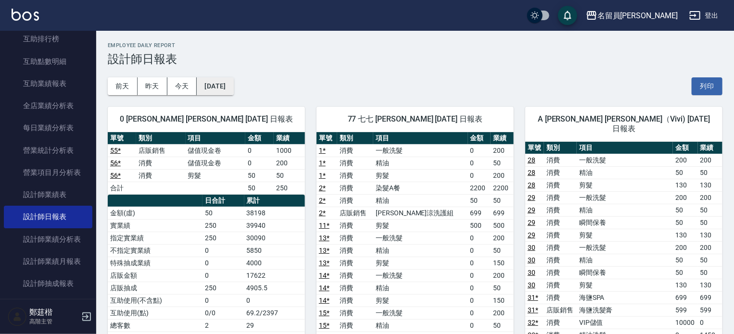
click at [228, 90] on button "[DATE]" at bounding box center [215, 86] width 37 height 18
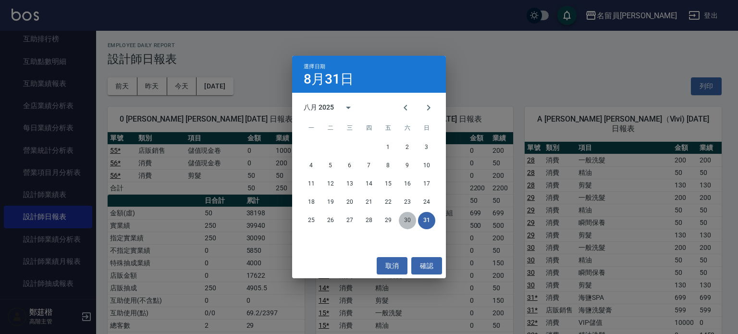
click at [400, 217] on button "30" at bounding box center [407, 220] width 17 height 17
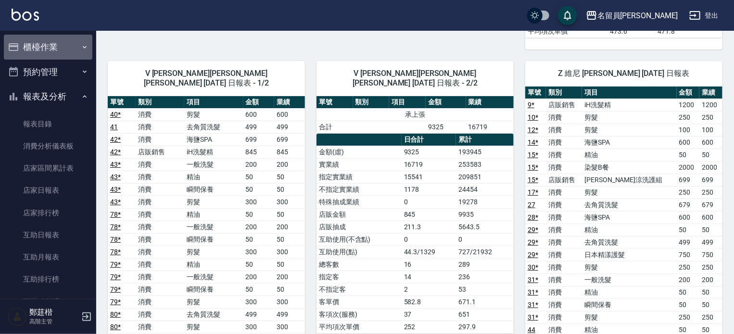
click at [75, 45] on button "櫃檯作業" at bounding box center [48, 47] width 88 height 25
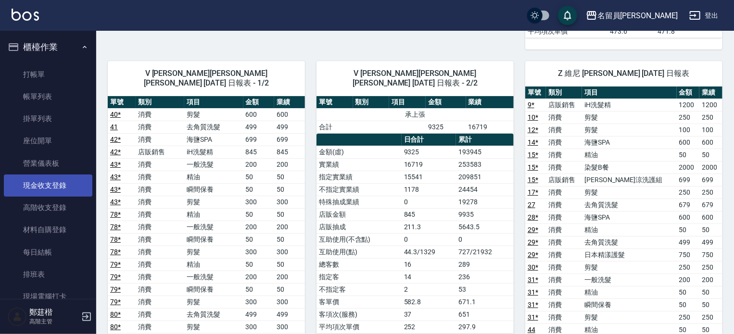
click at [56, 186] on link "現金收支登錄" at bounding box center [48, 185] width 88 height 22
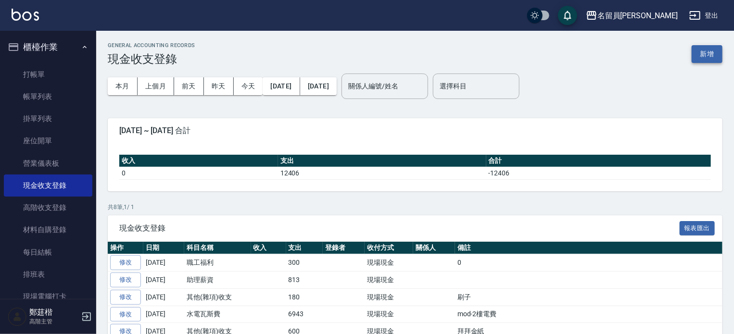
click at [709, 54] on button "新增" at bounding box center [706, 54] width 31 height 18
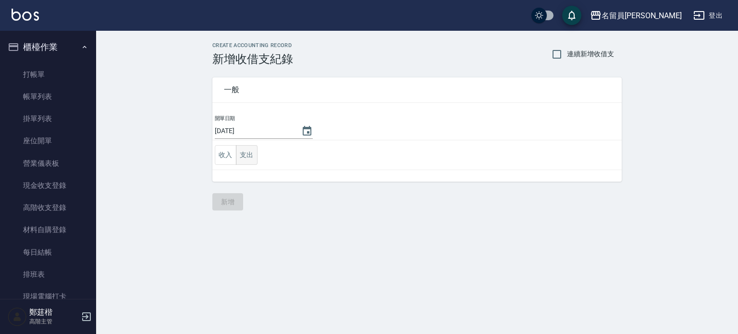
click at [239, 158] on button "支出" at bounding box center [247, 155] width 22 height 20
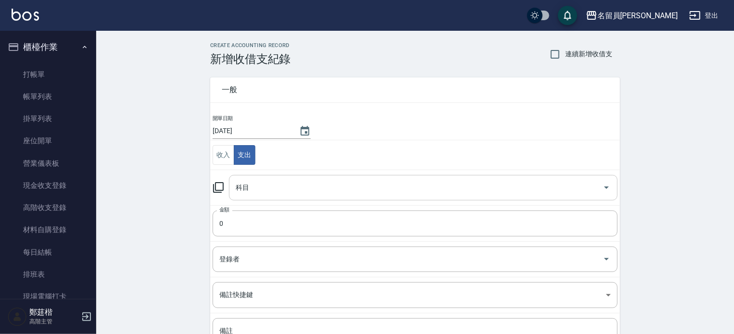
click at [266, 186] on input "科目" at bounding box center [415, 187] width 365 height 17
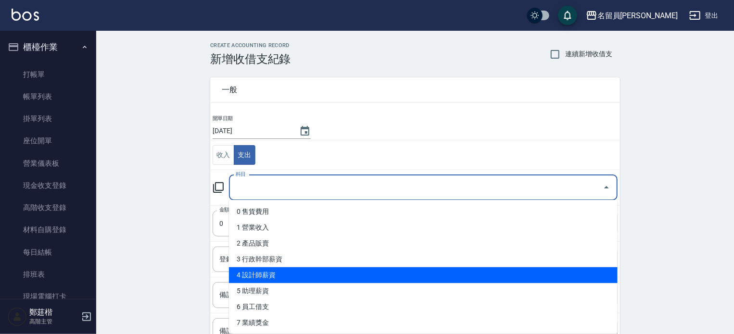
click at [287, 274] on li "4 設計師薪資" at bounding box center [423, 275] width 388 height 16
type input "4 設計師薪資"
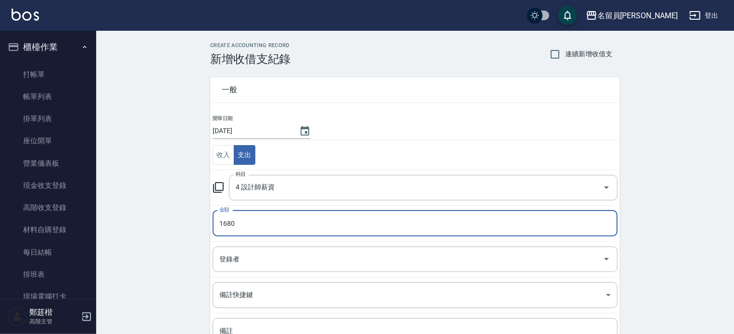
type input "1680"
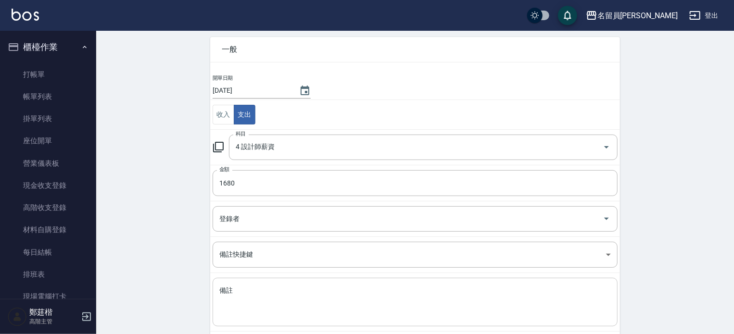
scroll to position [89, 0]
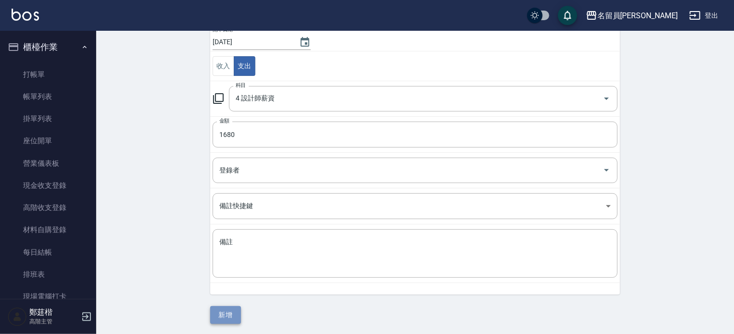
click at [238, 312] on button "新增" at bounding box center [225, 315] width 31 height 18
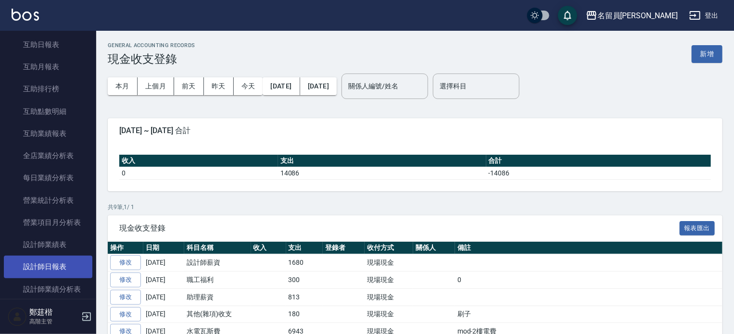
scroll to position [481, 0]
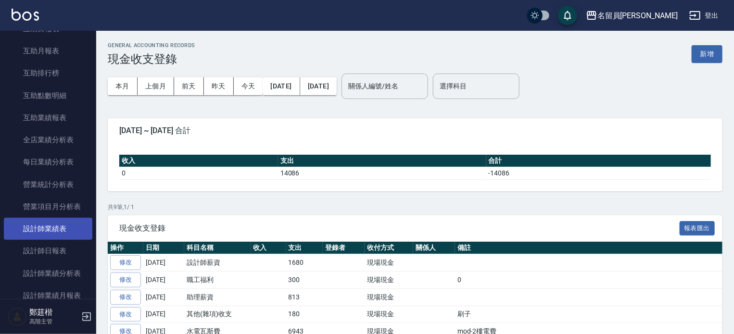
click at [63, 254] on link "設計師日報表" at bounding box center [48, 251] width 88 height 22
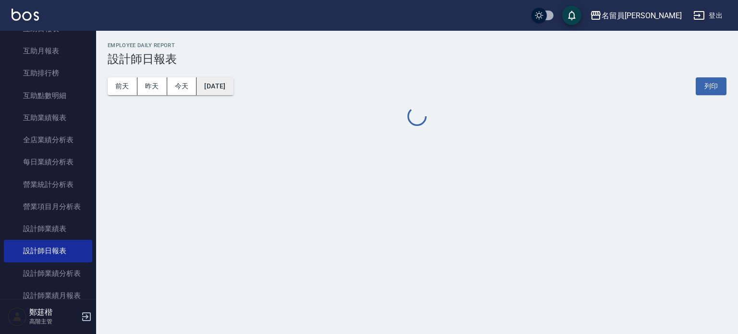
click at [230, 85] on button "[DATE]" at bounding box center [215, 86] width 37 height 18
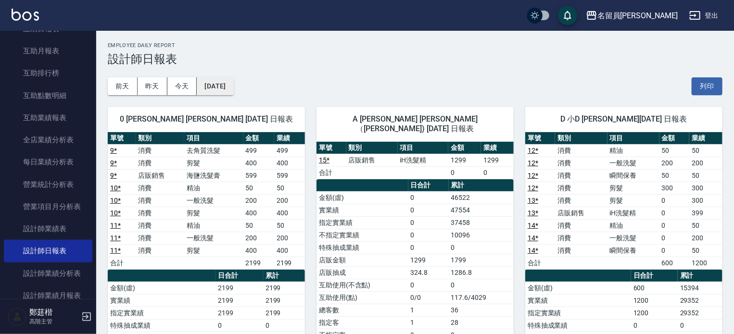
click at [233, 90] on button "[DATE]" at bounding box center [215, 86] width 37 height 18
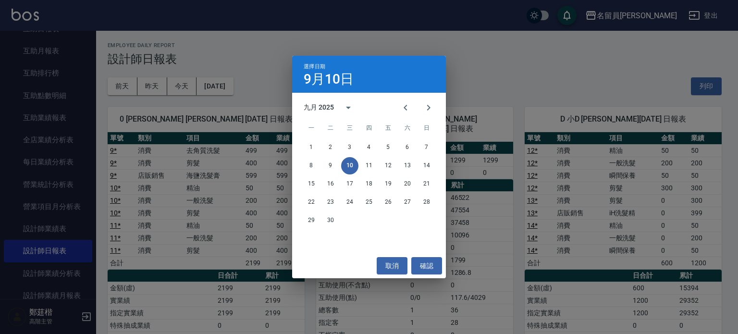
drag, startPoint x: 402, startPoint y: 110, endPoint x: 400, endPoint y: 126, distance: 16.0
click at [403, 110] on icon "Previous month" at bounding box center [406, 108] width 12 height 12
click at [411, 219] on button "30" at bounding box center [407, 220] width 17 height 17
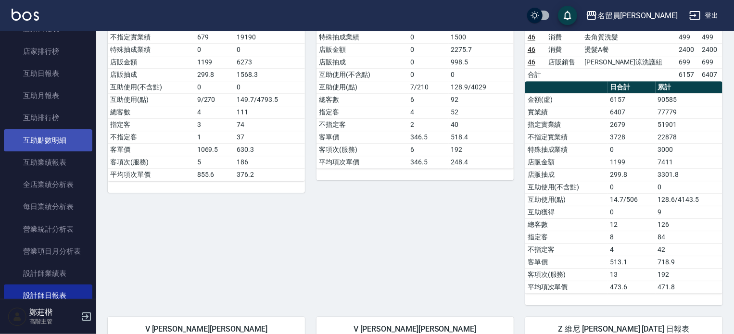
scroll to position [336, 0]
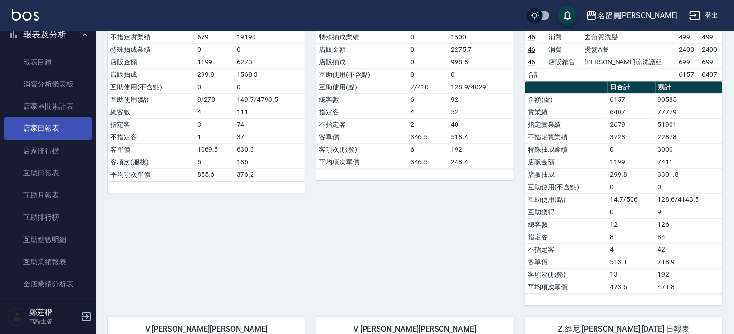
click at [43, 125] on link "店家日報表" at bounding box center [48, 128] width 88 height 22
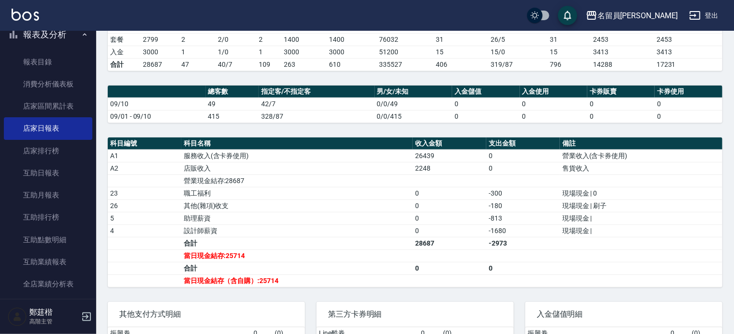
scroll to position [240, 0]
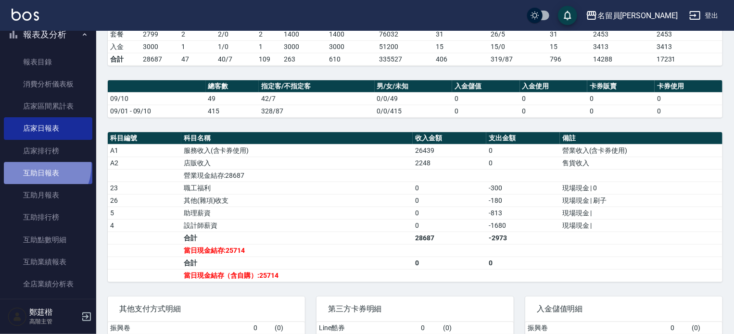
click at [34, 166] on link "互助日報表" at bounding box center [48, 173] width 88 height 22
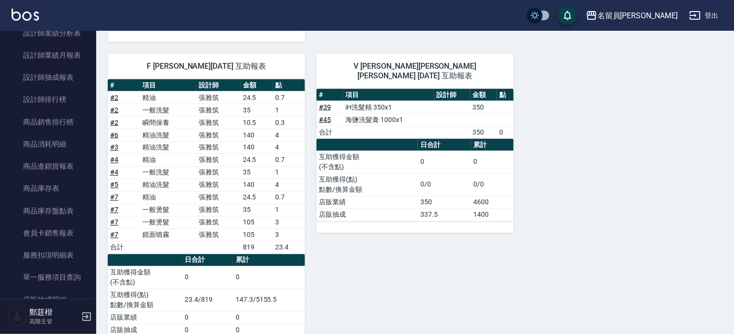
scroll to position [529, 0]
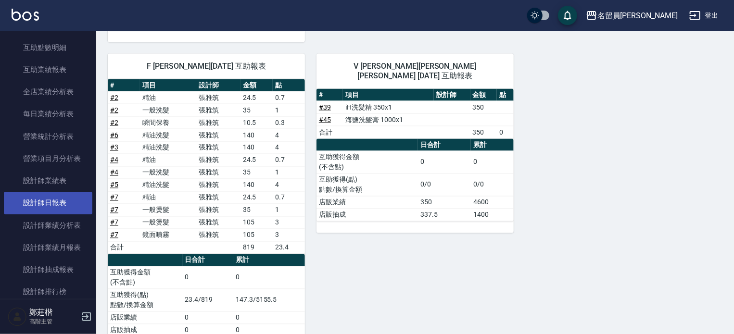
click at [63, 203] on link "設計師日報表" at bounding box center [48, 203] width 88 height 22
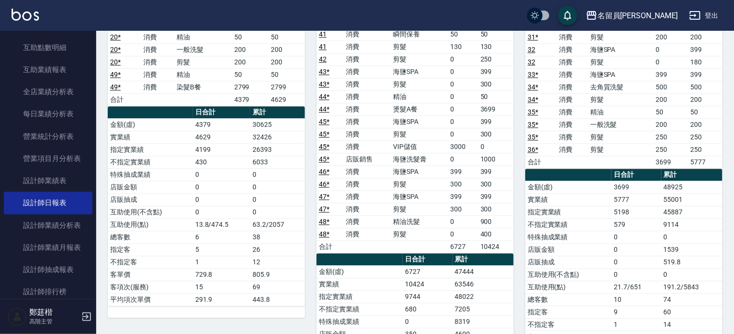
scroll to position [1154, 0]
